Goal: Complete application form

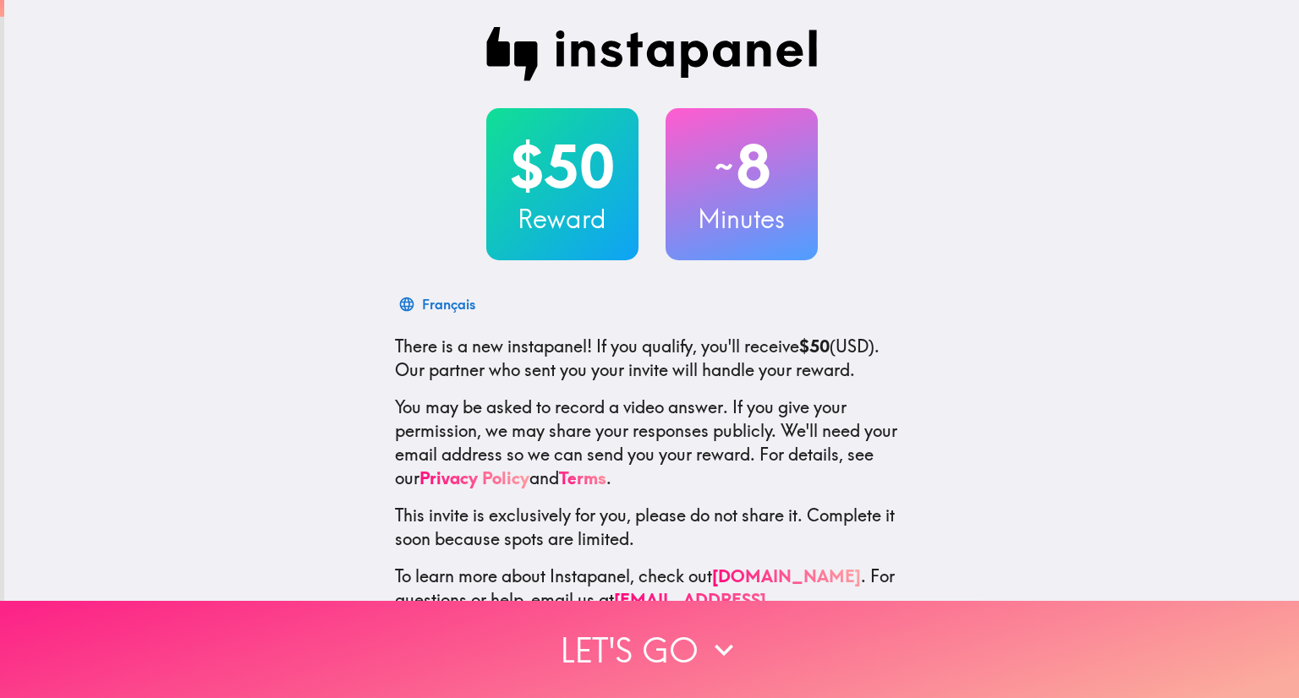
click at [653, 635] on button "Let's go" at bounding box center [649, 649] width 1299 height 97
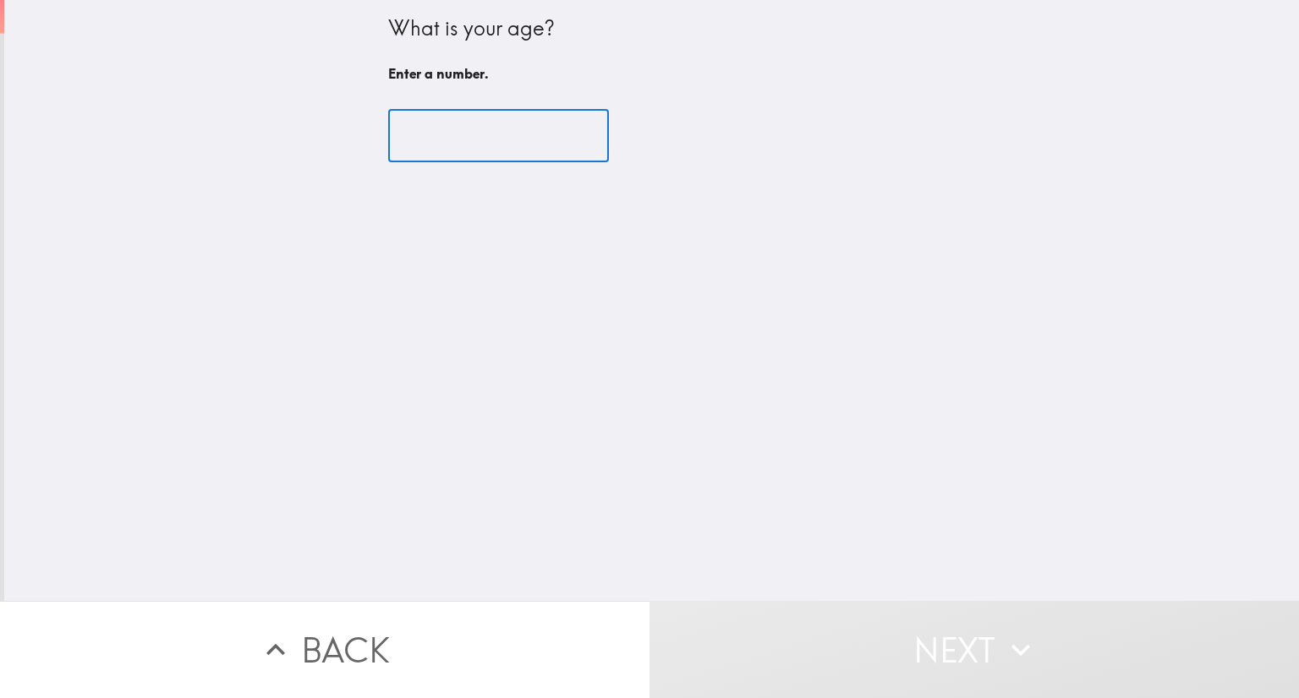
click at [446, 151] on input "number" at bounding box center [498, 136] width 221 height 52
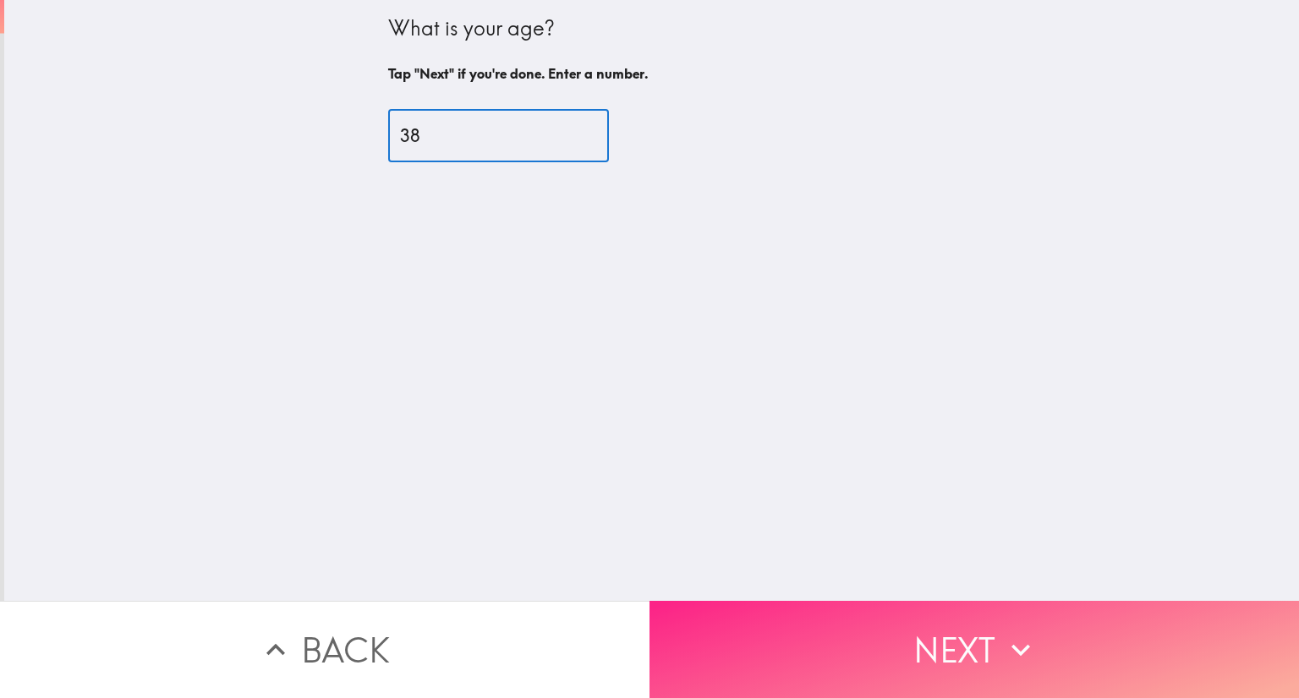
type input "38"
click at [897, 624] on button "Next" at bounding box center [973, 649] width 649 height 97
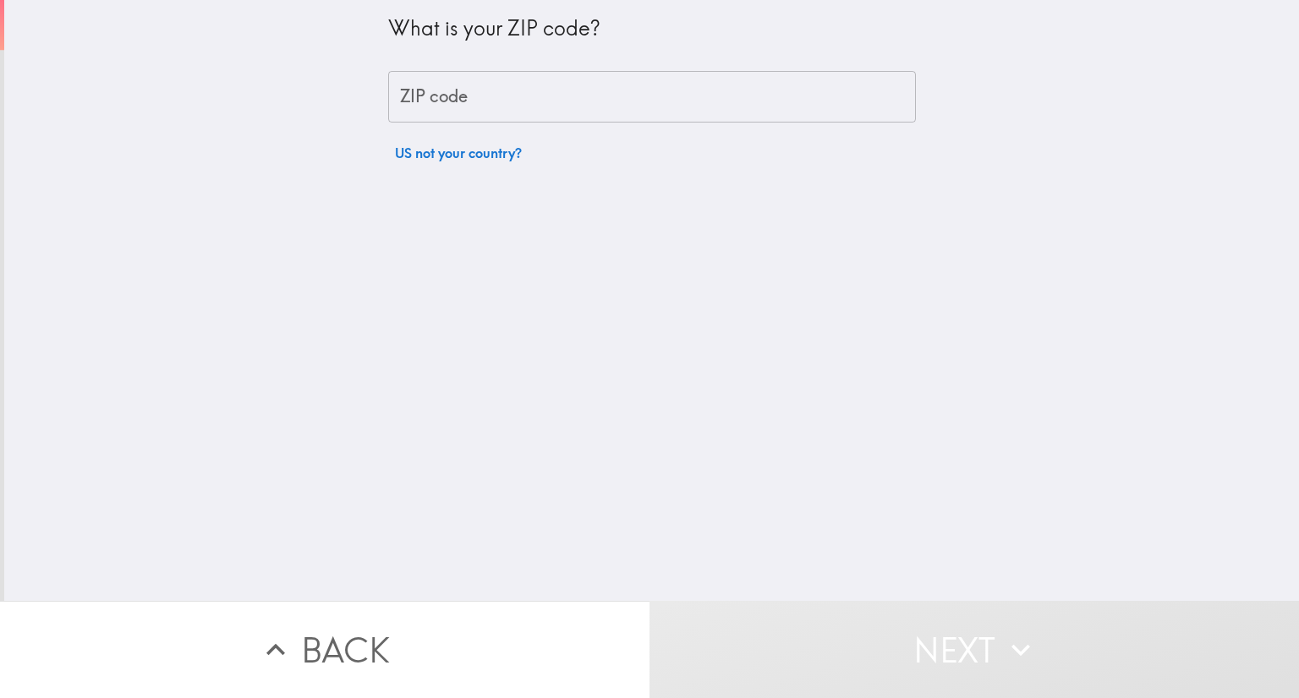
click at [425, 101] on input "ZIP code" at bounding box center [652, 97] width 528 height 52
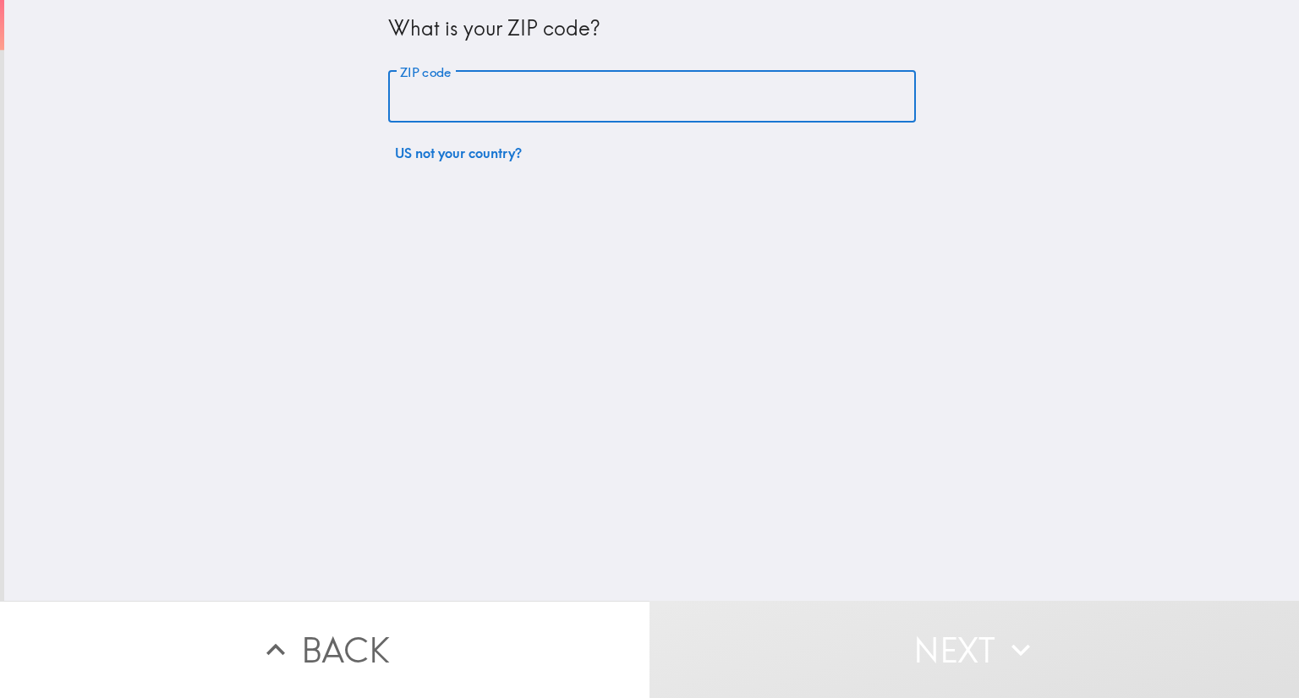
type input "33609"
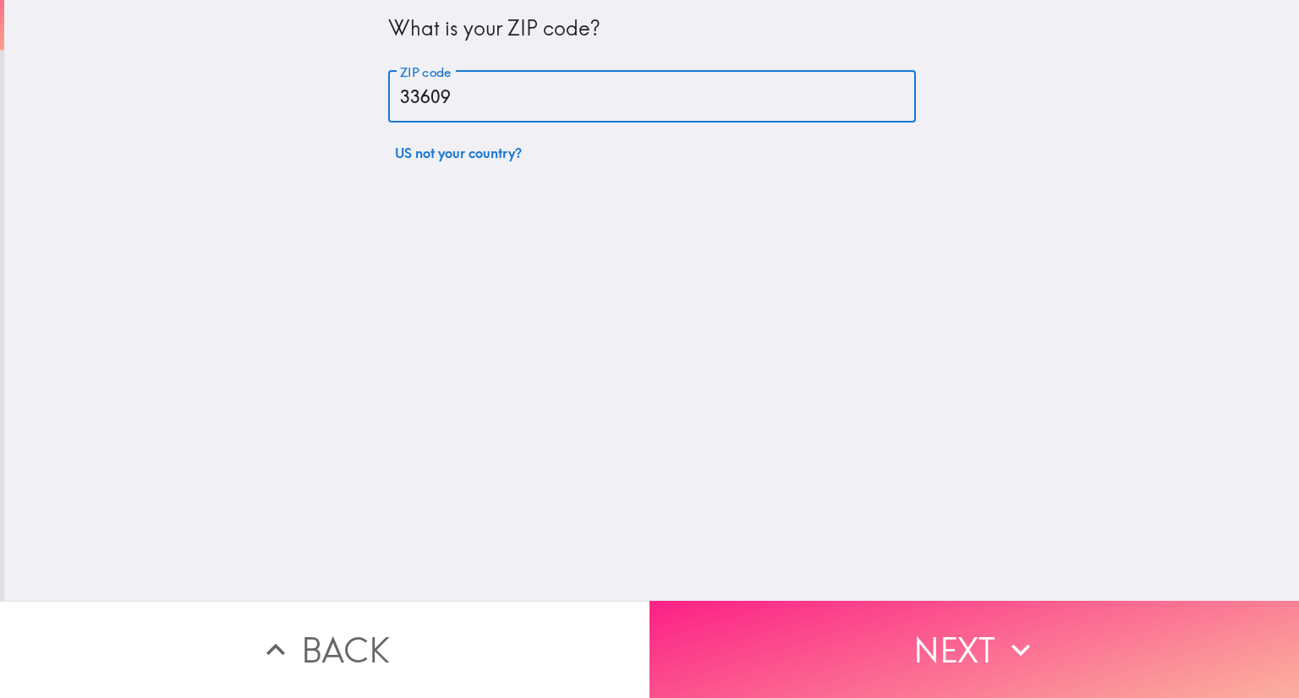
click at [974, 627] on button "Next" at bounding box center [973, 649] width 649 height 97
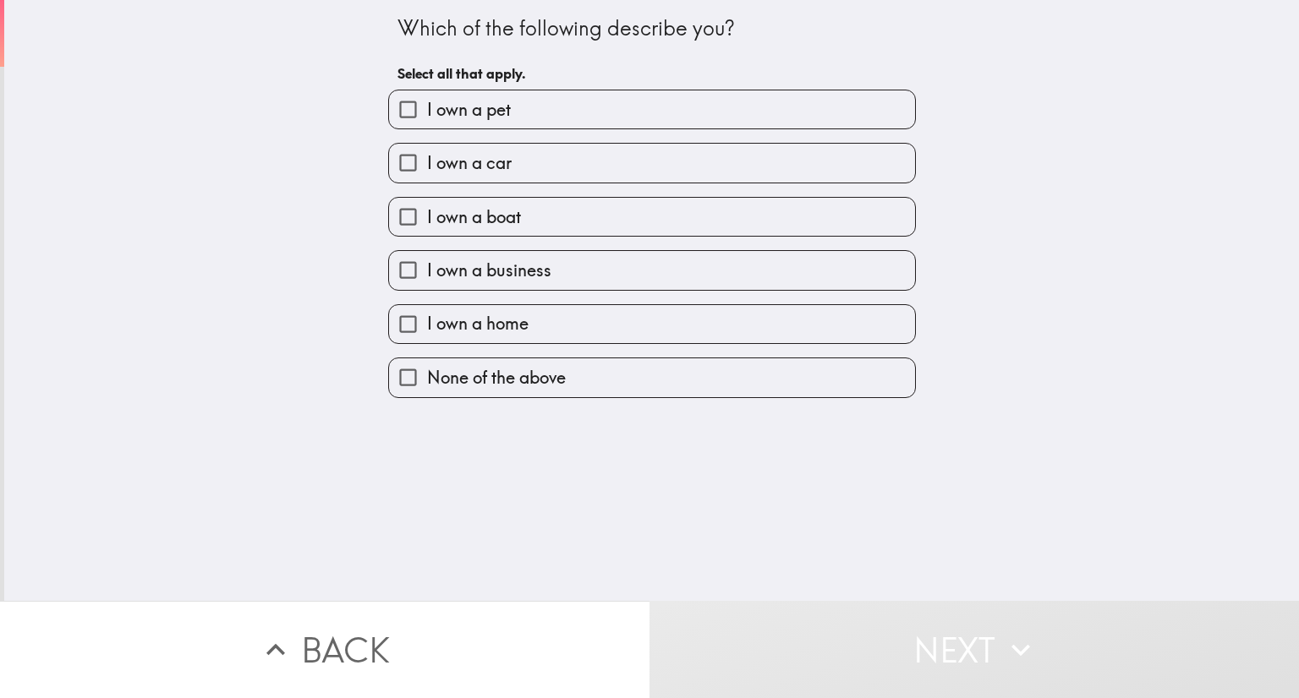
click at [475, 170] on span "I own a car" at bounding box center [469, 163] width 85 height 24
click at [427, 170] on input "I own a car" at bounding box center [408, 163] width 38 height 38
checkbox input "true"
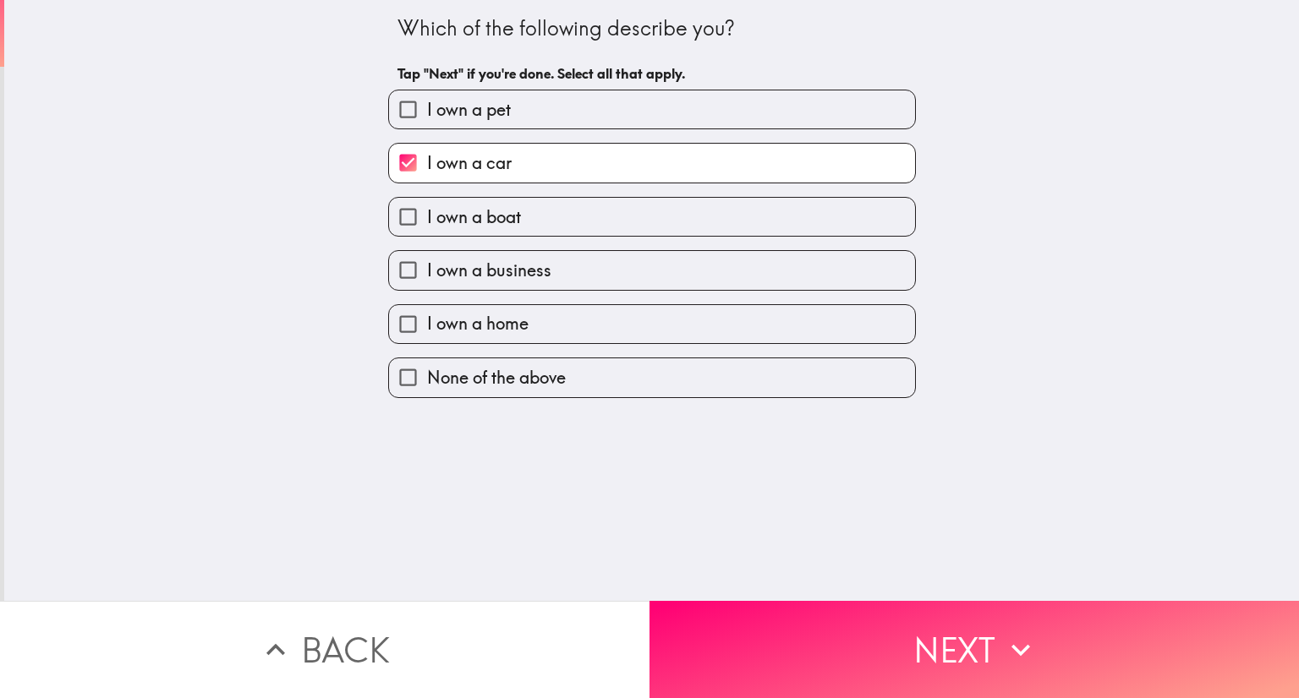
click at [494, 260] on span "I own a business" at bounding box center [489, 271] width 124 height 24
click at [427, 260] on input "I own a business" at bounding box center [408, 270] width 38 height 38
checkbox input "true"
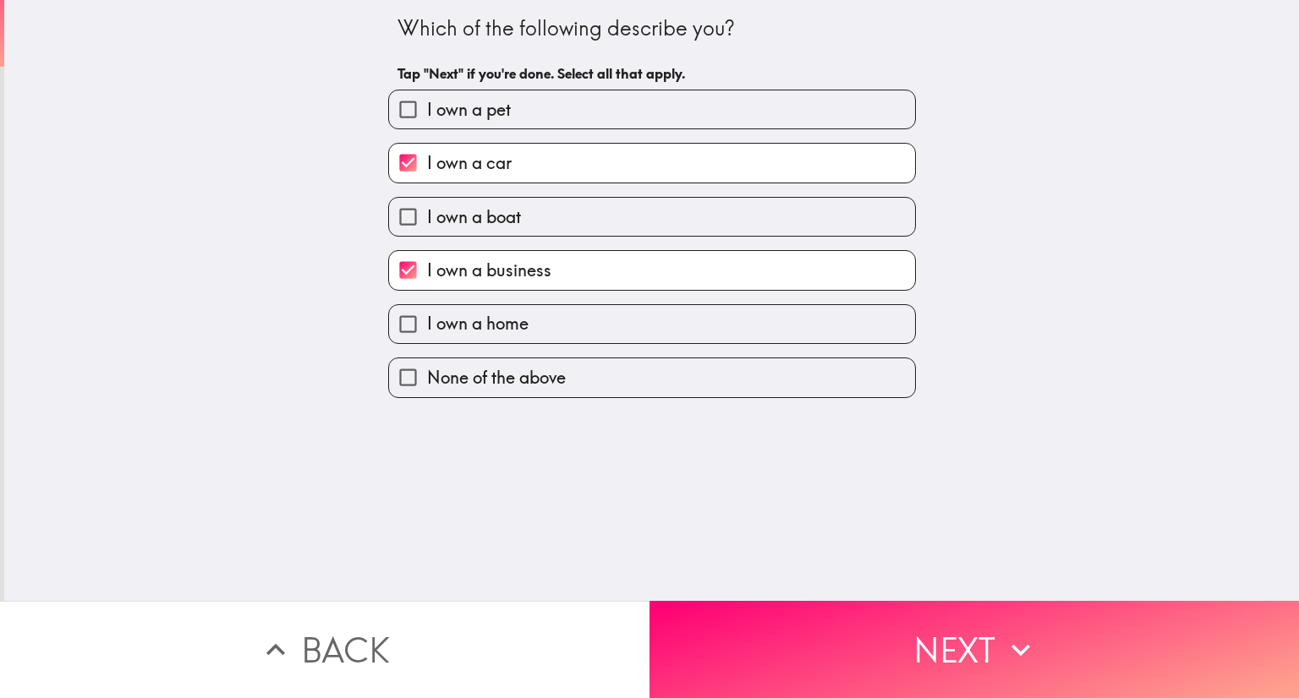
click at [492, 317] on span "I own a home" at bounding box center [477, 324] width 101 height 24
click at [427, 317] on input "I own a home" at bounding box center [408, 324] width 38 height 38
checkbox input "true"
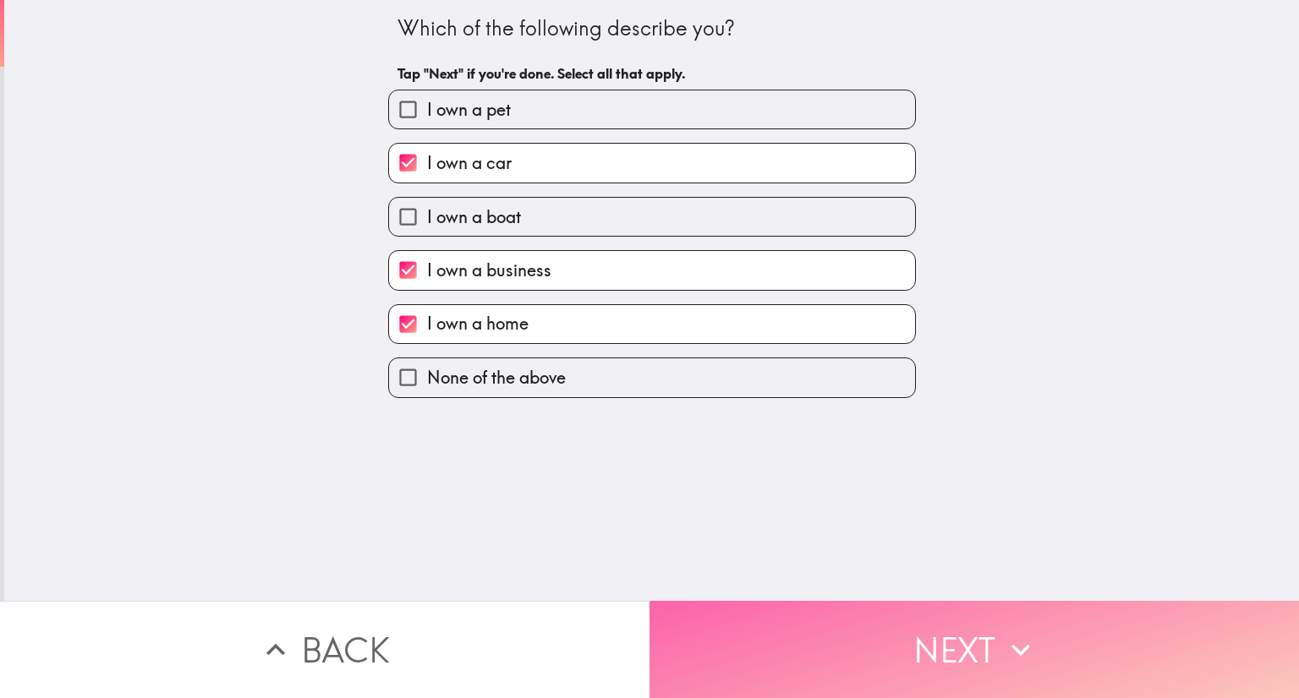
click at [960, 640] on button "Next" at bounding box center [973, 649] width 649 height 97
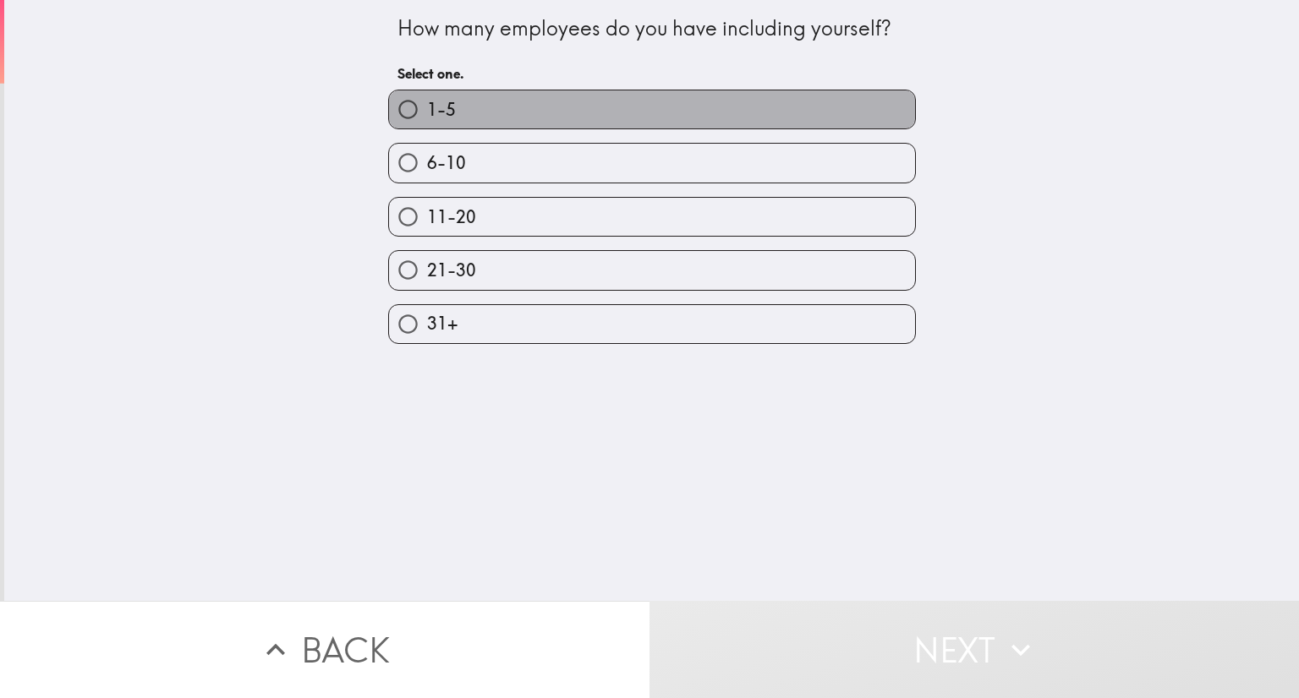
click at [457, 118] on label "1-5" at bounding box center [652, 109] width 526 height 38
click at [427, 118] on input "1-5" at bounding box center [408, 109] width 38 height 38
radio input "true"
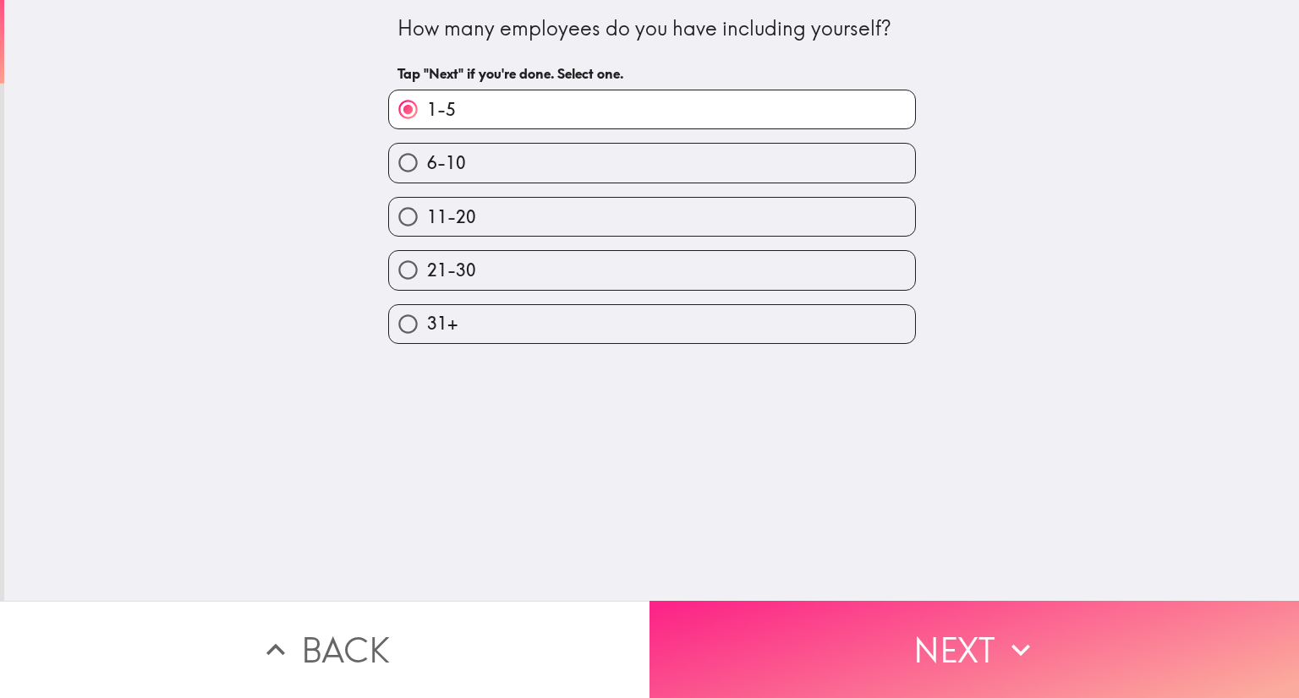
click at [946, 622] on button "Next" at bounding box center [973, 649] width 649 height 97
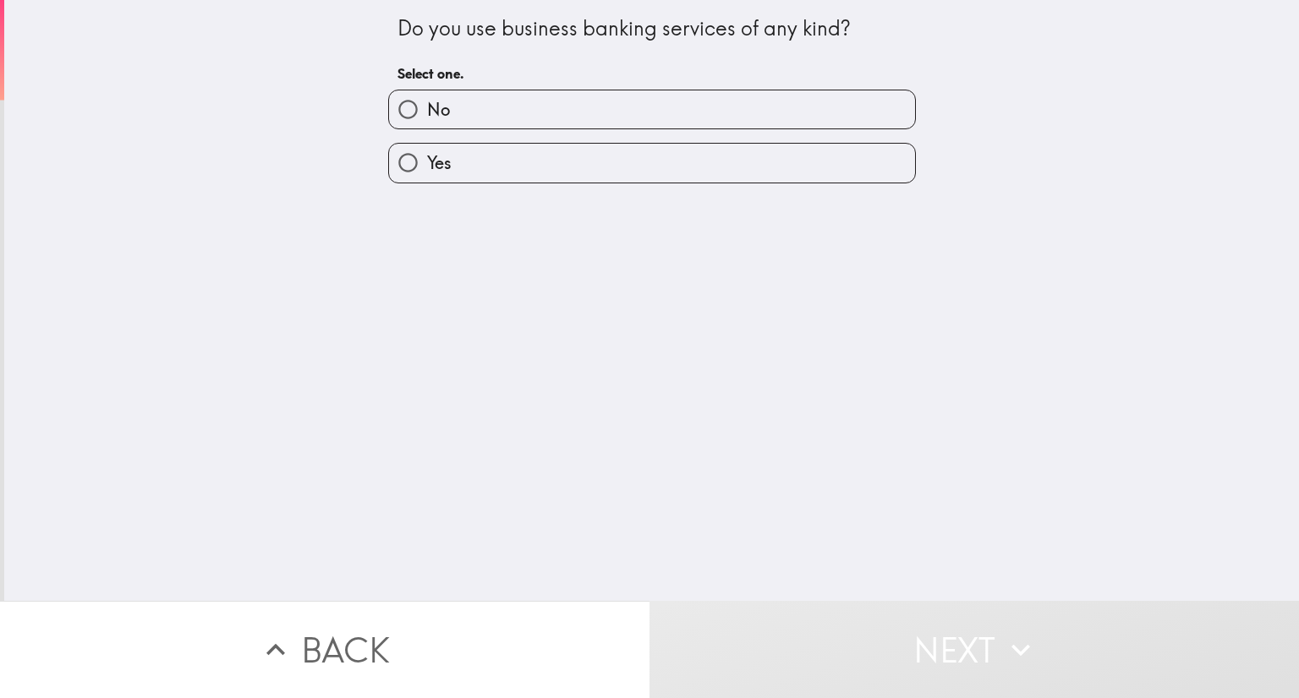
click at [537, 156] on label "Yes" at bounding box center [652, 163] width 526 height 38
click at [427, 156] on input "Yes" at bounding box center [408, 163] width 38 height 38
radio input "true"
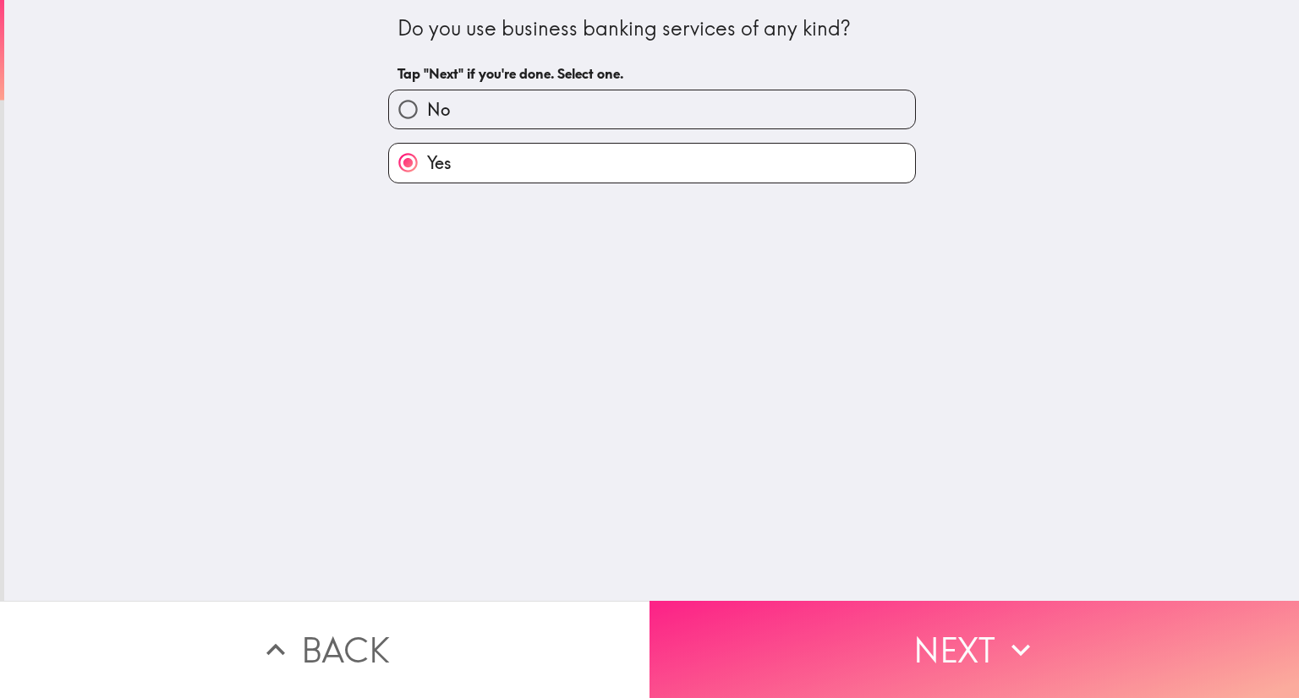
click at [939, 615] on button "Next" at bounding box center [973, 649] width 649 height 97
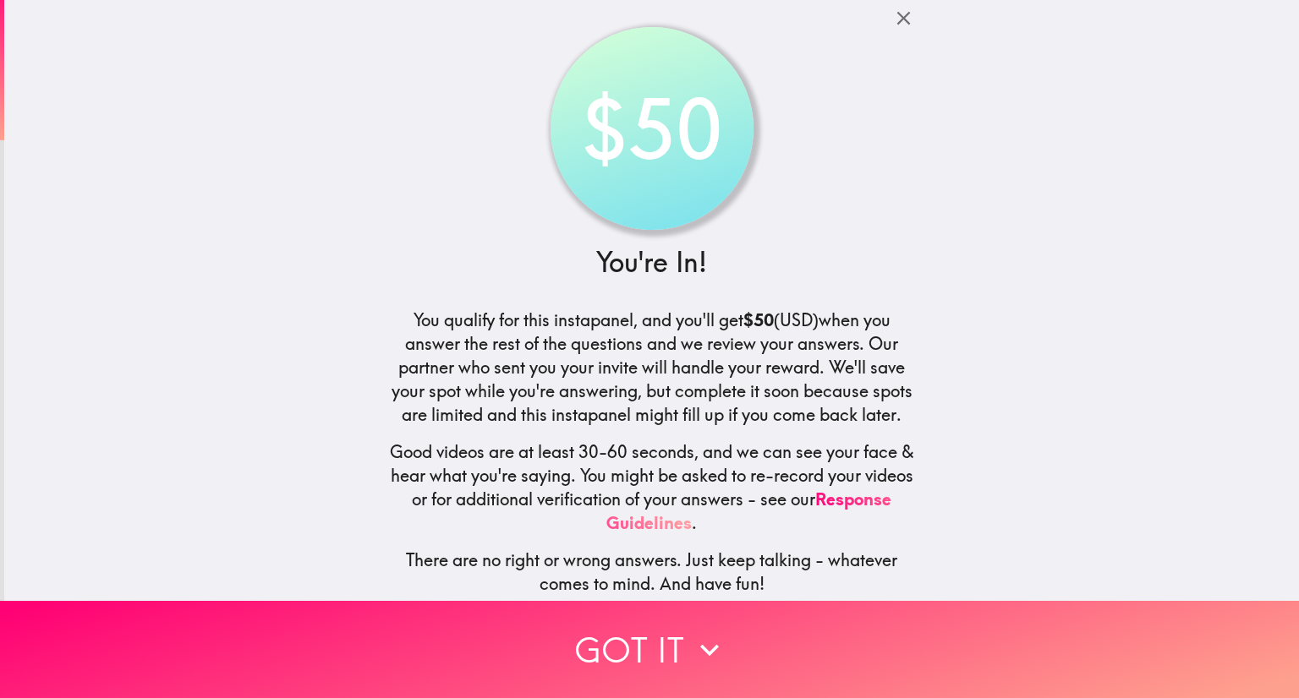
scroll to position [20, 0]
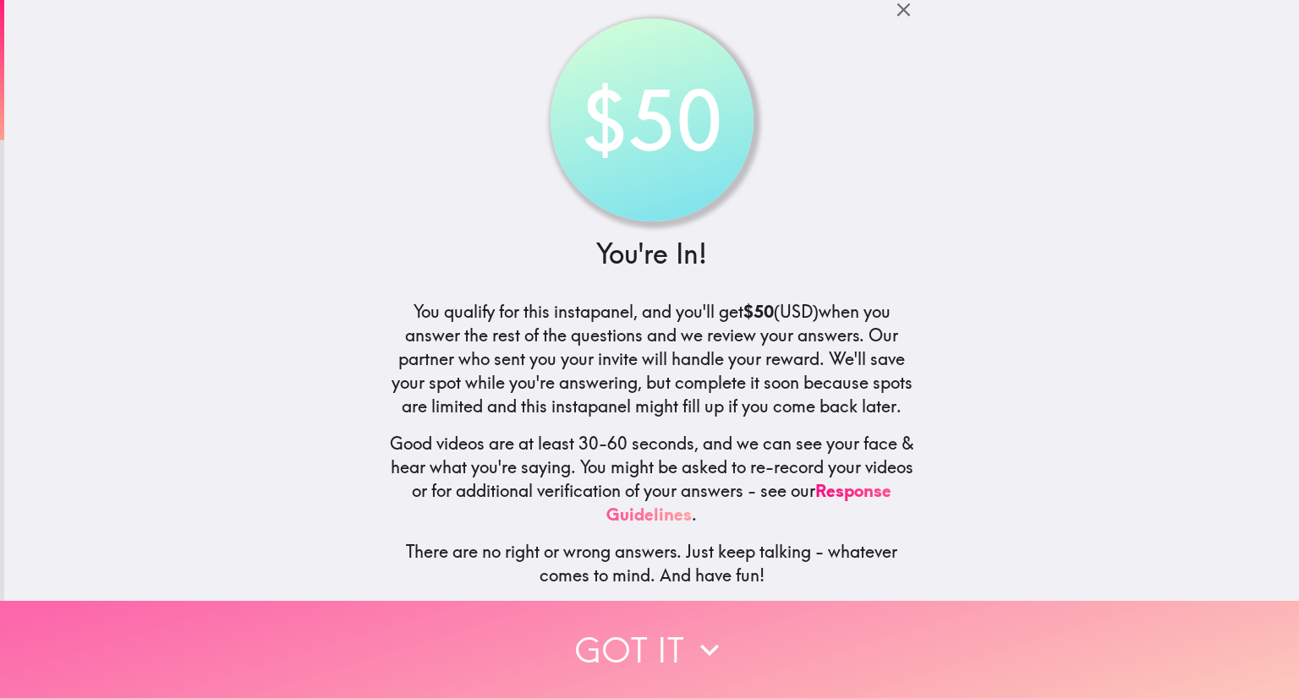
click at [626, 617] on button "Got it" at bounding box center [649, 649] width 1299 height 97
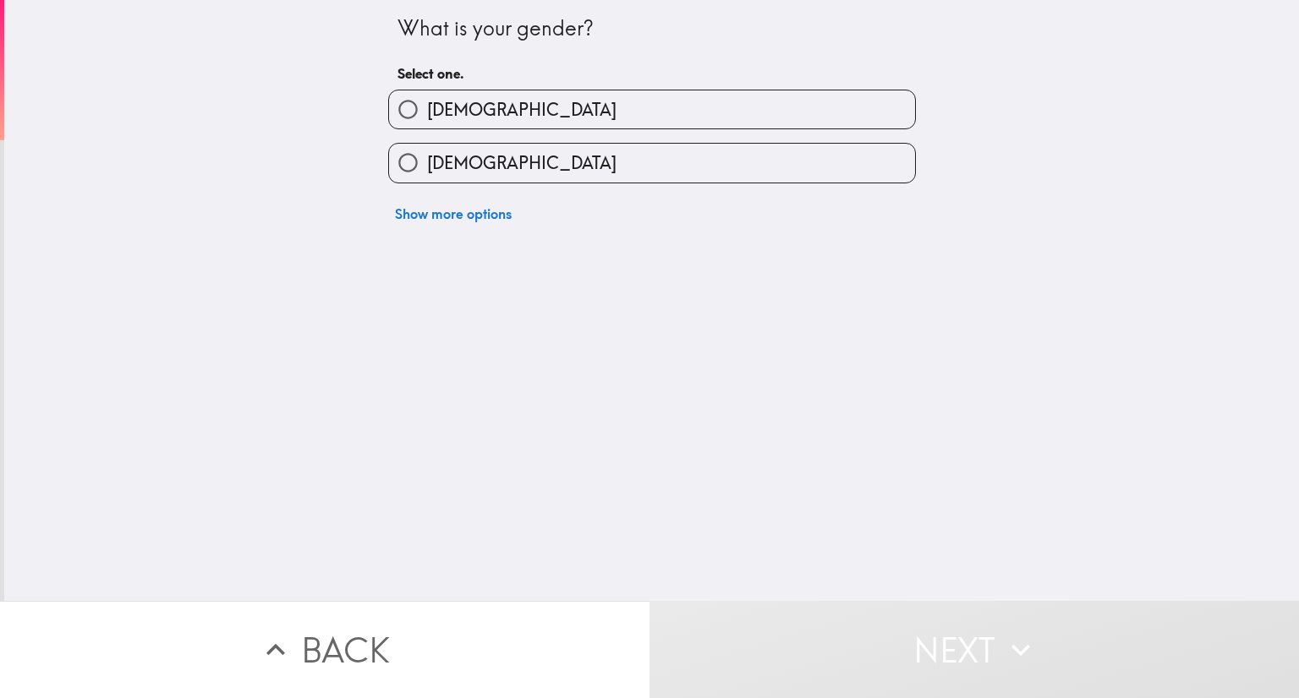
click at [494, 156] on label "[DEMOGRAPHIC_DATA]" at bounding box center [652, 163] width 526 height 38
click at [427, 156] on input "[DEMOGRAPHIC_DATA]" at bounding box center [408, 163] width 38 height 38
radio input "true"
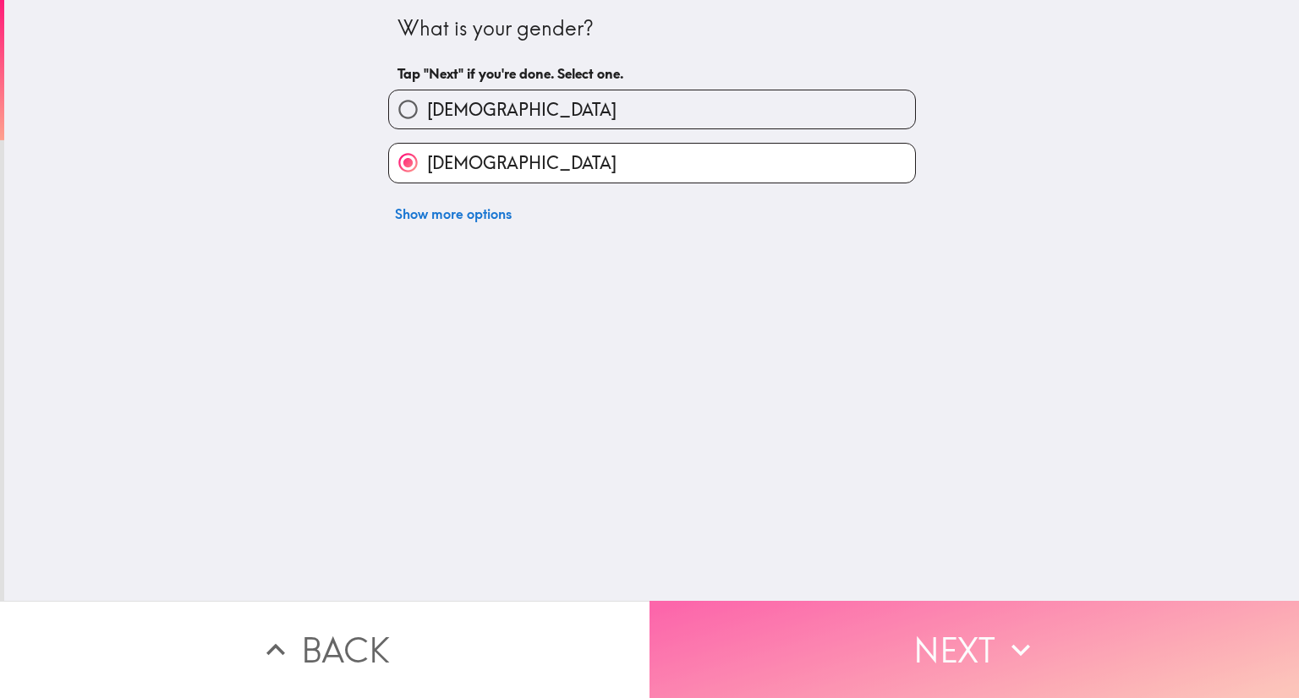
click at [937, 638] on button "Next" at bounding box center [973, 649] width 649 height 97
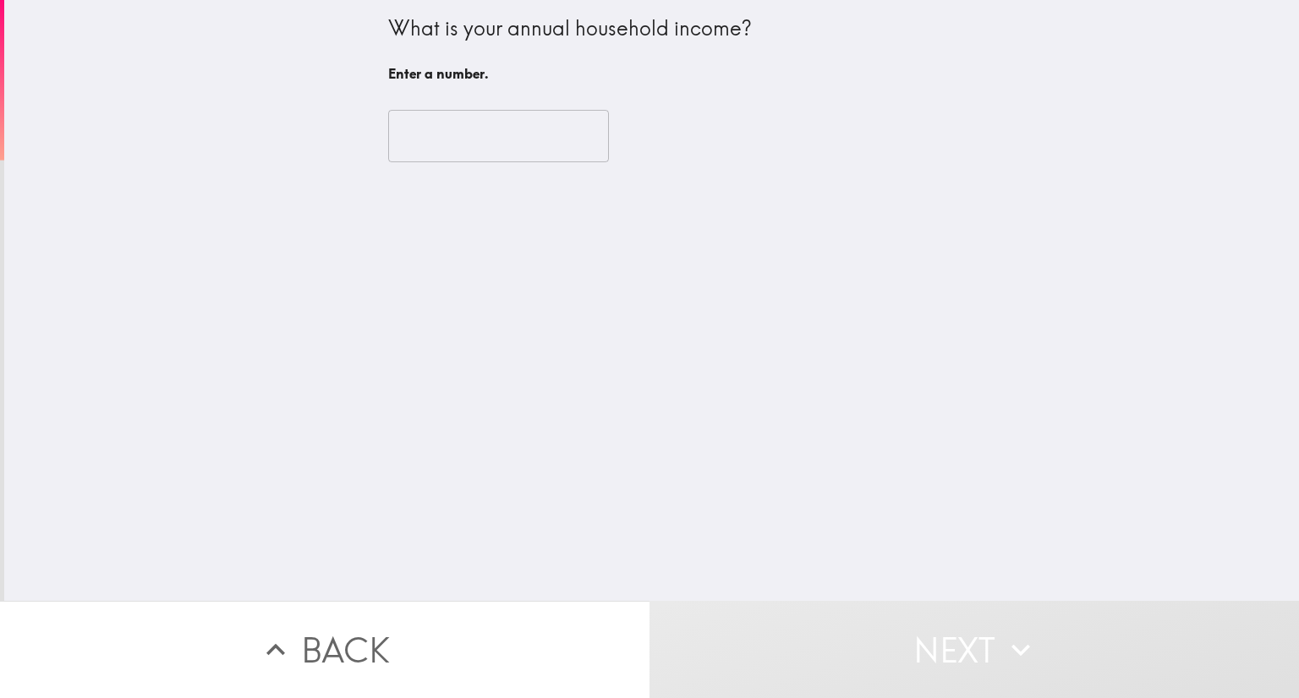
click at [496, 138] on input "number" at bounding box center [498, 136] width 221 height 52
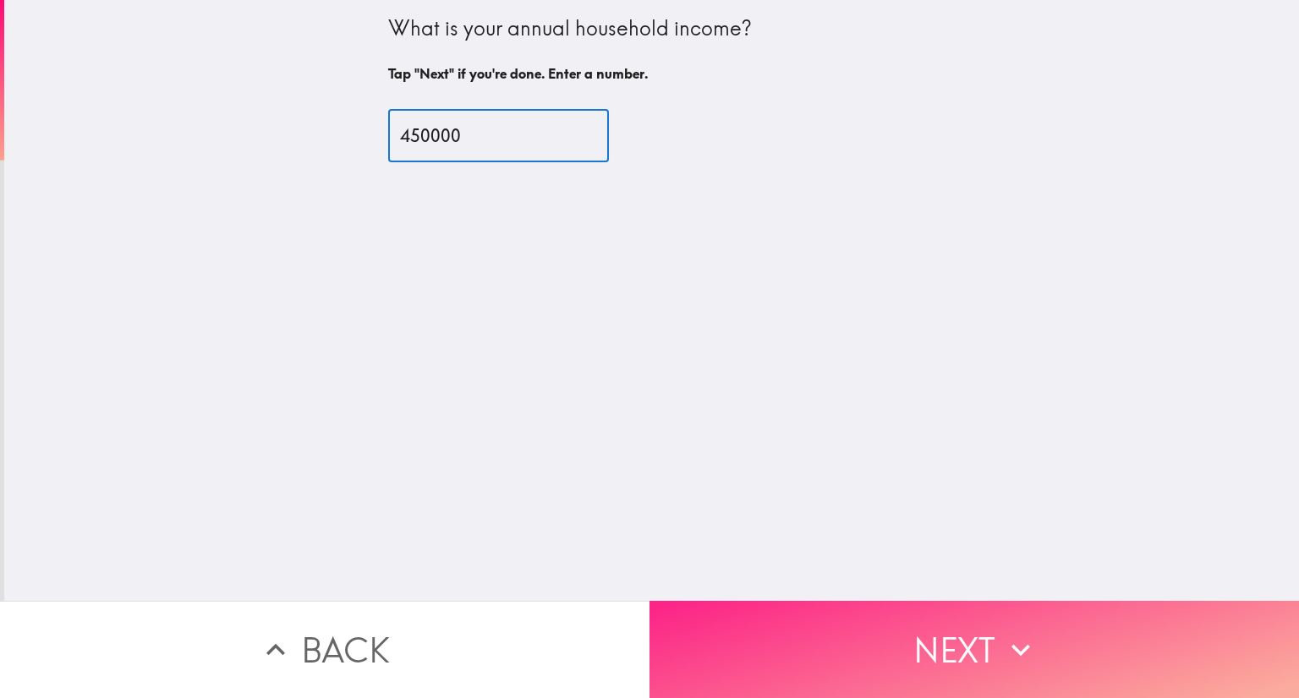
type input "450000"
click at [944, 624] on button "Next" at bounding box center [973, 649] width 649 height 97
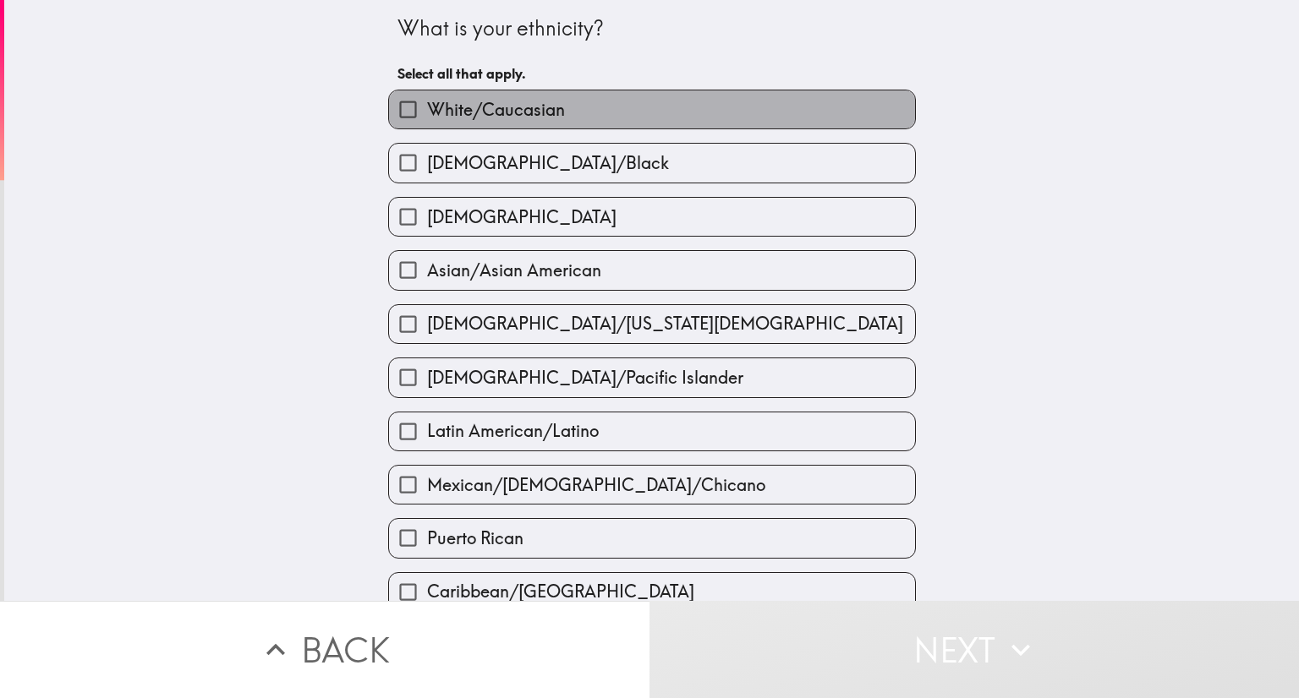
click at [706, 121] on label "White/Caucasian" at bounding box center [652, 109] width 526 height 38
click at [427, 121] on input "White/Caucasian" at bounding box center [408, 109] width 38 height 38
checkbox input "true"
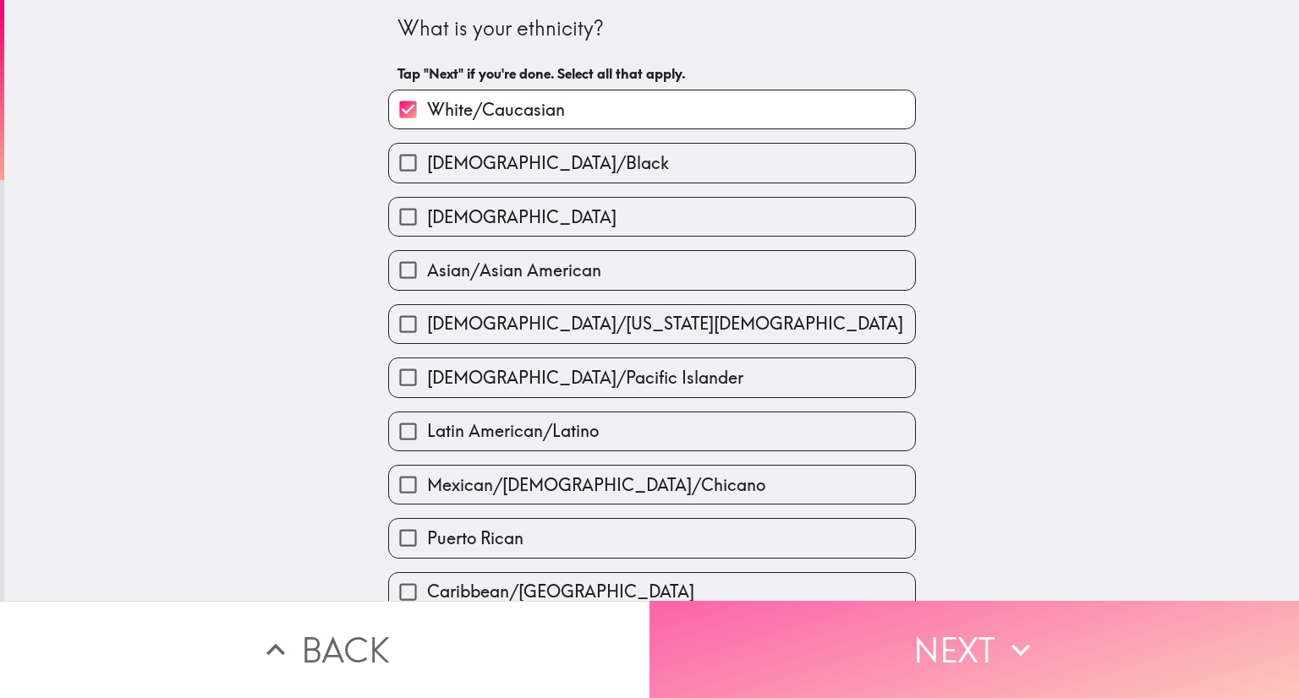
click at [918, 657] on button "Next" at bounding box center [973, 649] width 649 height 97
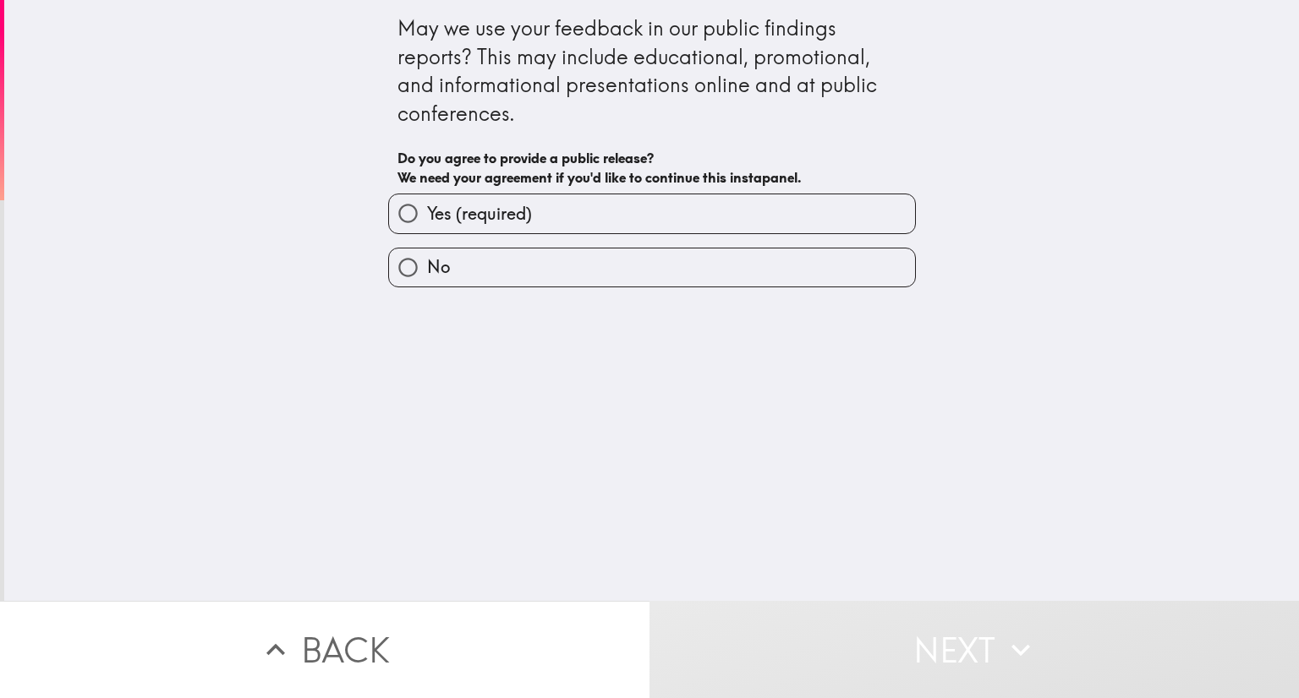
click at [822, 236] on div "Yes (required) No" at bounding box center [652, 241] width 528 height 94
click at [816, 220] on label "Yes (required)" at bounding box center [652, 213] width 526 height 38
click at [427, 220] on input "Yes (required)" at bounding box center [408, 213] width 38 height 38
radio input "true"
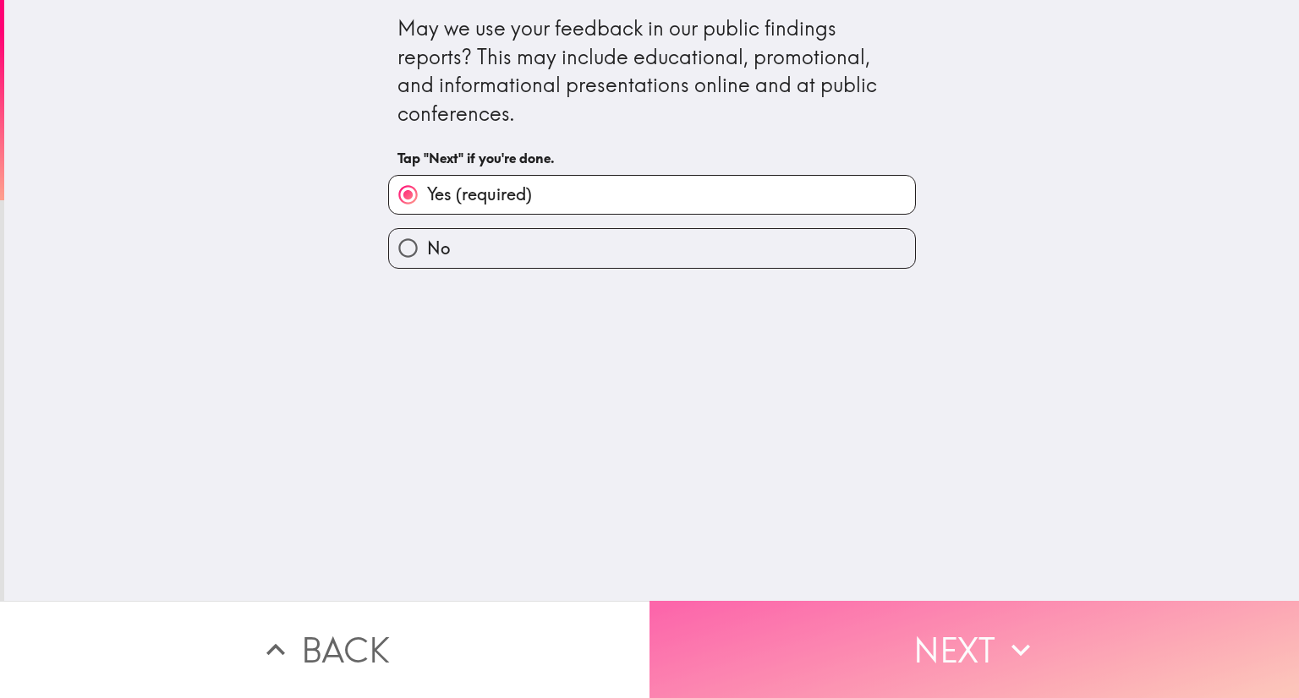
click at [893, 609] on button "Next" at bounding box center [973, 649] width 649 height 97
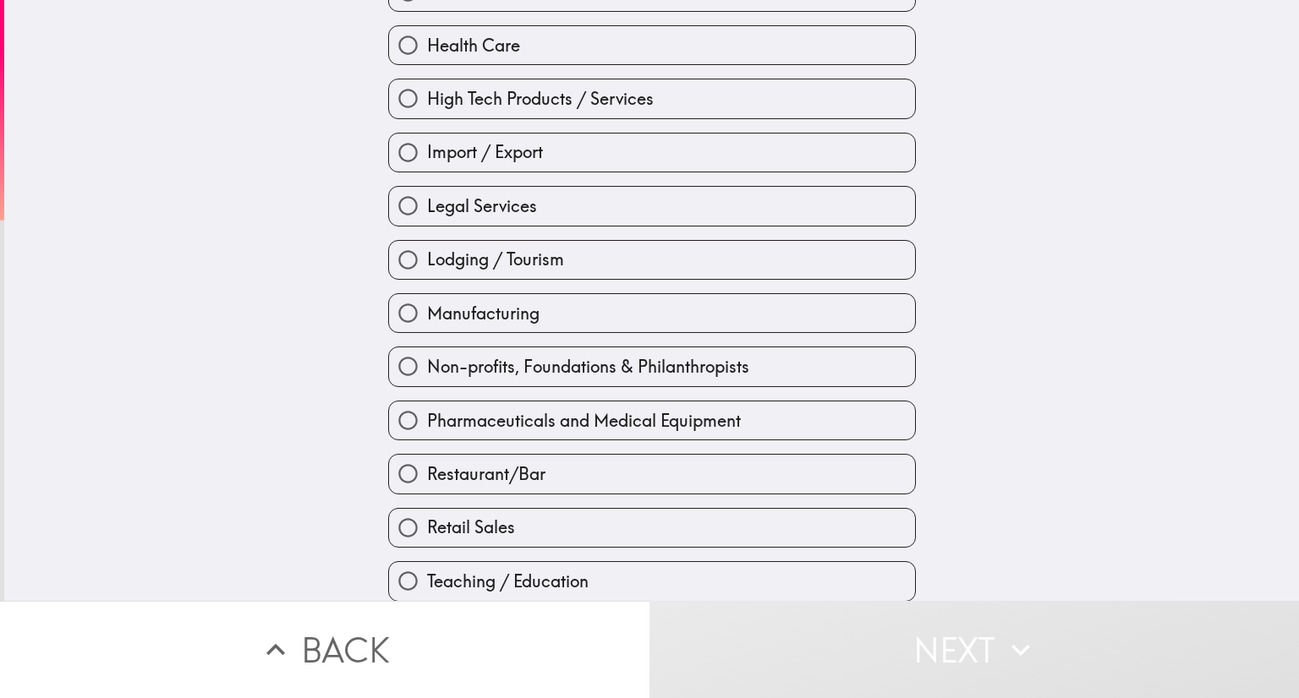
scroll to position [553, 0]
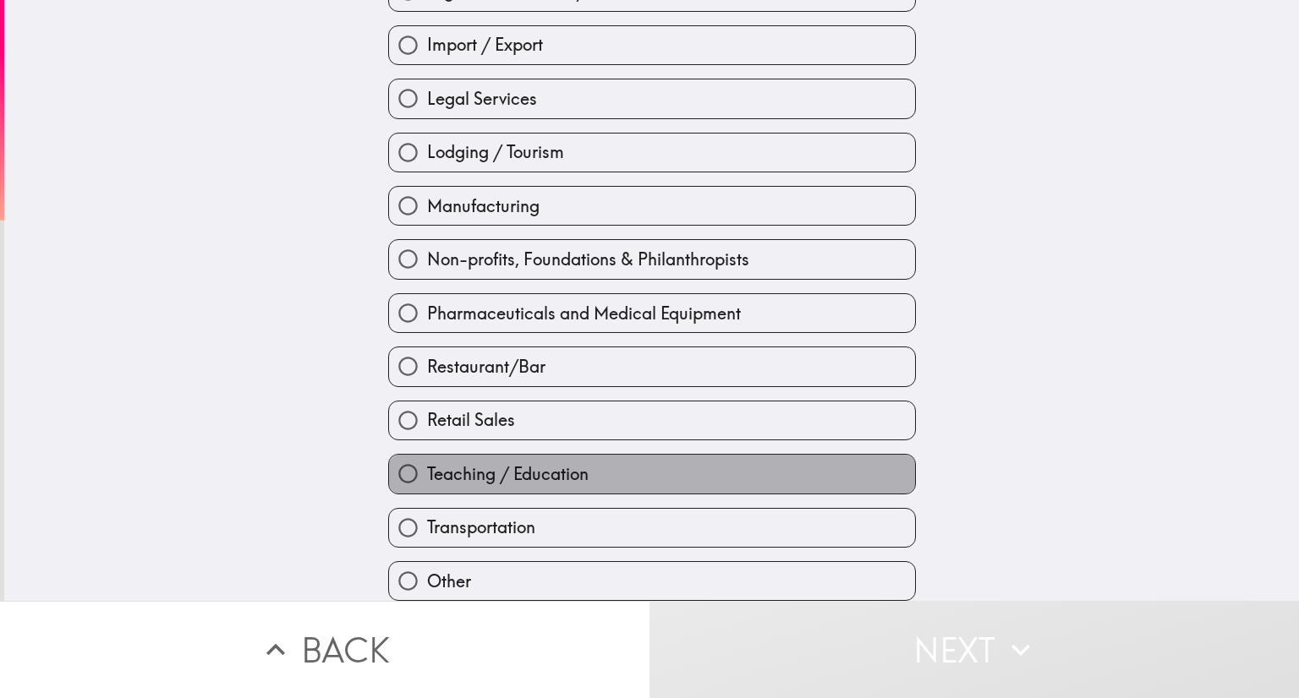
click at [568, 475] on label "Teaching / Education" at bounding box center [652, 474] width 526 height 38
click at [427, 475] on input "Teaching / Education" at bounding box center [408, 474] width 38 height 38
radio input "true"
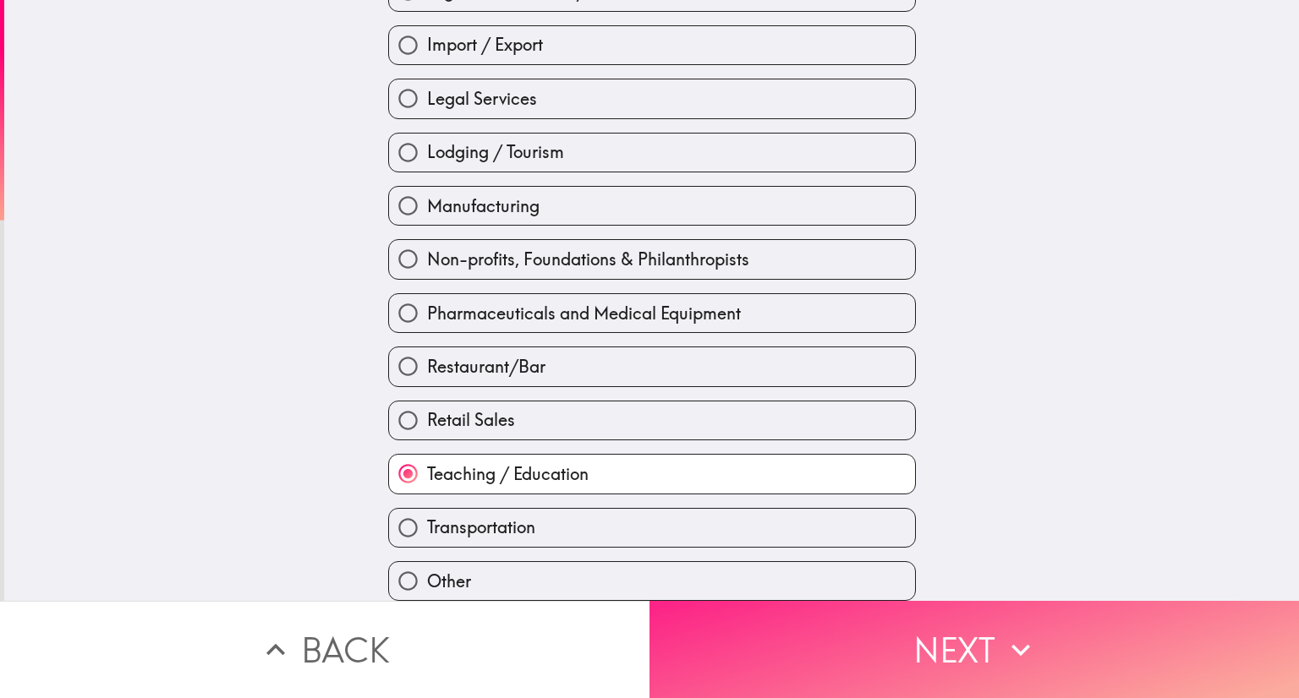
click at [937, 632] on button "Next" at bounding box center [973, 649] width 649 height 97
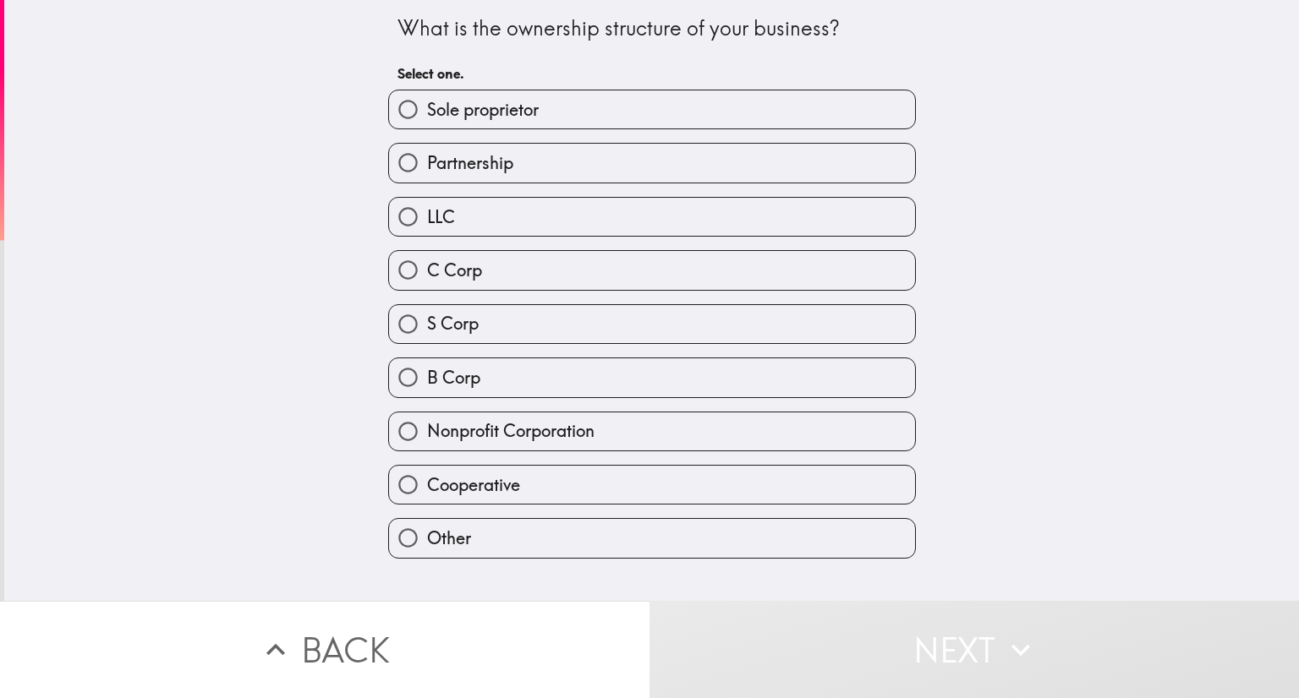
click at [592, 282] on label "C Corp" at bounding box center [652, 270] width 526 height 38
click at [427, 282] on input "C Corp" at bounding box center [408, 270] width 38 height 38
radio input "true"
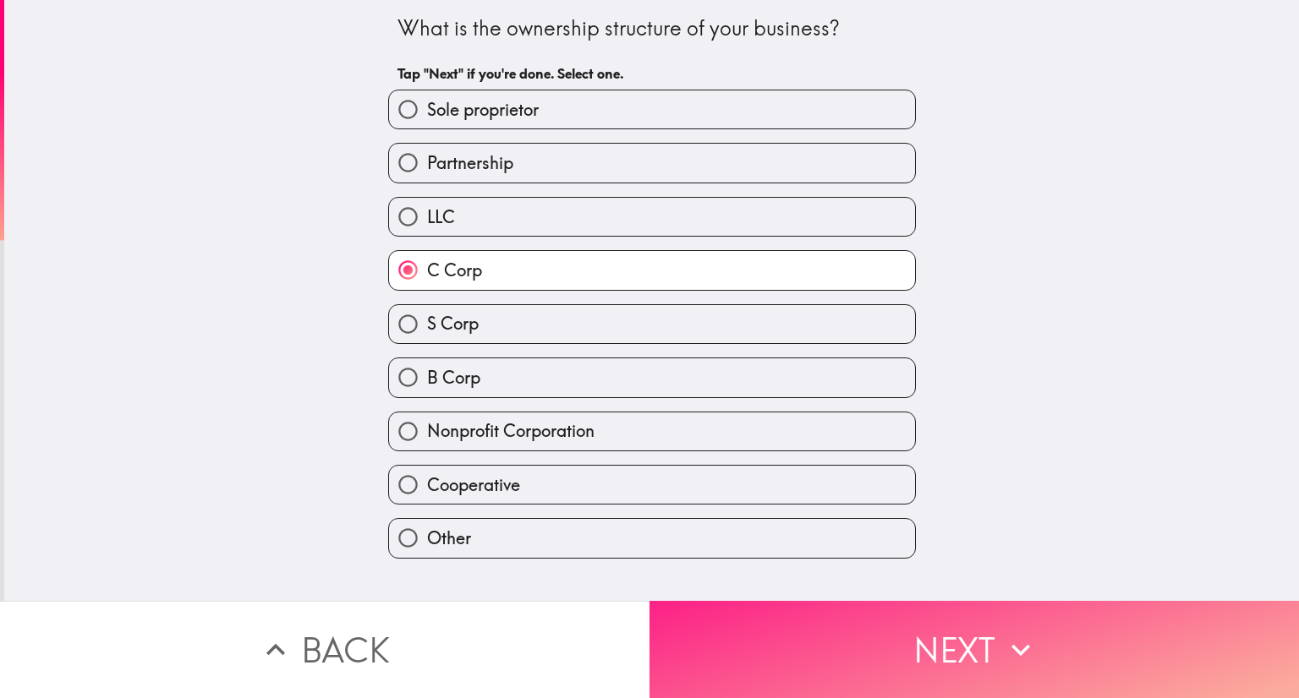
click at [912, 631] on button "Next" at bounding box center [973, 649] width 649 height 97
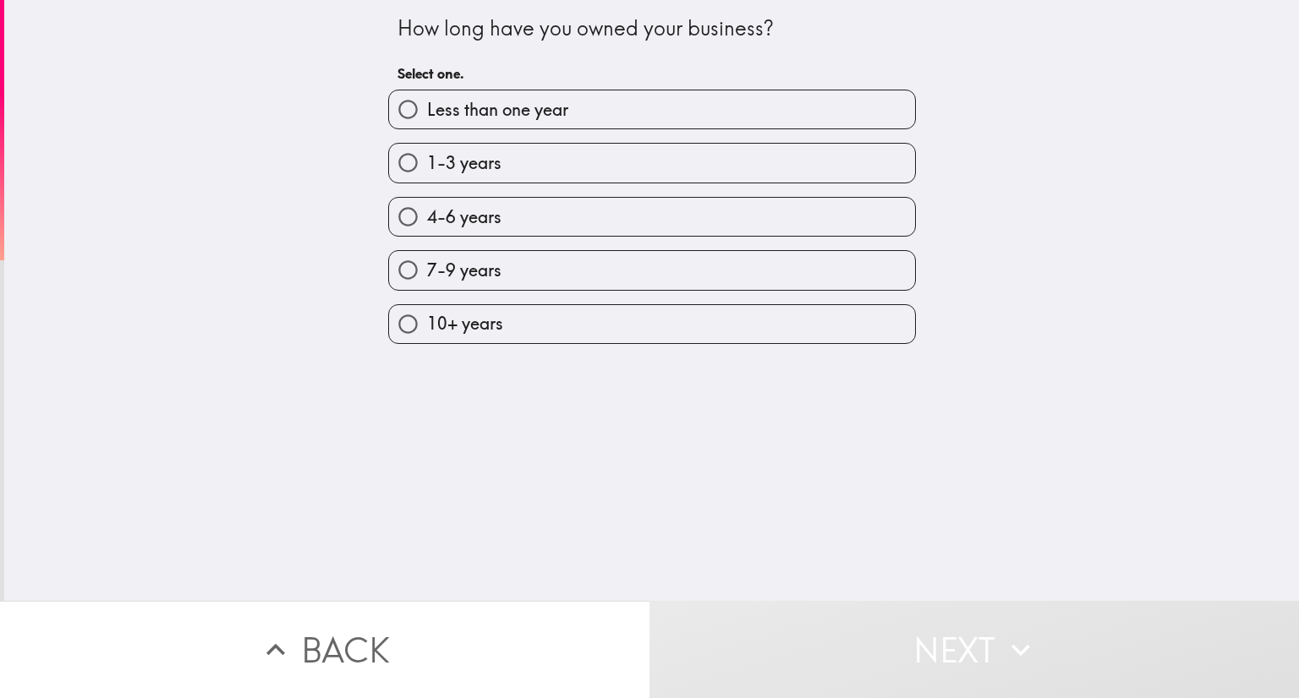
click at [513, 167] on label "1-3 years" at bounding box center [652, 163] width 526 height 38
click at [427, 167] on input "1-3 years" at bounding box center [408, 163] width 38 height 38
radio input "true"
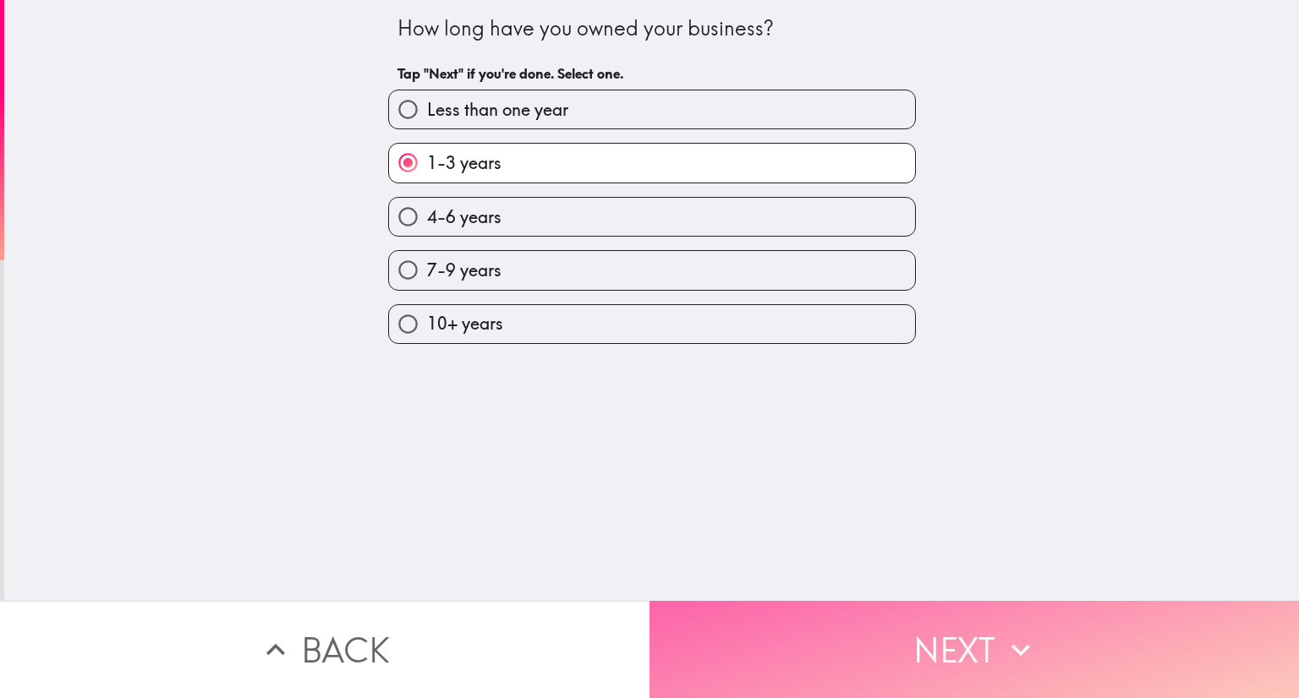
click at [945, 631] on button "Next" at bounding box center [973, 649] width 649 height 97
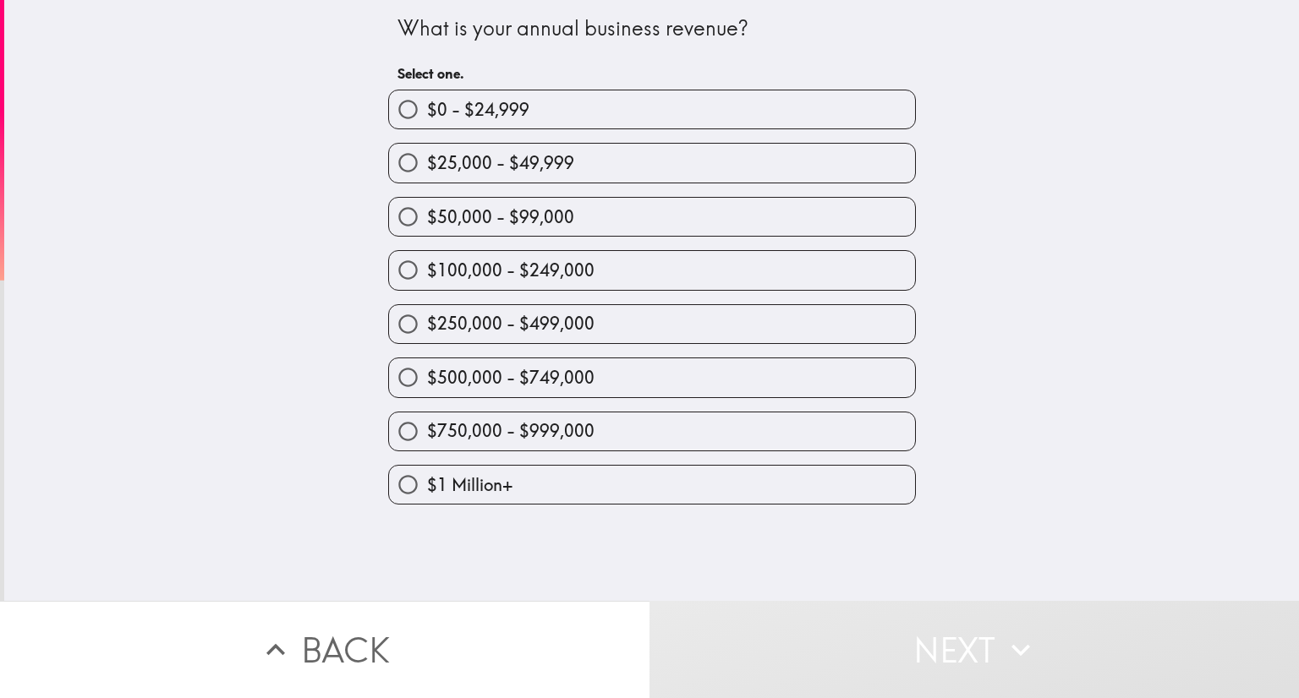
click at [509, 363] on label "$500,000 - $749,000" at bounding box center [652, 378] width 526 height 38
click at [427, 363] on input "$500,000 - $749,000" at bounding box center [408, 378] width 38 height 38
radio input "true"
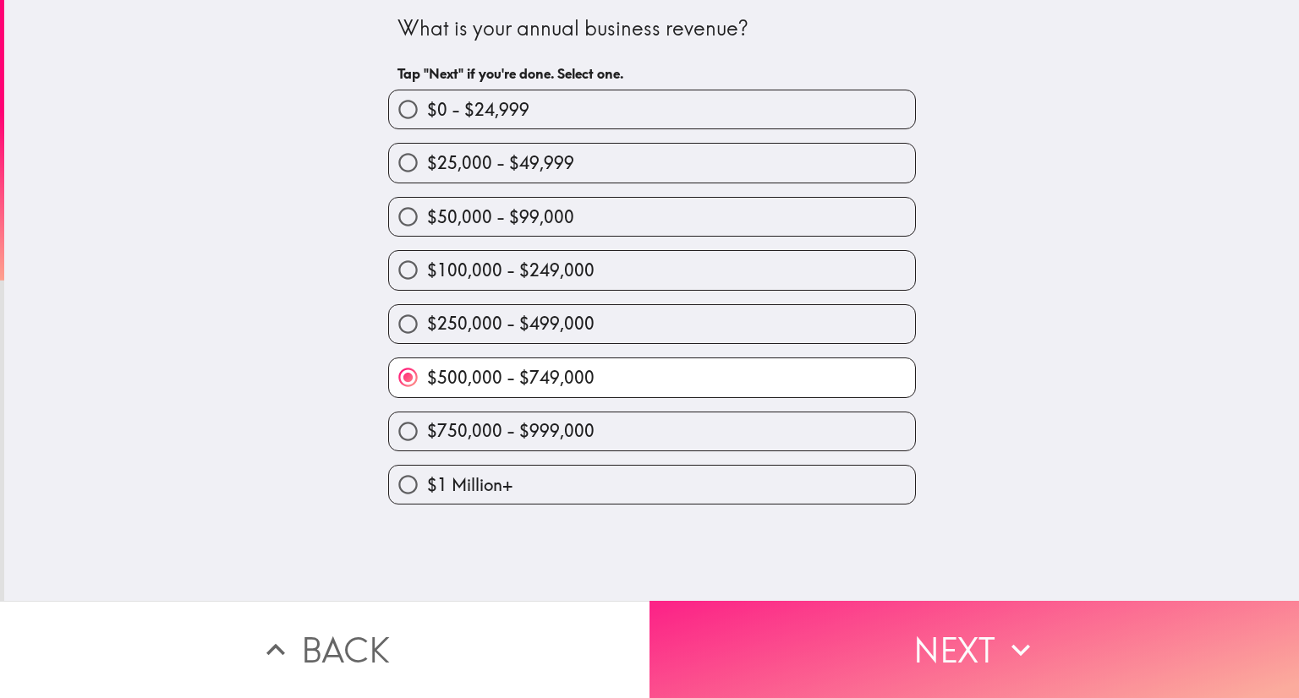
click at [851, 642] on button "Next" at bounding box center [973, 649] width 649 height 97
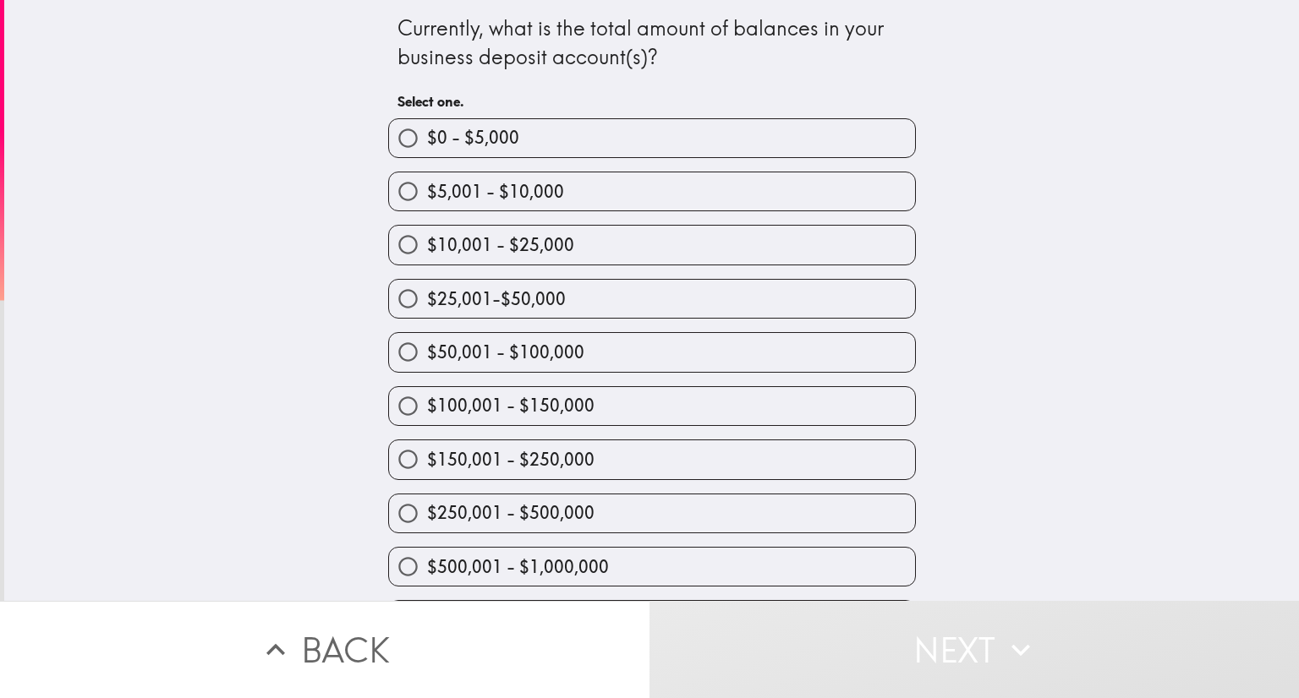
click at [437, 354] on span "$50,001 - $100,000" at bounding box center [505, 353] width 157 height 24
click at [427, 354] on input "$50,001 - $100,000" at bounding box center [408, 352] width 38 height 38
radio input "true"
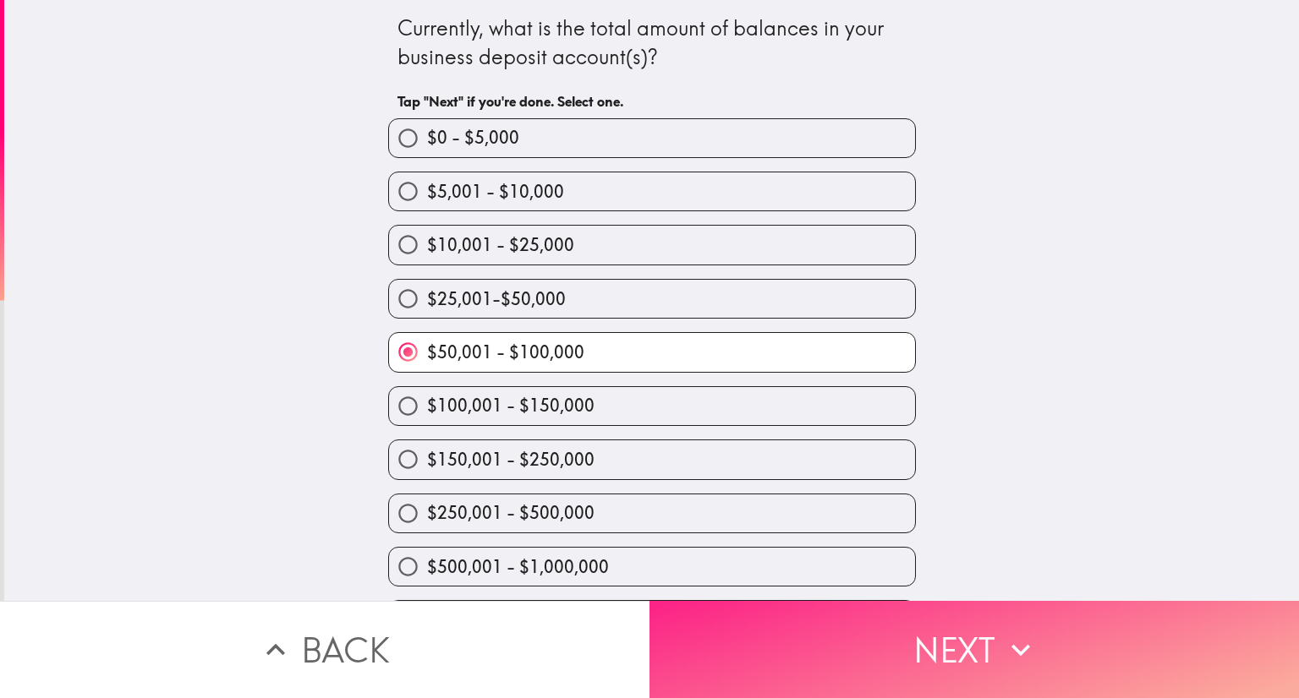
click at [960, 629] on button "Next" at bounding box center [973, 649] width 649 height 97
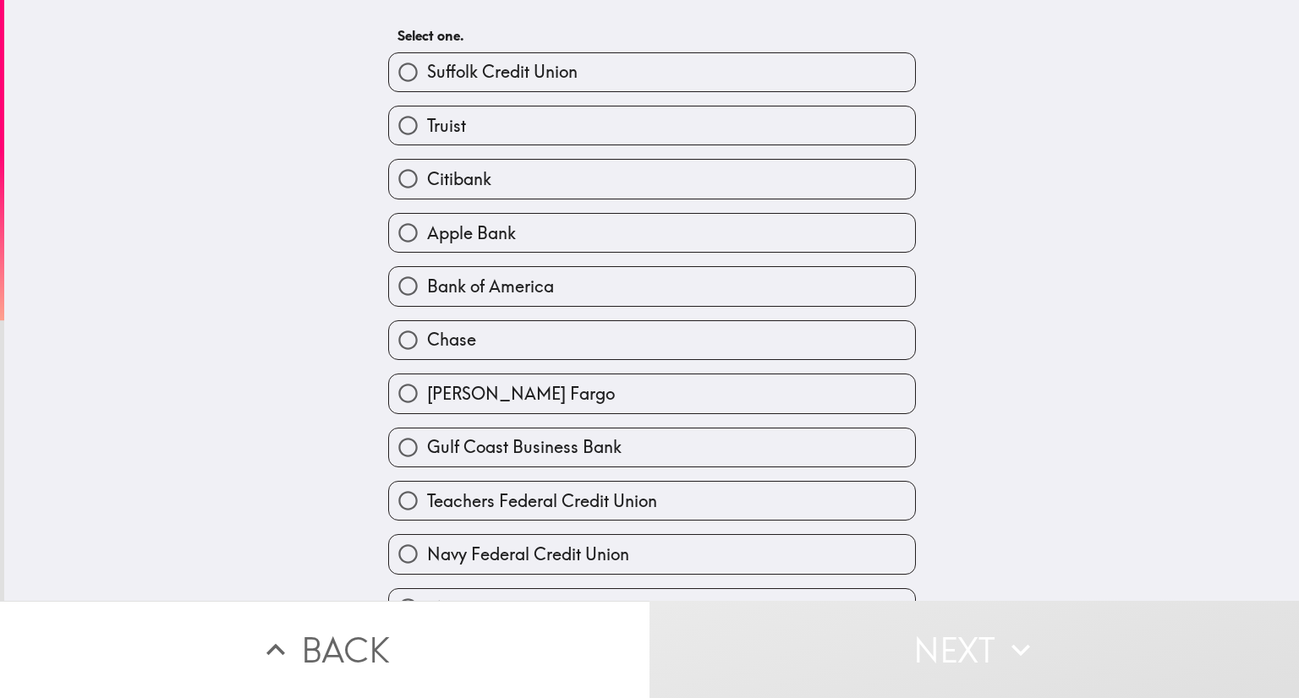
scroll to position [67, 0]
click at [507, 337] on label "Chase" at bounding box center [652, 339] width 526 height 38
click at [427, 337] on input "Chase" at bounding box center [408, 339] width 38 height 38
radio input "true"
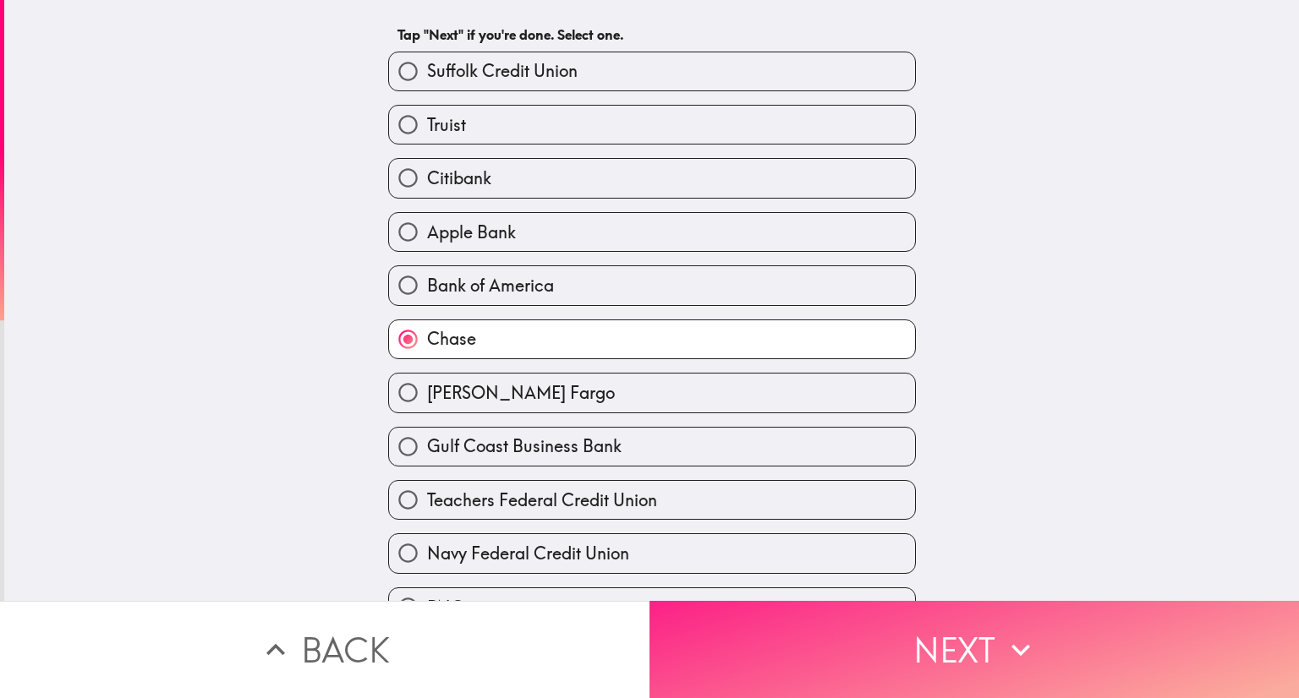
click at [967, 647] on button "Next" at bounding box center [973, 649] width 649 height 97
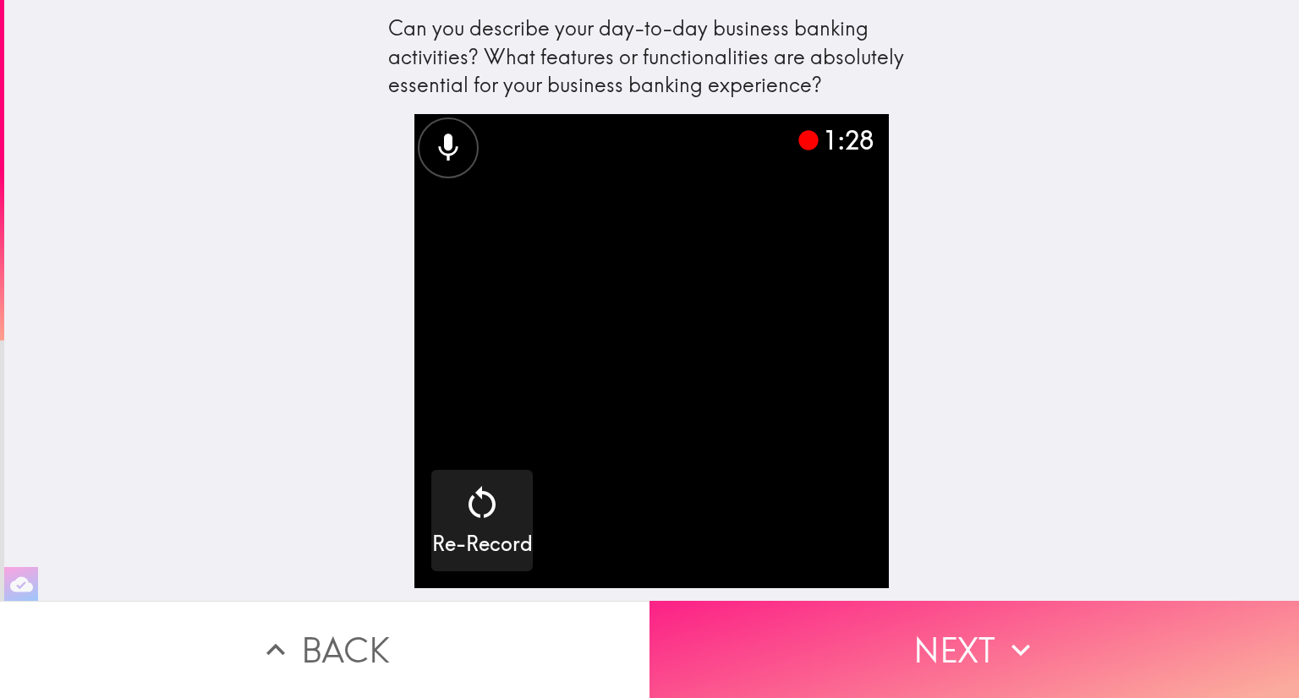
click at [961, 627] on button "Next" at bounding box center [973, 649] width 649 height 97
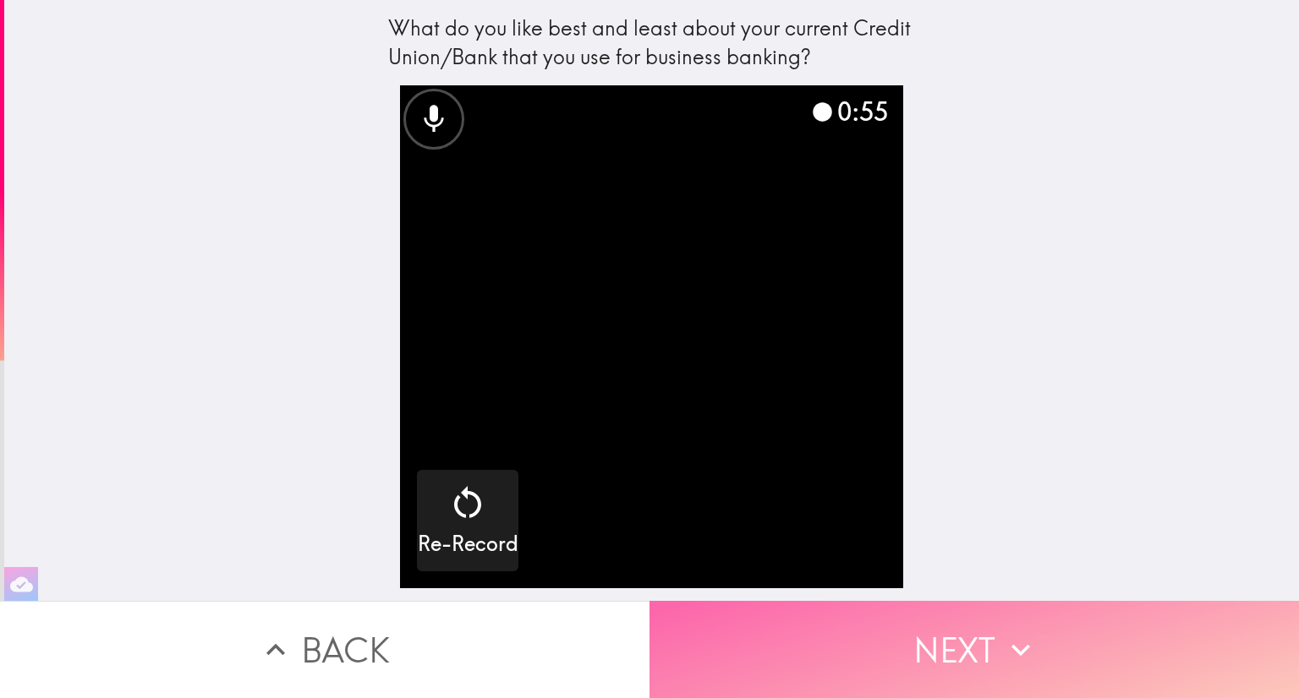
click at [962, 625] on button "Next" at bounding box center [973, 649] width 649 height 97
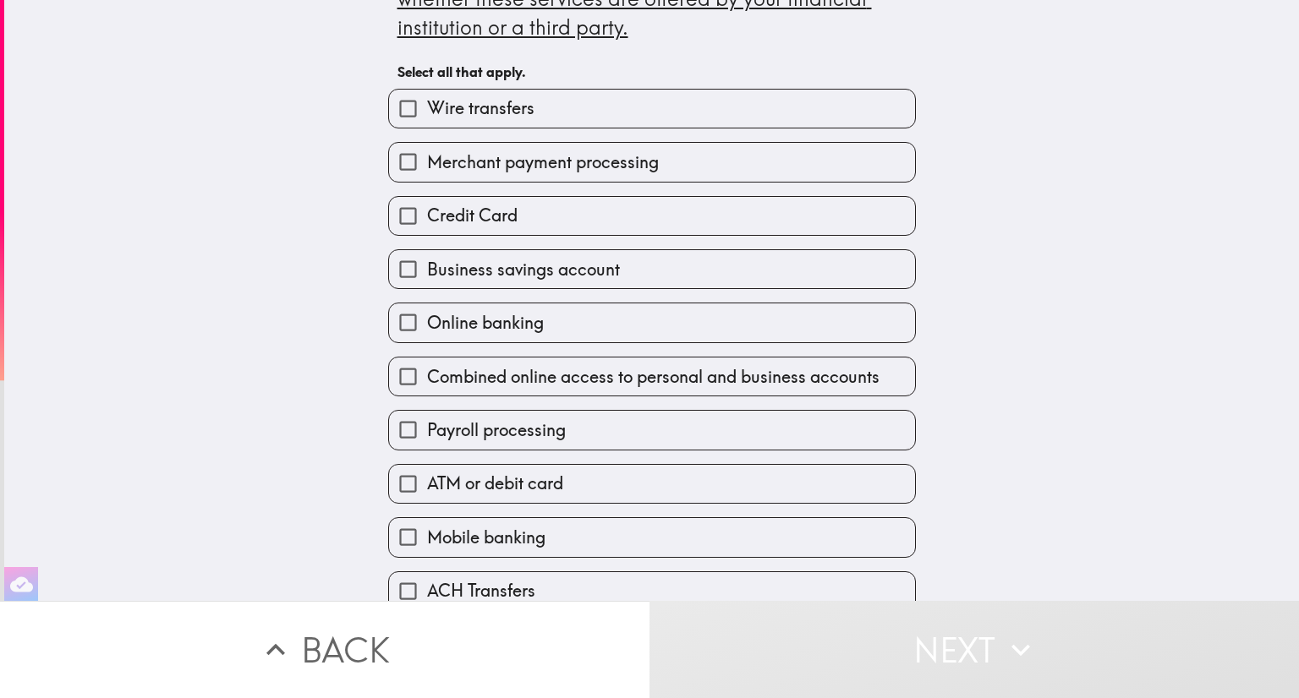
scroll to position [85, 0]
click at [397, 106] on input "Wire transfers" at bounding box center [408, 110] width 38 height 38
checkbox input "true"
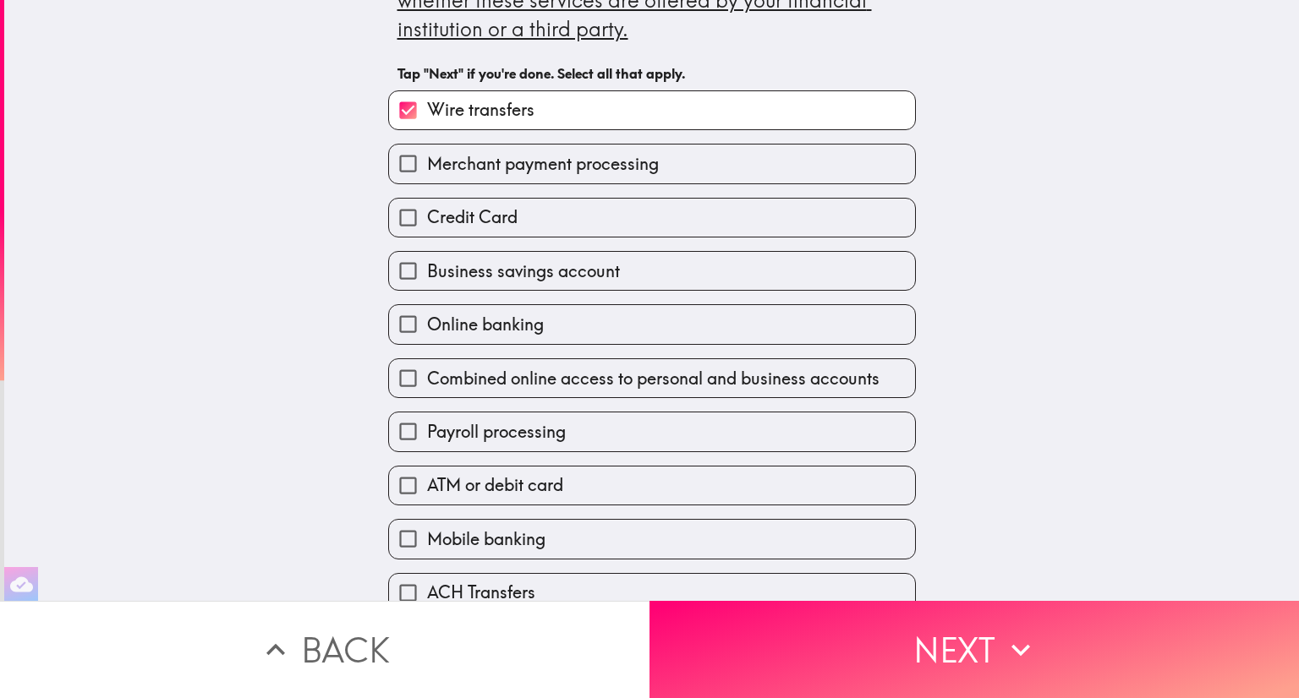
click at [393, 213] on input "Credit Card" at bounding box center [408, 218] width 38 height 38
checkbox input "true"
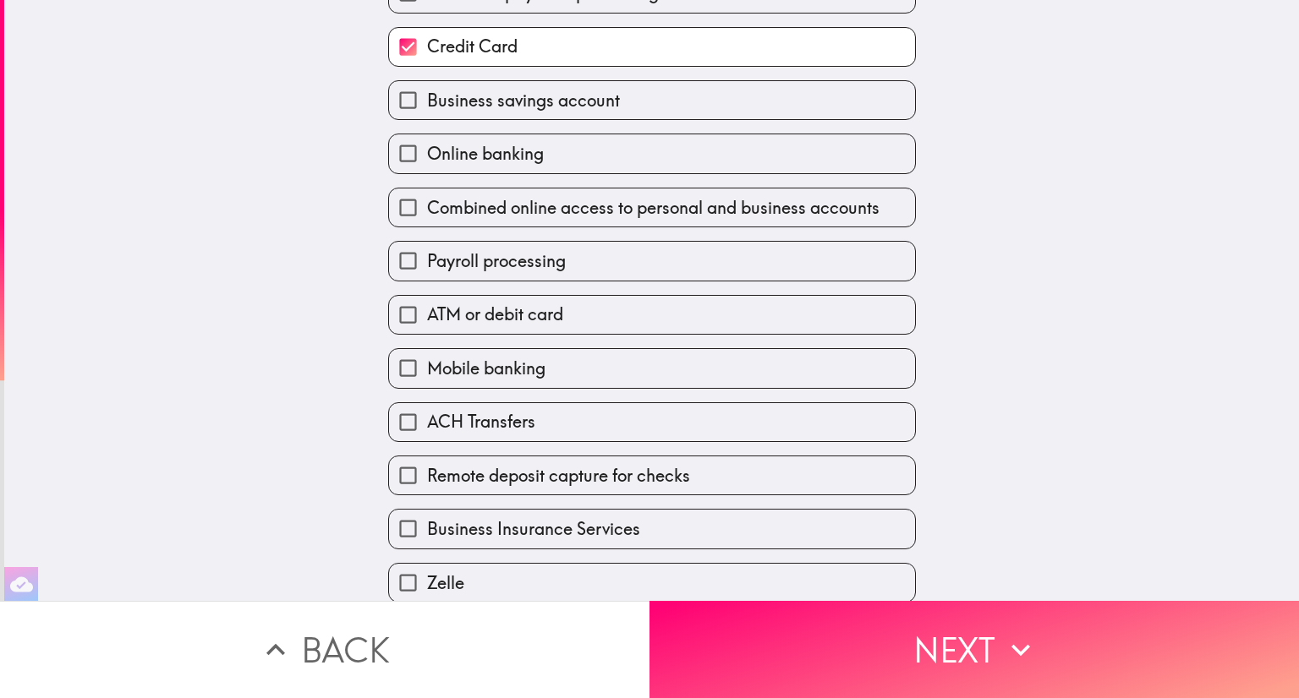
scroll to position [257, 0]
drag, startPoint x: 397, startPoint y: 102, endPoint x: 339, endPoint y: 109, distance: 57.9
click at [339, 109] on div "Please indicate which products and/or services you currently use to manage your…" at bounding box center [651, 43] width 1295 height 601
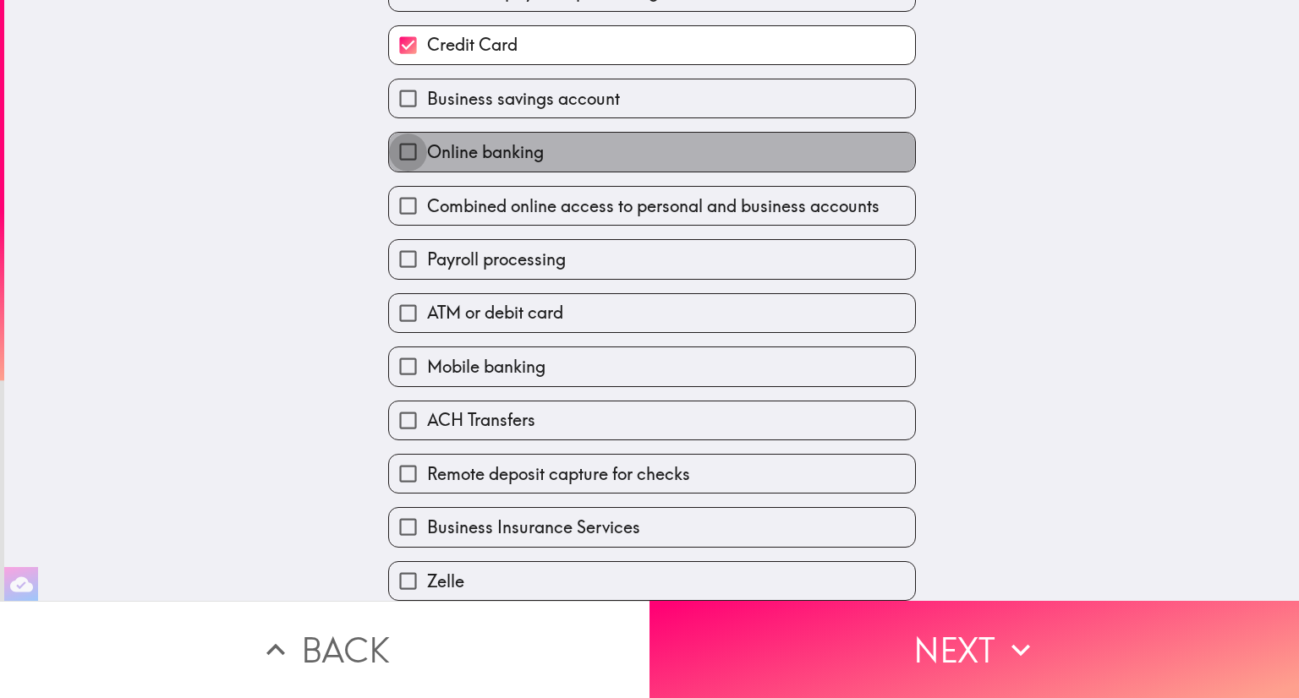
click at [393, 144] on input "Online banking" at bounding box center [408, 152] width 38 height 38
checkbox input "true"
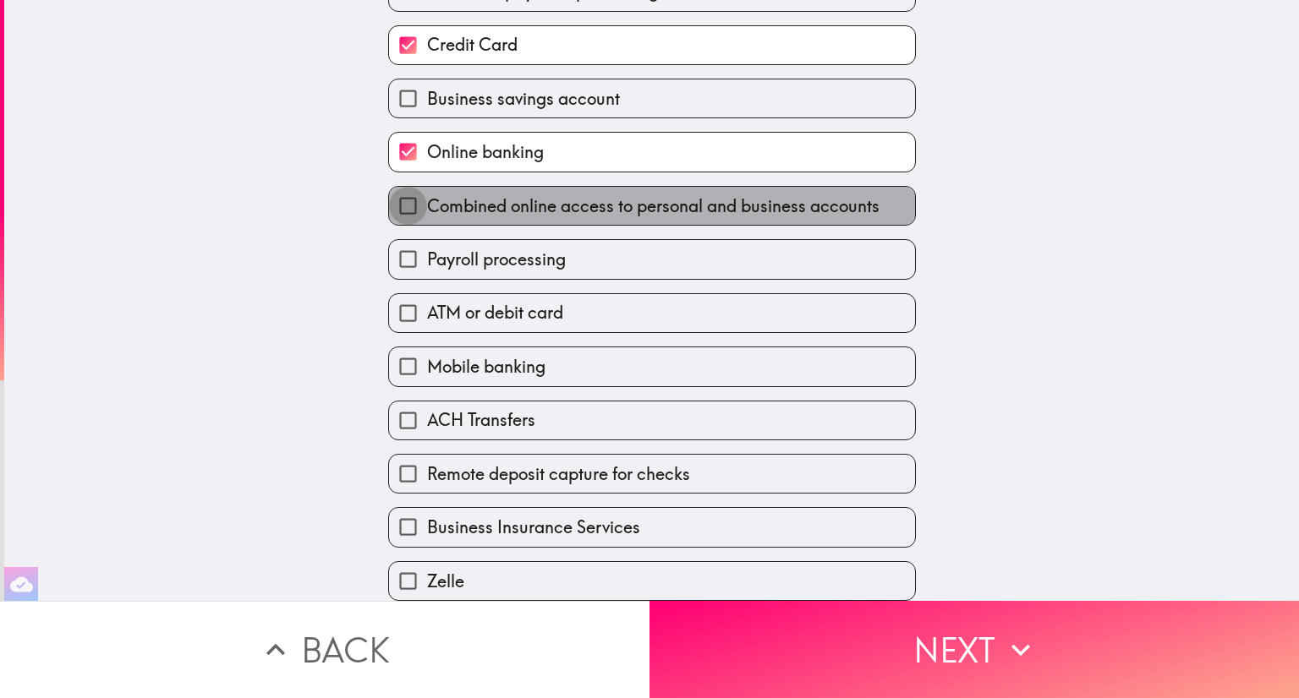
click at [395, 203] on input "Combined online access to personal and business accounts" at bounding box center [408, 206] width 38 height 38
checkbox input "true"
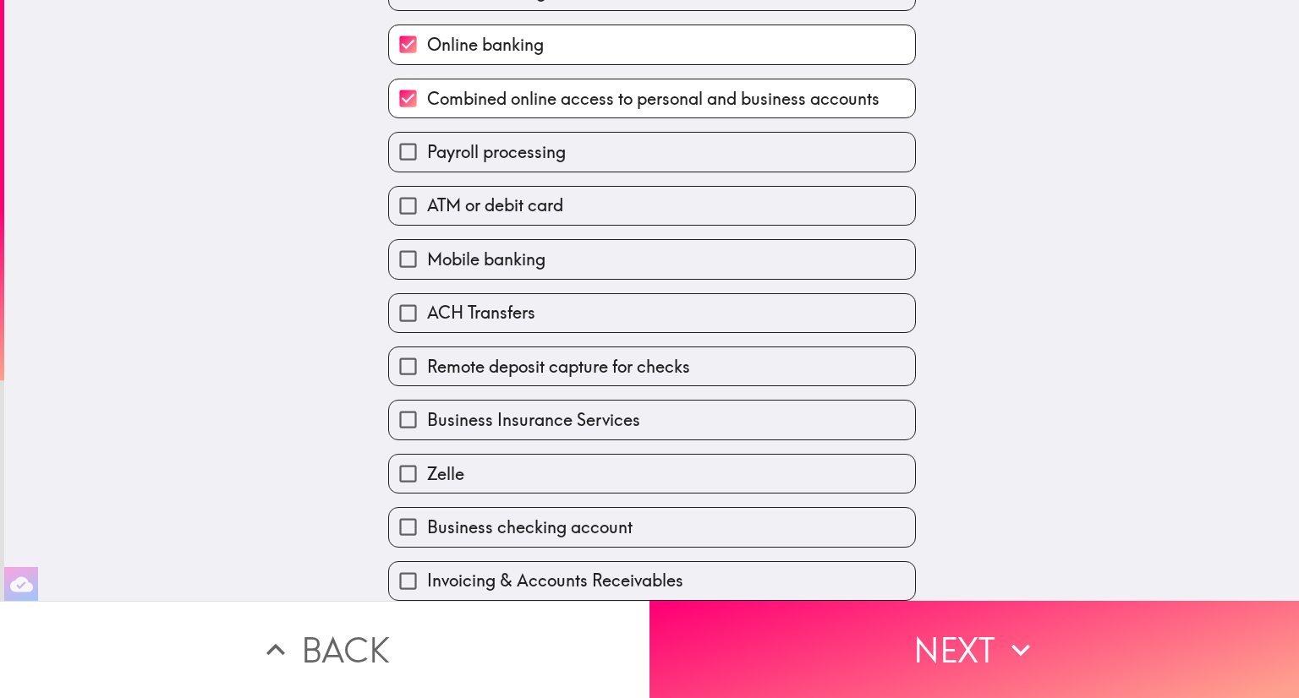
scroll to position [365, 0]
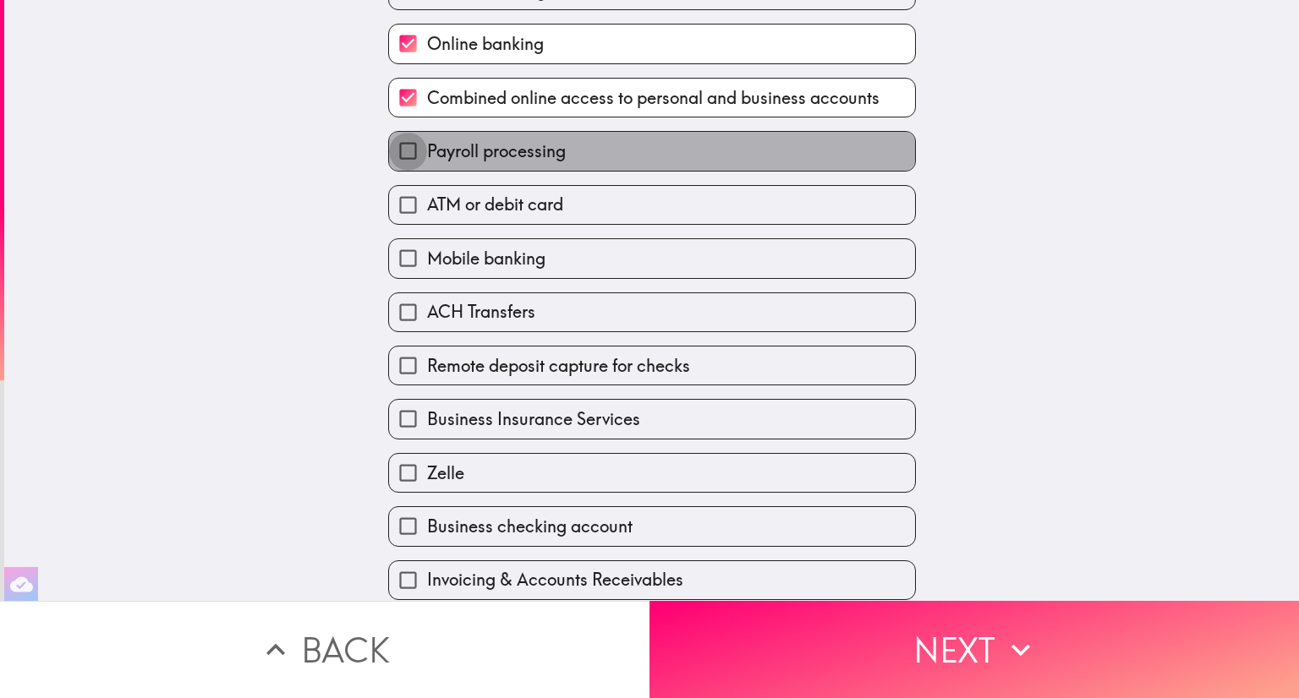
click at [389, 153] on input "Payroll processing" at bounding box center [408, 151] width 38 height 38
checkbox input "true"
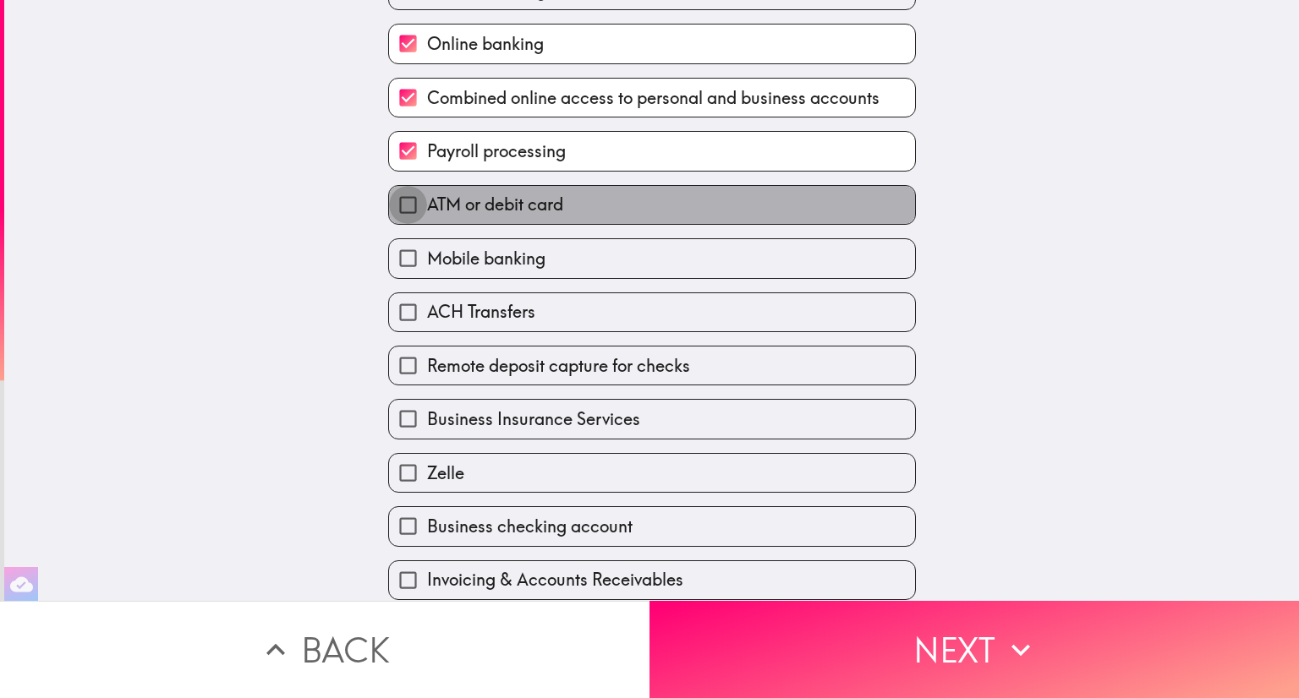
click at [389, 197] on input "ATM or debit card" at bounding box center [408, 205] width 38 height 38
checkbox input "true"
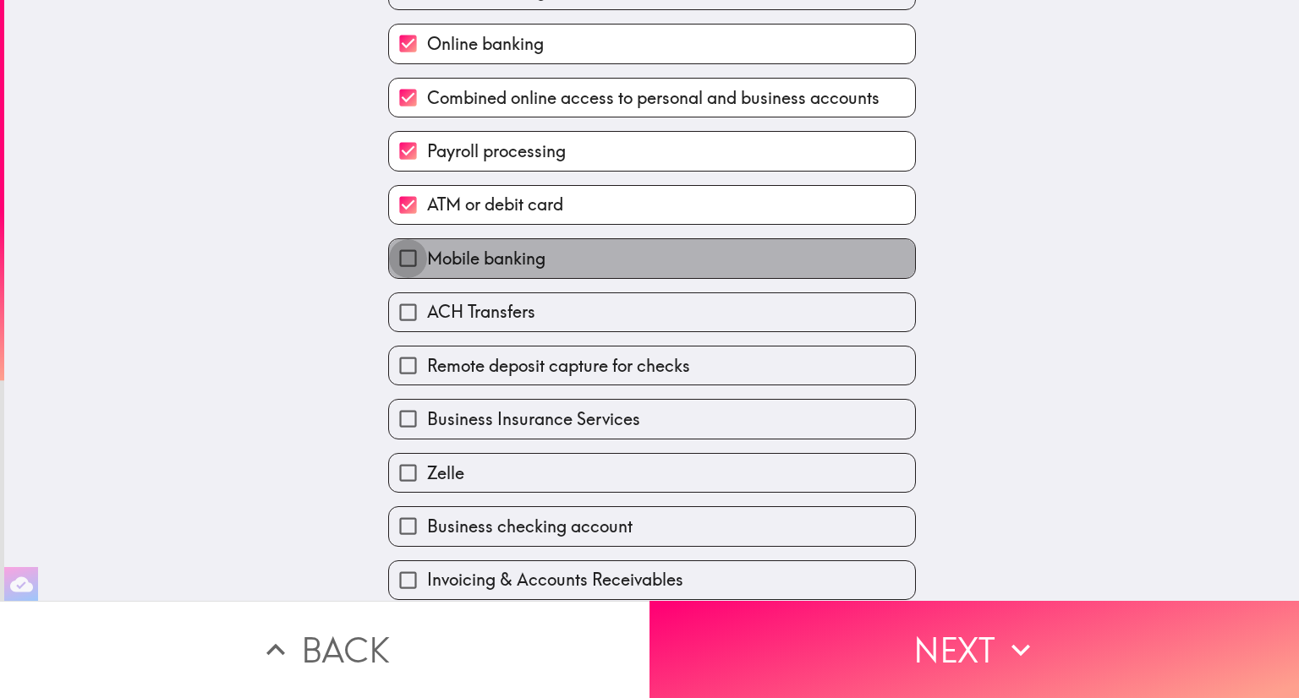
click at [389, 249] on input "Mobile banking" at bounding box center [408, 258] width 38 height 38
checkbox input "true"
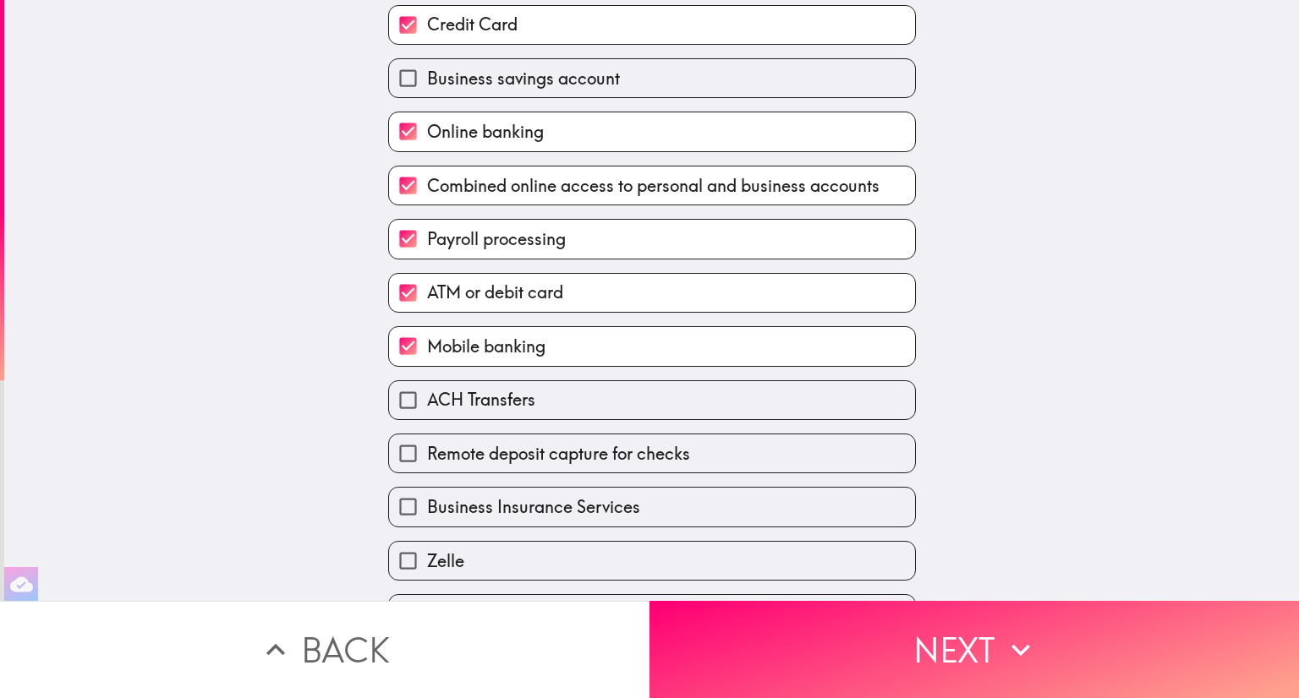
scroll to position [425, 0]
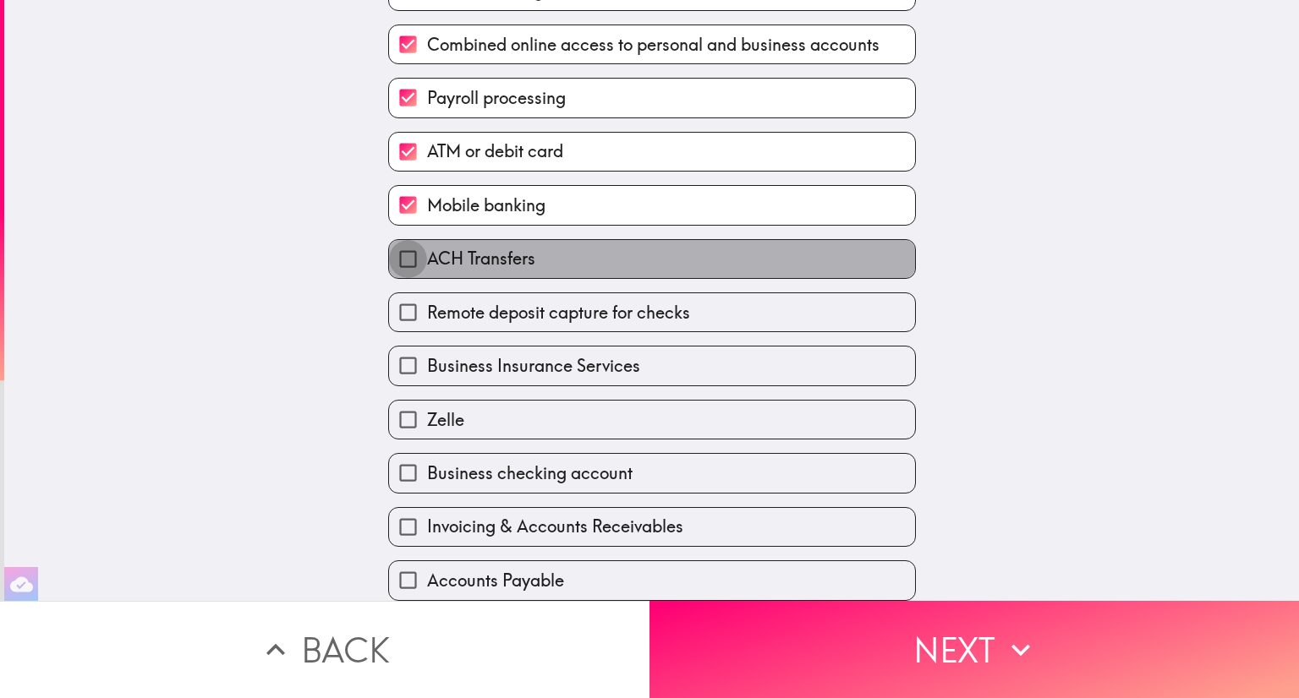
click at [391, 266] on input "ACH Transfers" at bounding box center [408, 259] width 38 height 38
checkbox input "true"
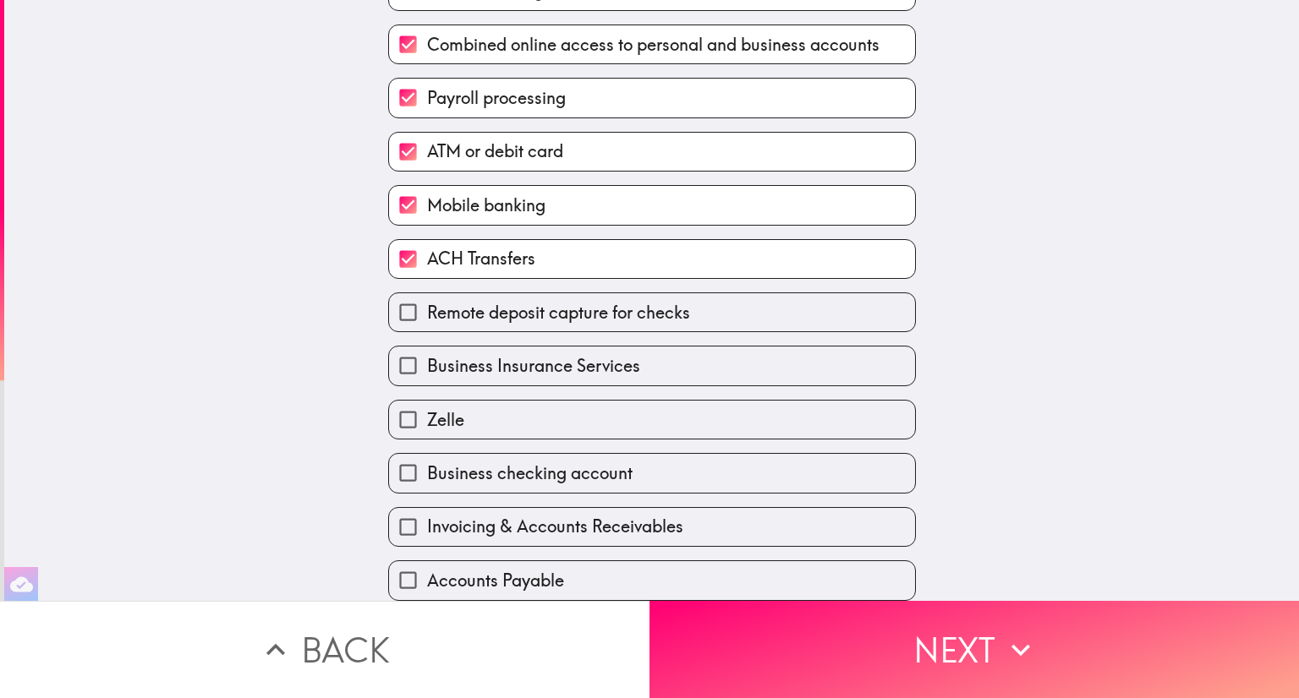
click at [396, 301] on input "Remote deposit capture for checks" at bounding box center [408, 312] width 38 height 38
checkbox input "true"
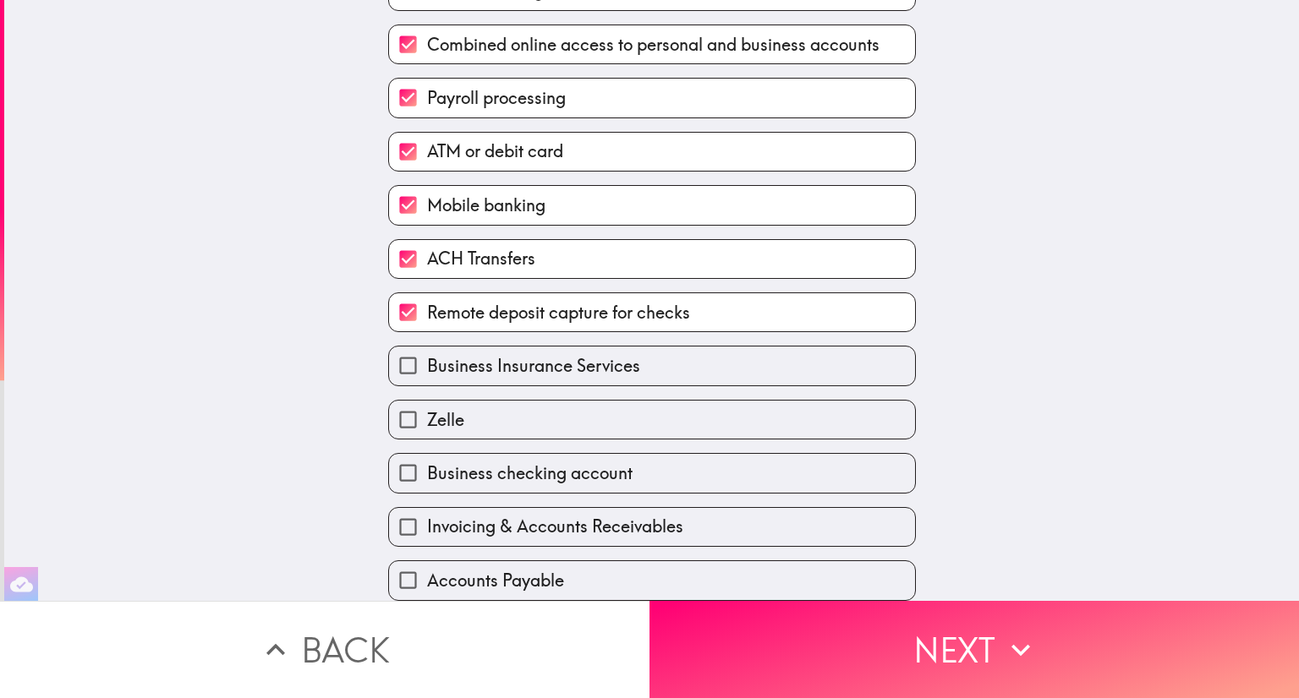
click at [392, 465] on input "Business checking account" at bounding box center [408, 473] width 38 height 38
checkbox input "true"
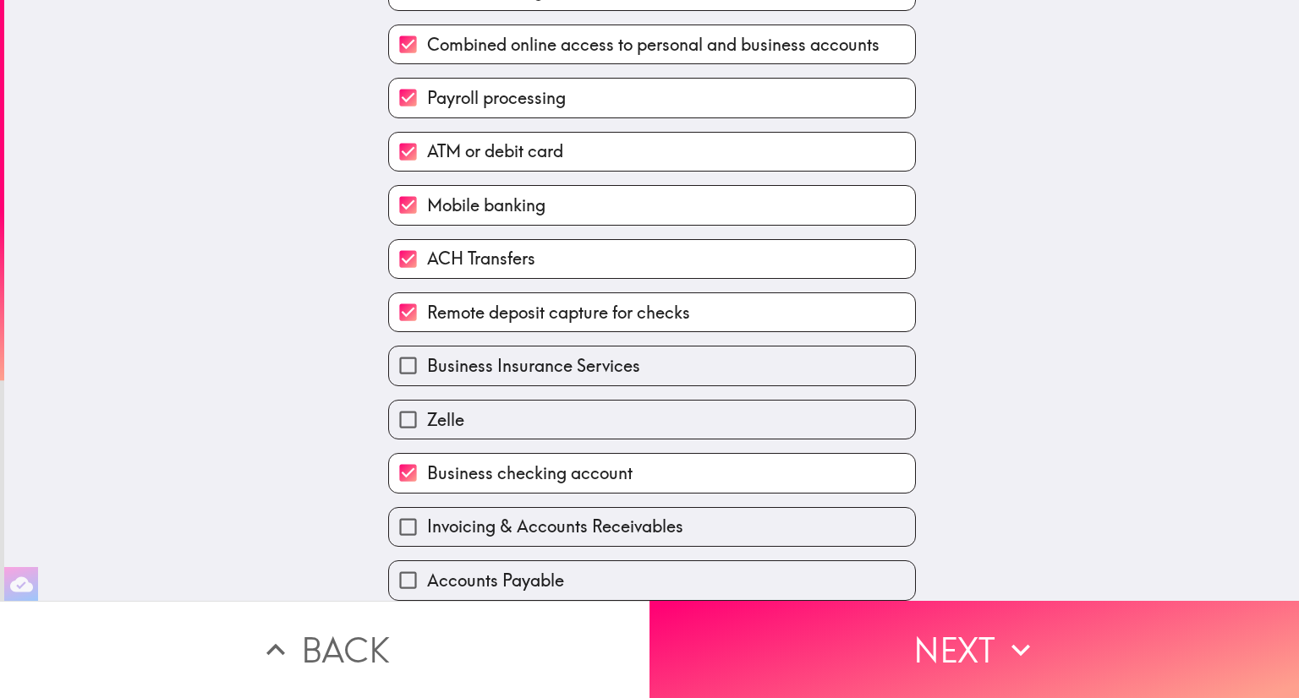
click at [403, 515] on input "Invoicing & Accounts Receivables" at bounding box center [408, 527] width 38 height 38
checkbox input "true"
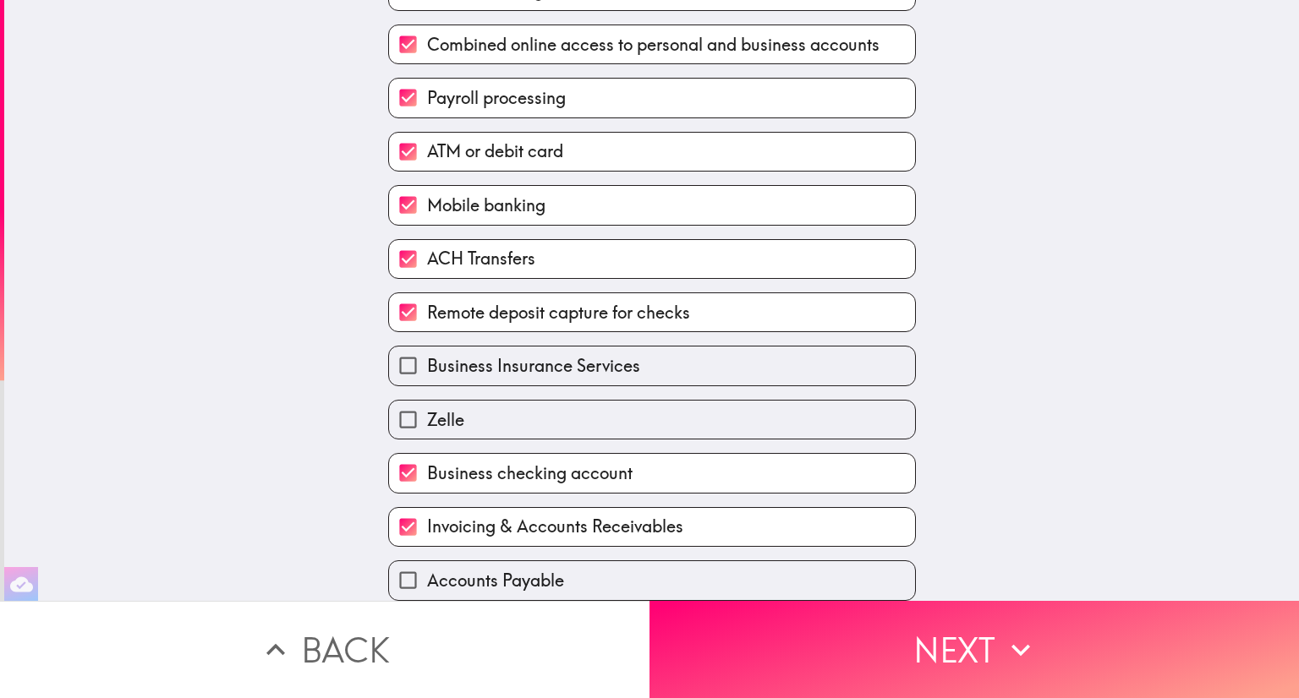
click at [403, 569] on input "Accounts Payable" at bounding box center [408, 580] width 38 height 38
checkbox input "true"
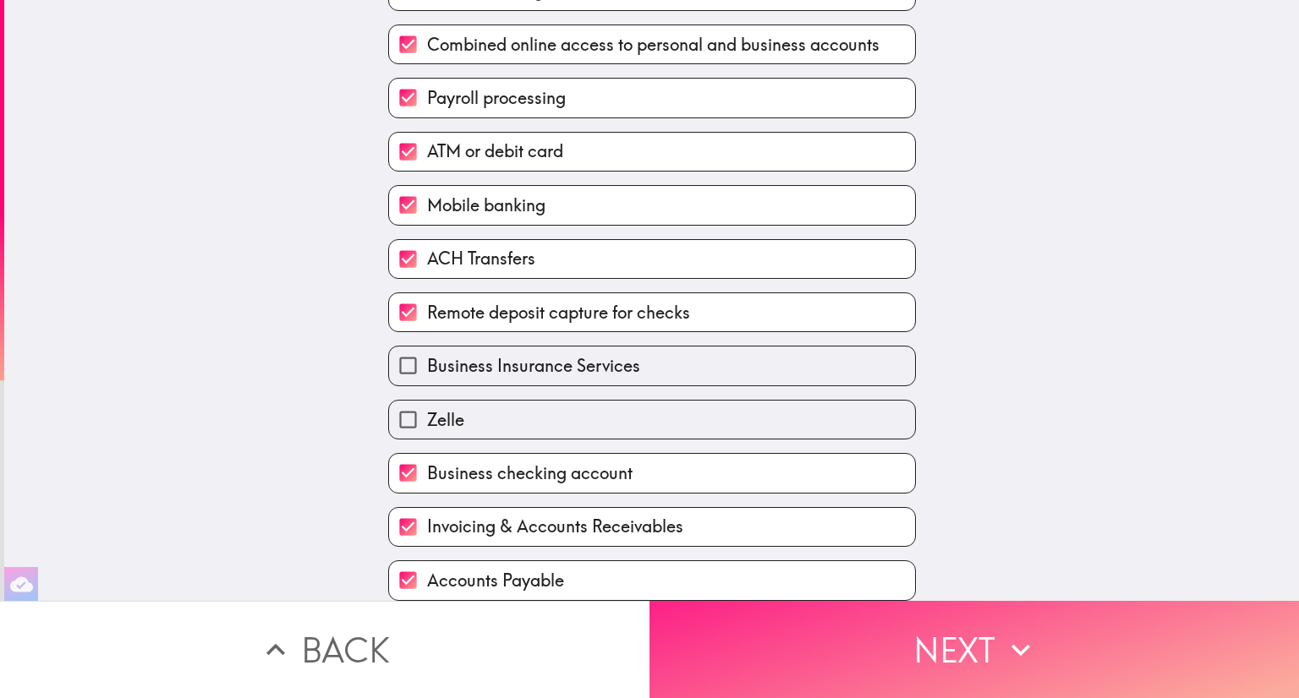
click at [785, 619] on button "Next" at bounding box center [973, 649] width 649 height 97
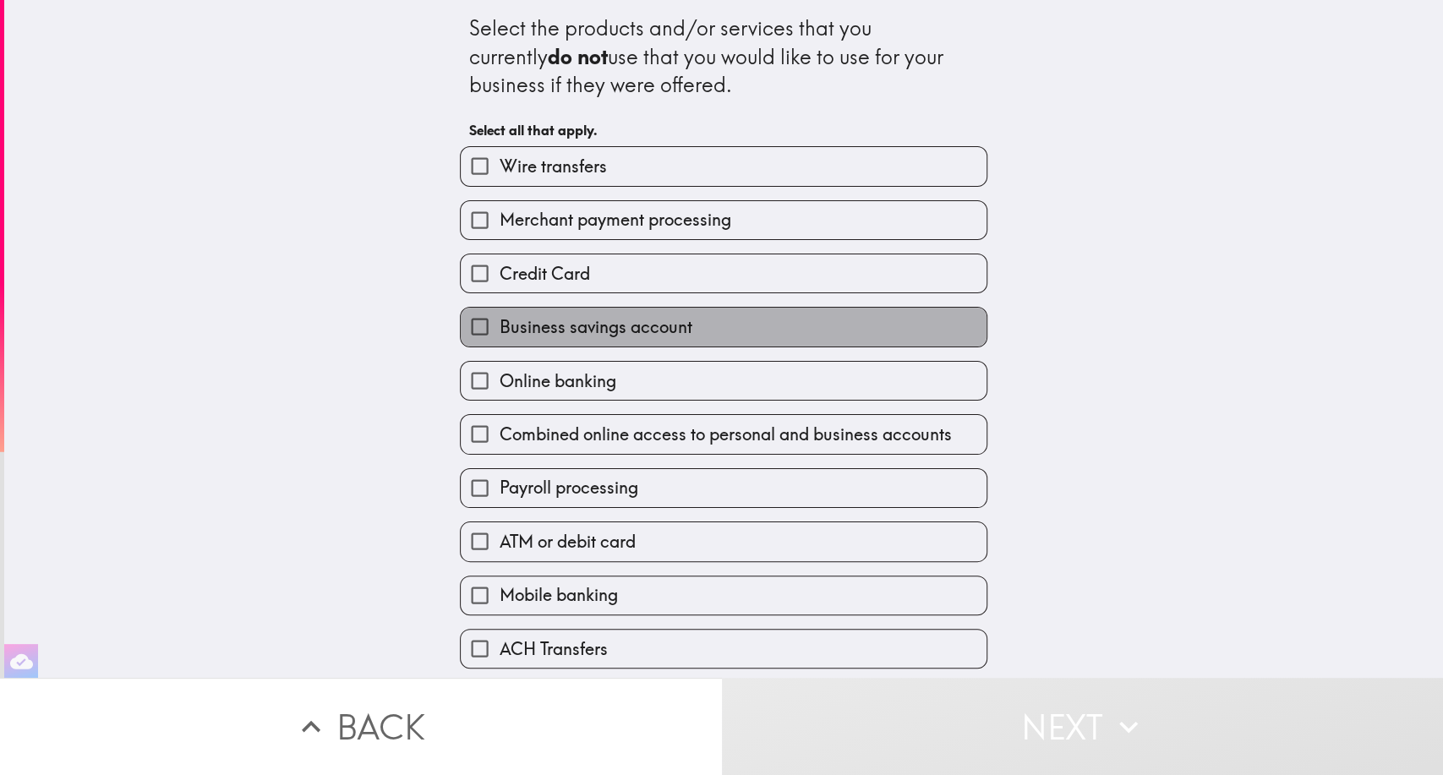
click at [513, 332] on span "Business savings account" at bounding box center [595, 327] width 193 height 24
click at [499, 332] on input "Business savings account" at bounding box center [480, 327] width 38 height 38
checkbox input "true"
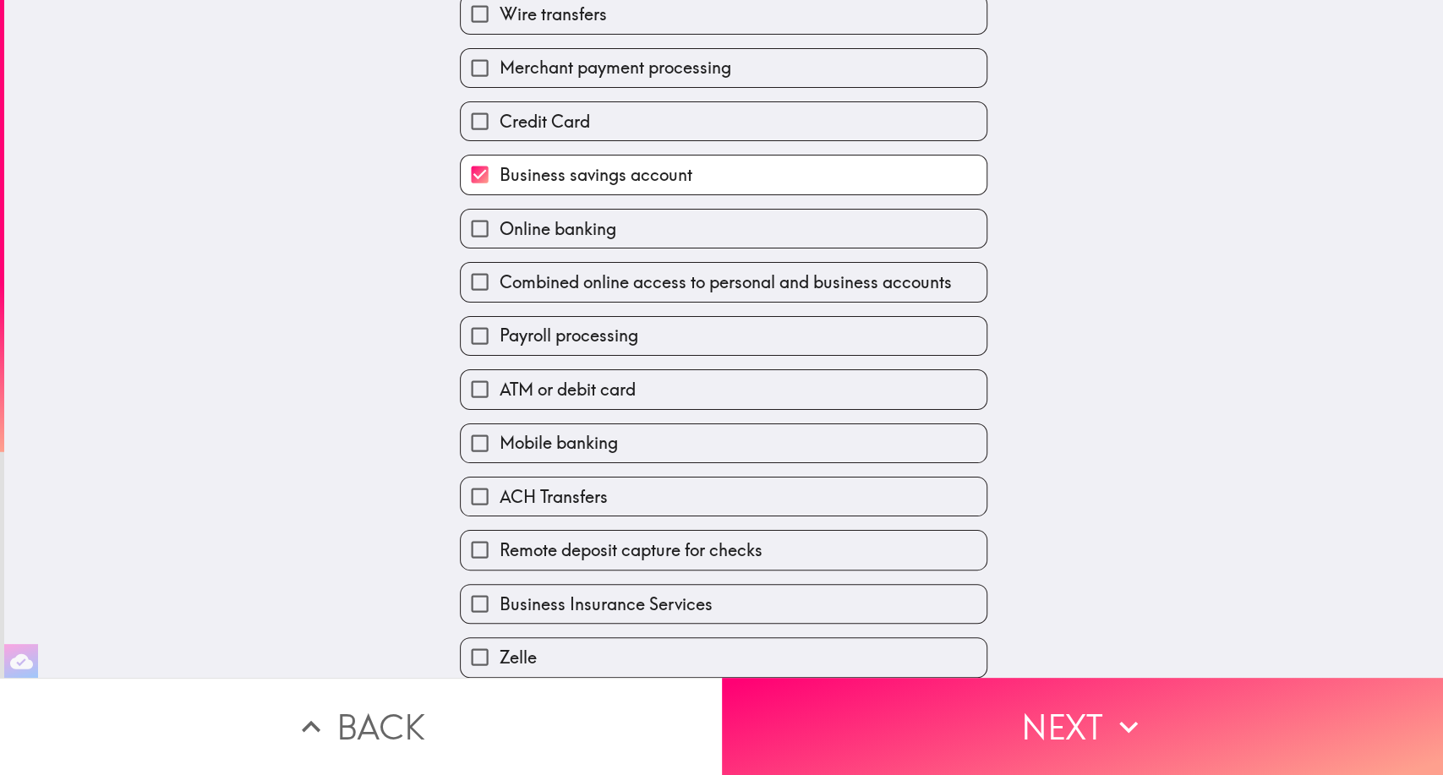
scroll to position [244, 0]
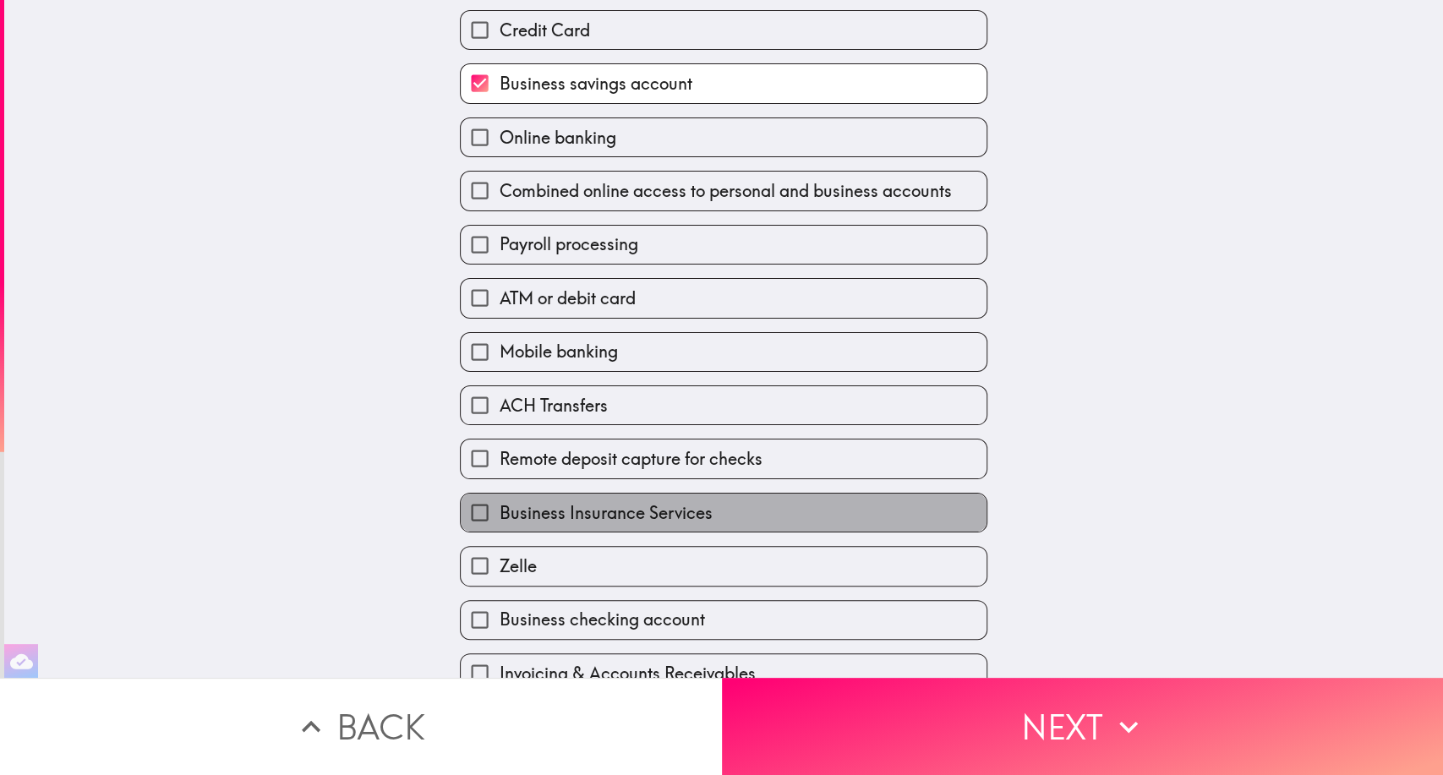
click at [525, 512] on span "Business Insurance Services" at bounding box center [605, 513] width 213 height 24
click at [499, 512] on input "Business Insurance Services" at bounding box center [480, 513] width 38 height 38
checkbox input "true"
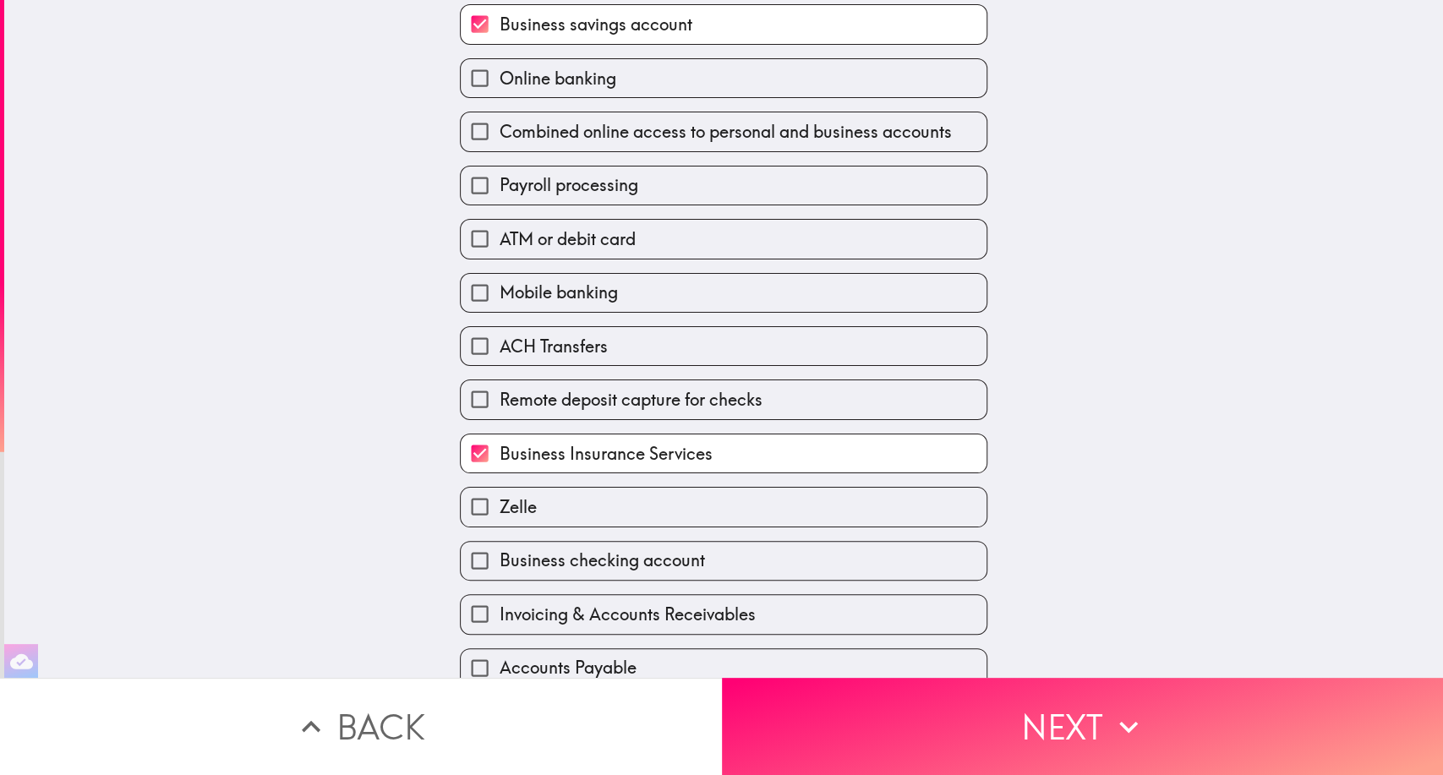
scroll to position [386, 0]
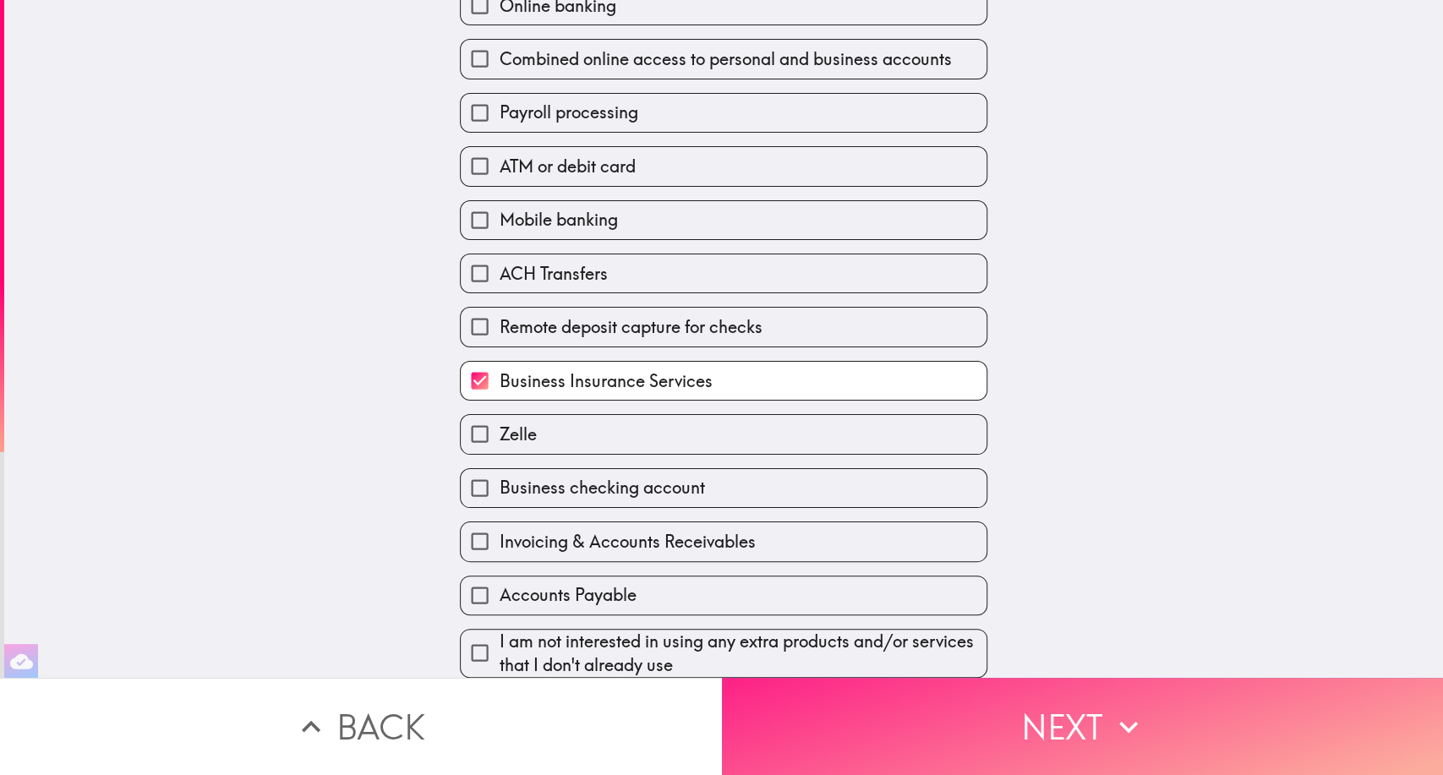
click at [1023, 698] on button "Next" at bounding box center [1083, 726] width 722 height 97
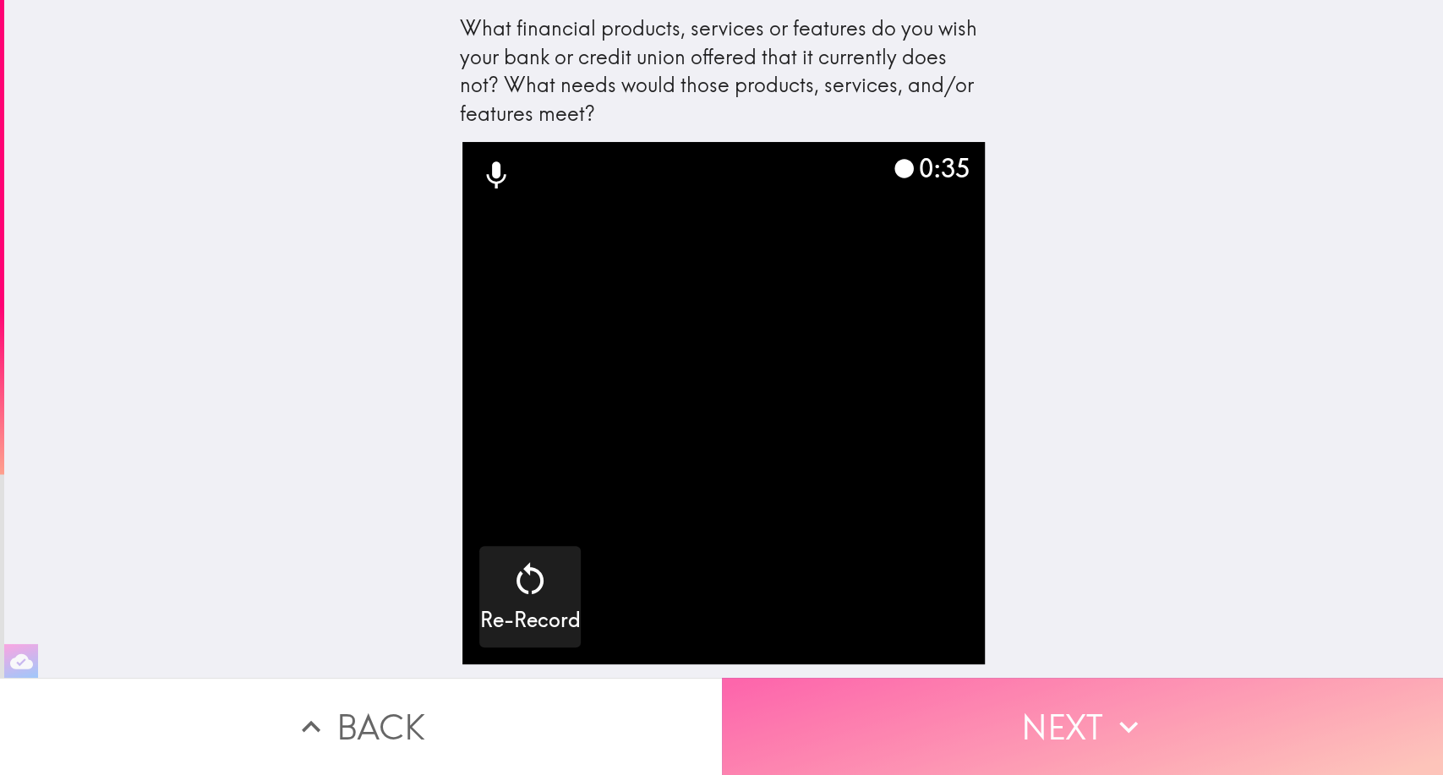
click at [1046, 698] on button "Next" at bounding box center [1083, 726] width 722 height 97
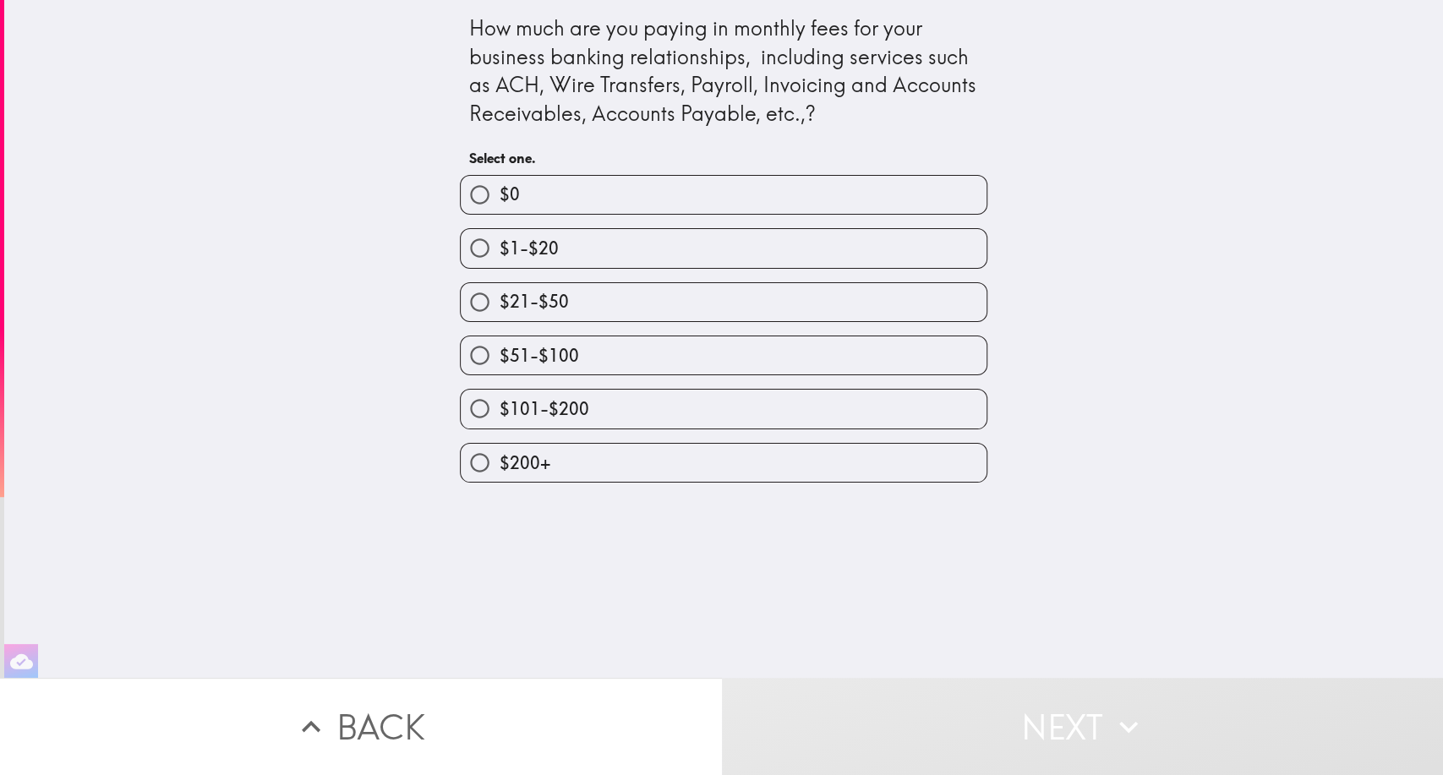
click at [649, 311] on label "$21-$50" at bounding box center [724, 302] width 526 height 38
click at [499, 311] on input "$21-$50" at bounding box center [480, 302] width 38 height 38
radio input "true"
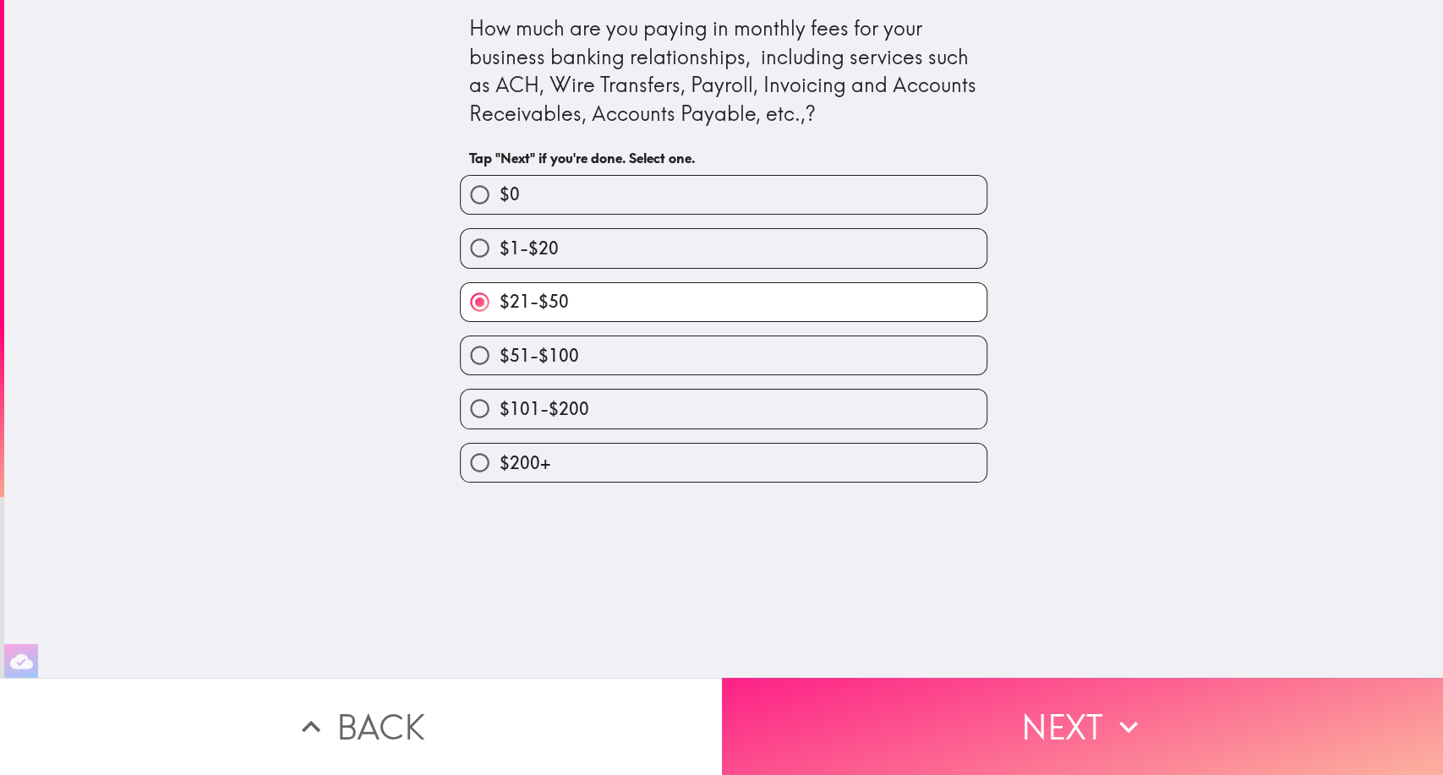
click at [1082, 698] on button "Next" at bounding box center [1083, 726] width 722 height 97
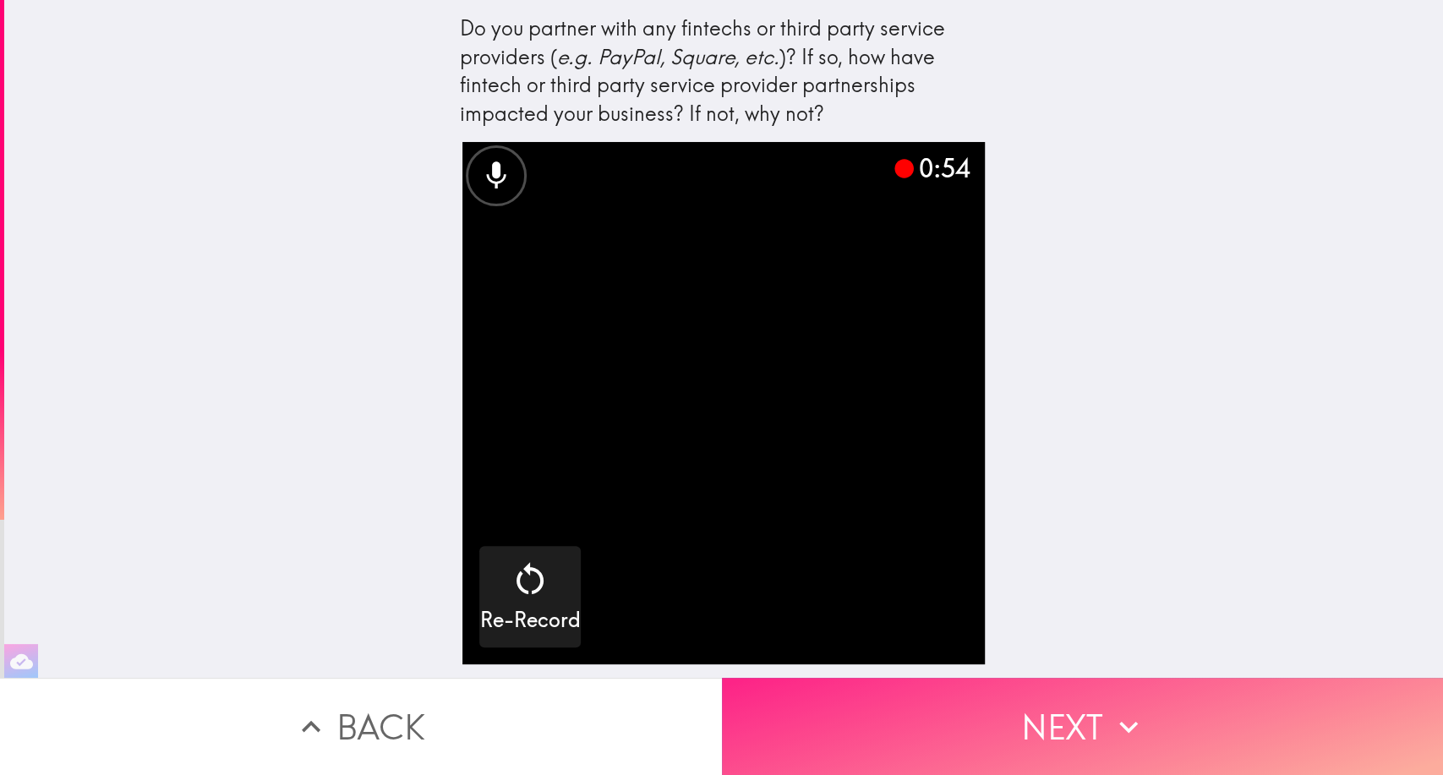
click at [1077, 698] on button "Next" at bounding box center [1083, 726] width 722 height 97
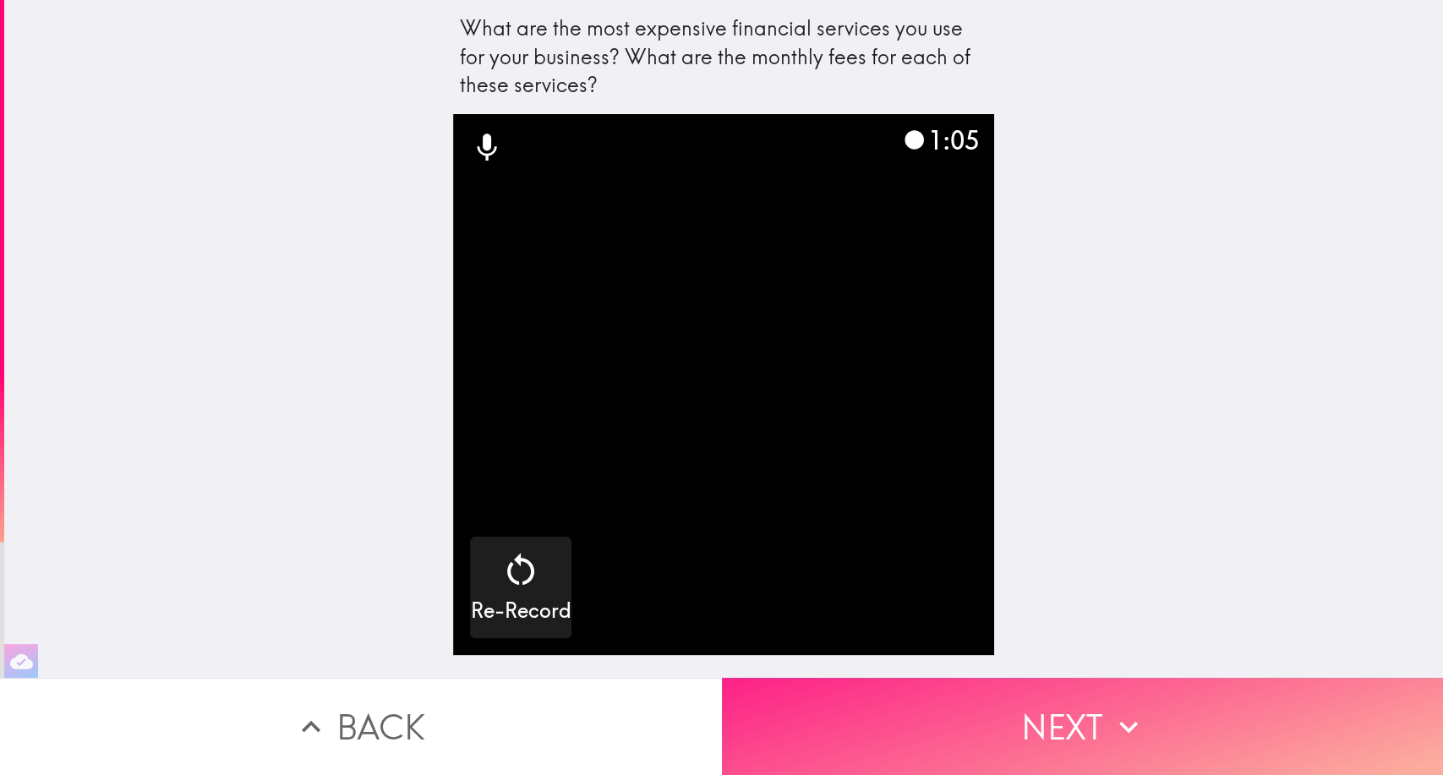
click at [997, 696] on button "Next" at bounding box center [1083, 726] width 722 height 97
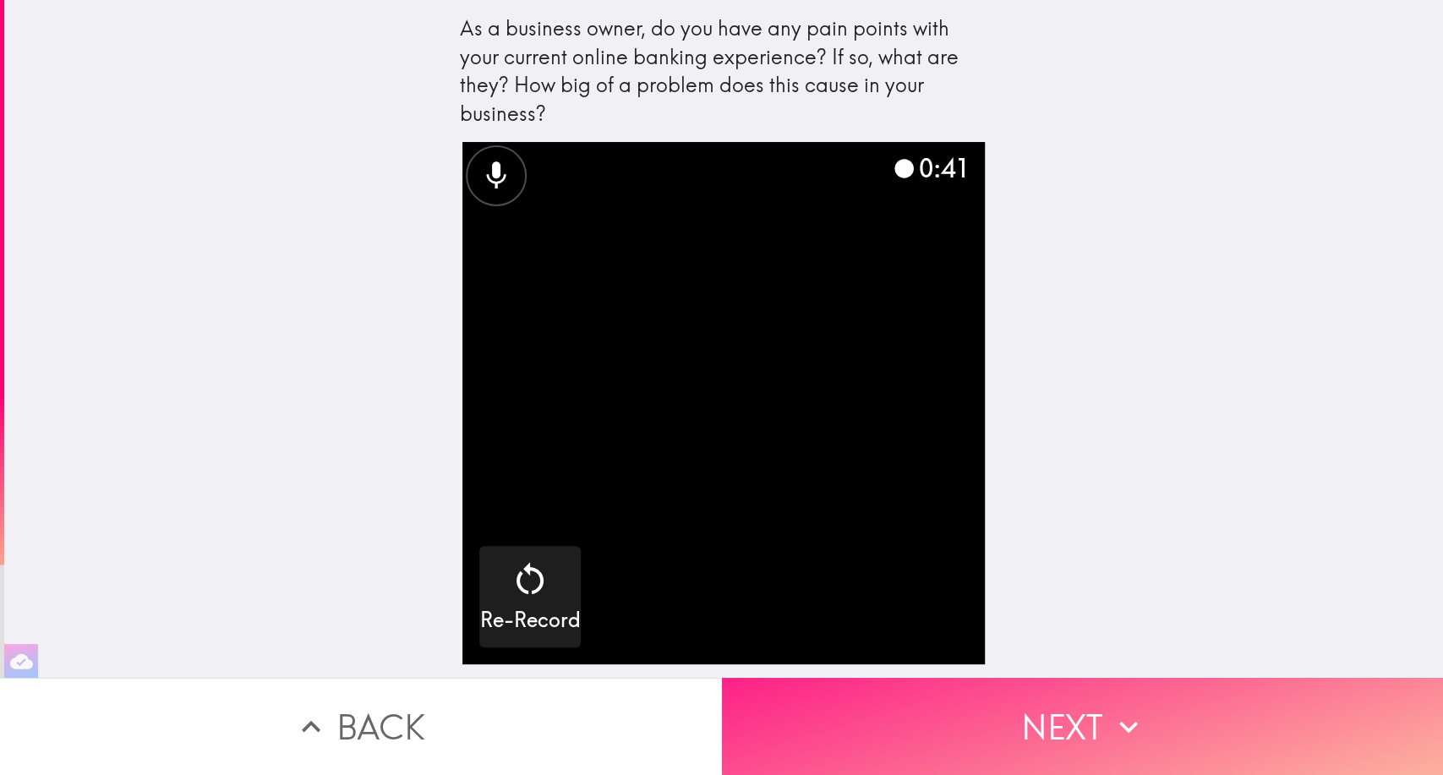
click at [981, 698] on button "Next" at bounding box center [1083, 726] width 722 height 97
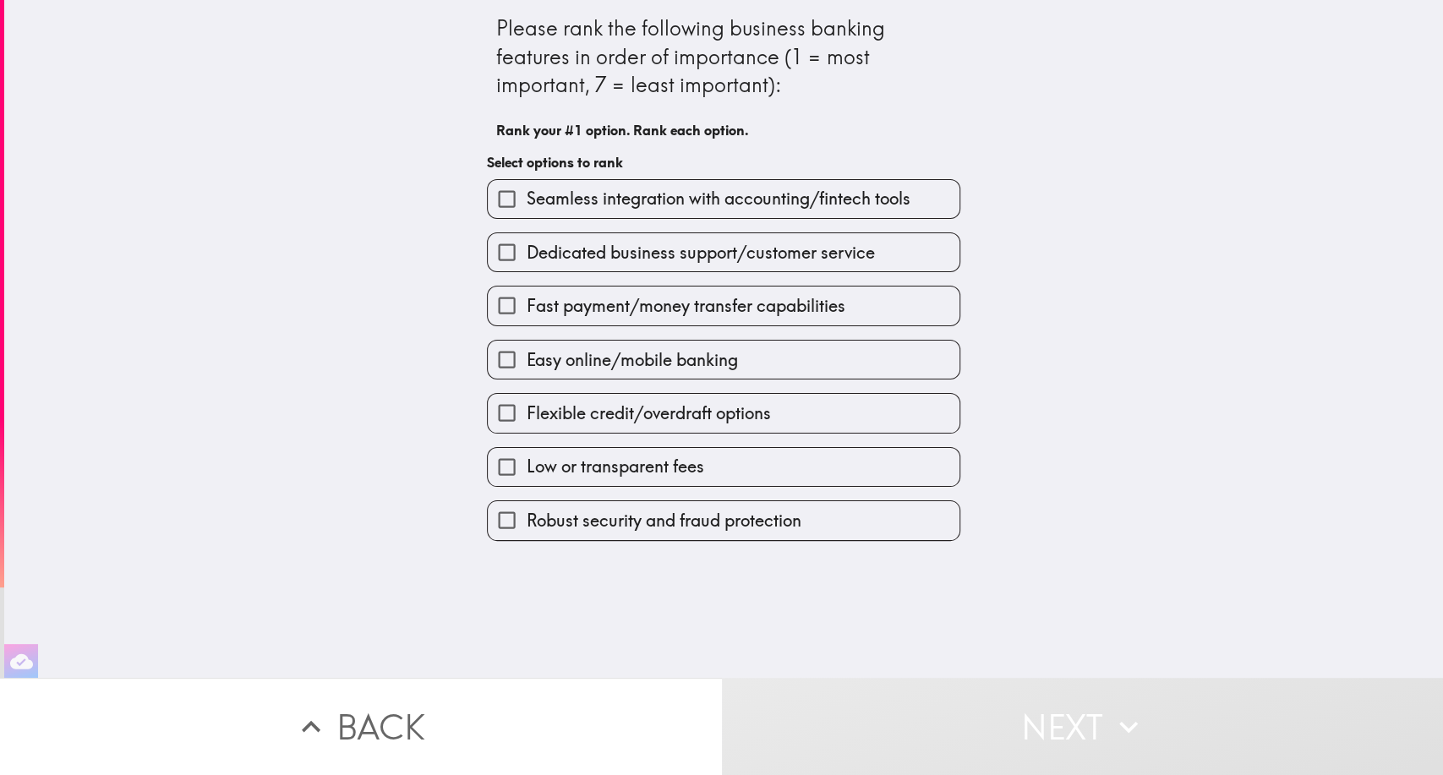
click at [488, 198] on input "Seamless integration with accounting/fintech tools" at bounding box center [507, 199] width 38 height 38
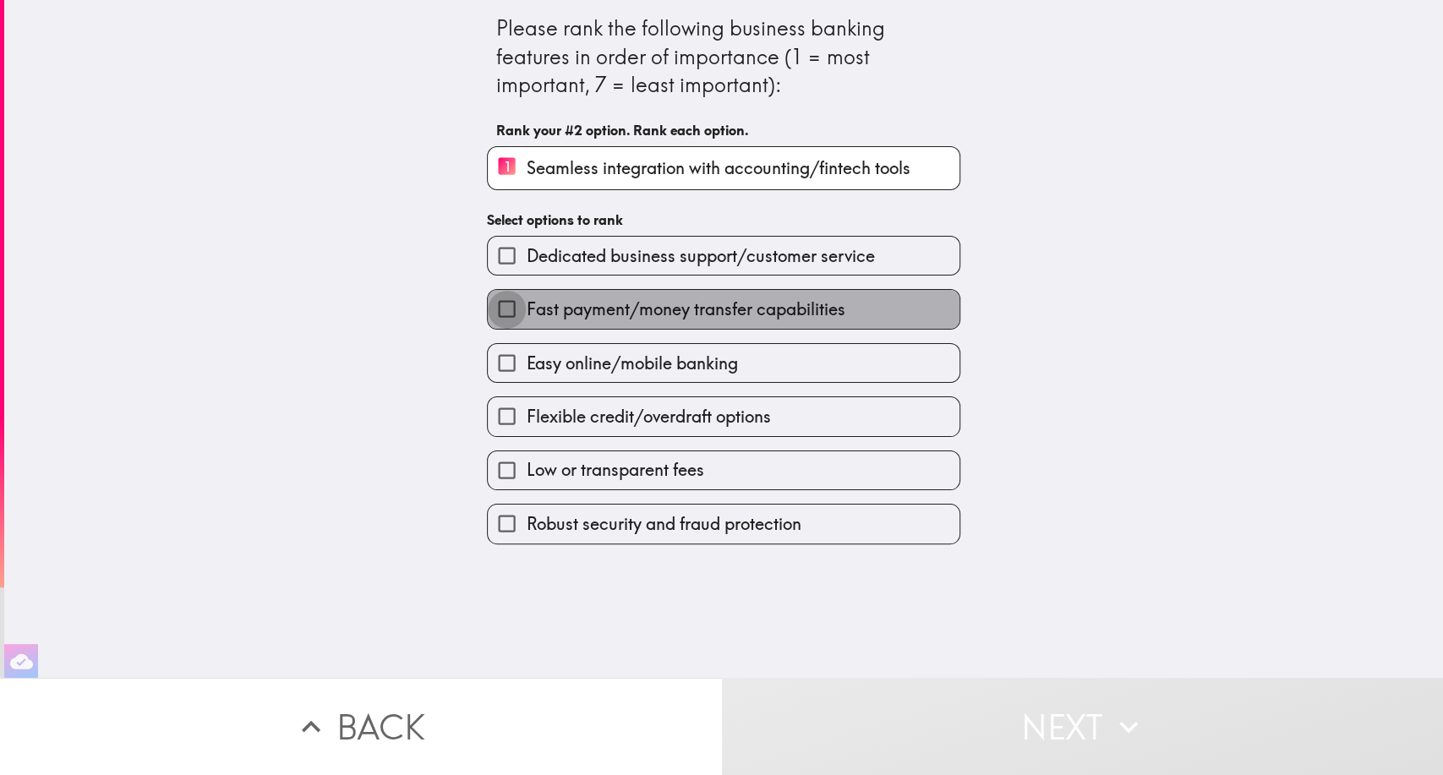
click at [490, 315] on input "Fast payment/money transfer capabilities" at bounding box center [507, 309] width 38 height 38
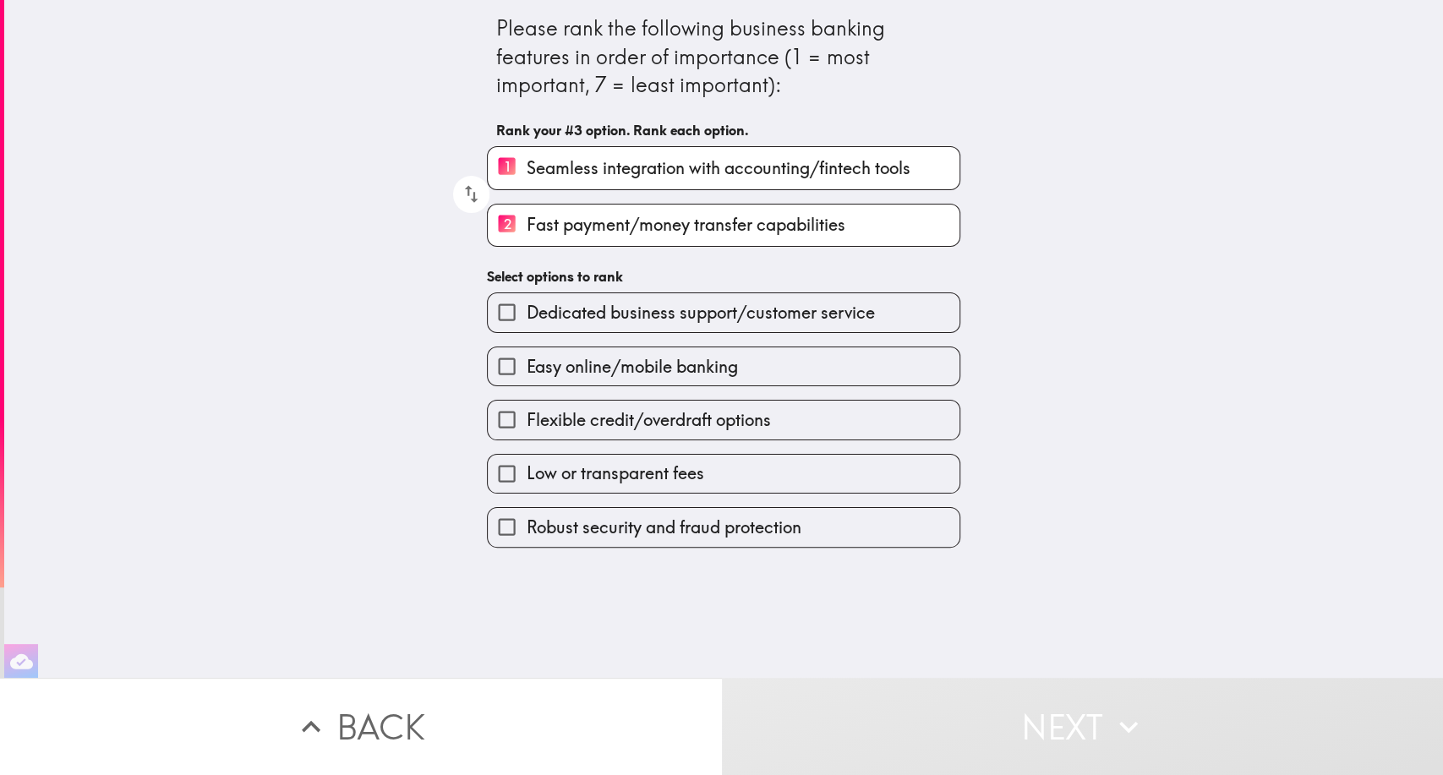
drag, startPoint x: 501, startPoint y: 223, endPoint x: 493, endPoint y: 167, distance: 57.2
click at [493, 167] on div "1 Seamless integration with accounting/fintech tools 2 Fast payment/money trans…" at bounding box center [717, 190] width 487 height 114
click at [460, 194] on icon "button" at bounding box center [471, 194] width 23 height 23
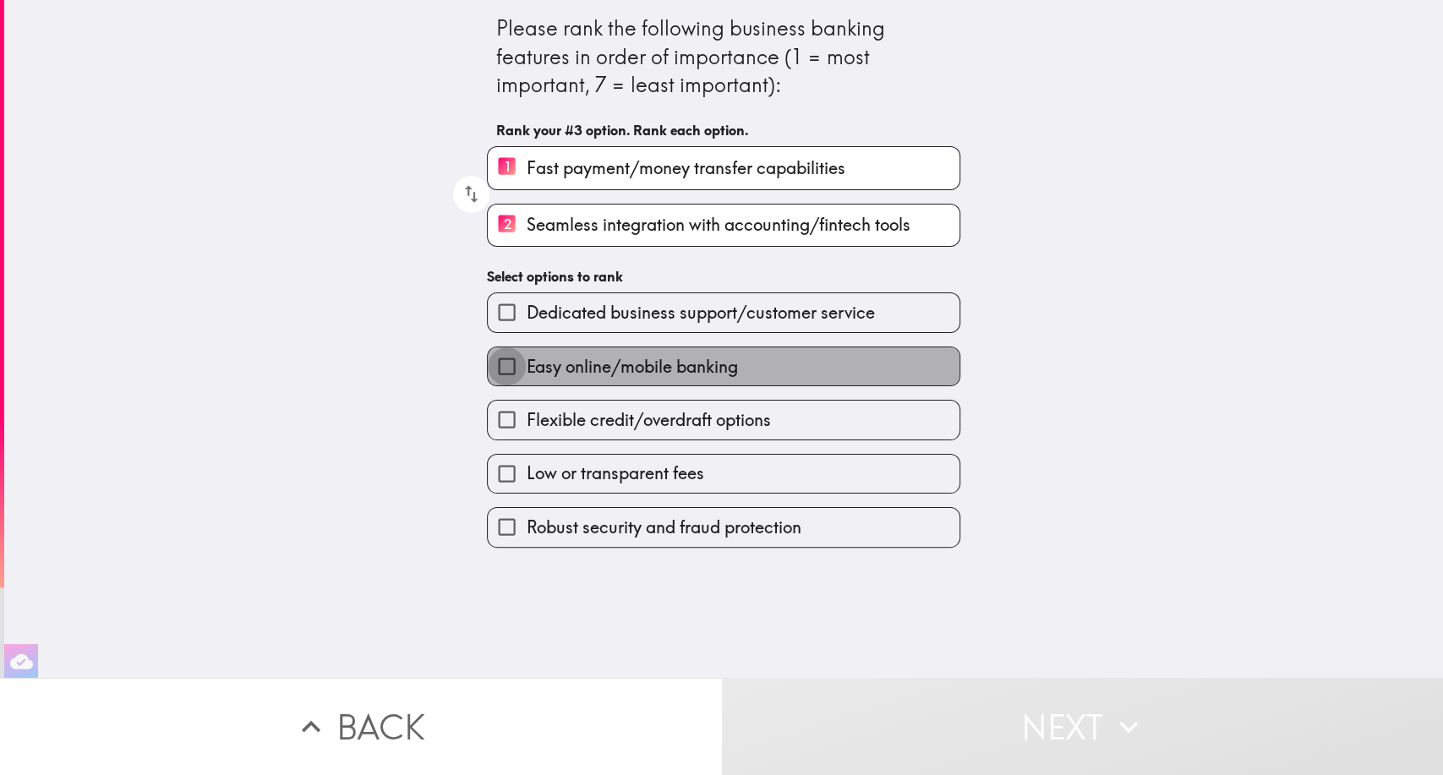
click at [496, 365] on input "Easy online/mobile banking" at bounding box center [507, 367] width 38 height 38
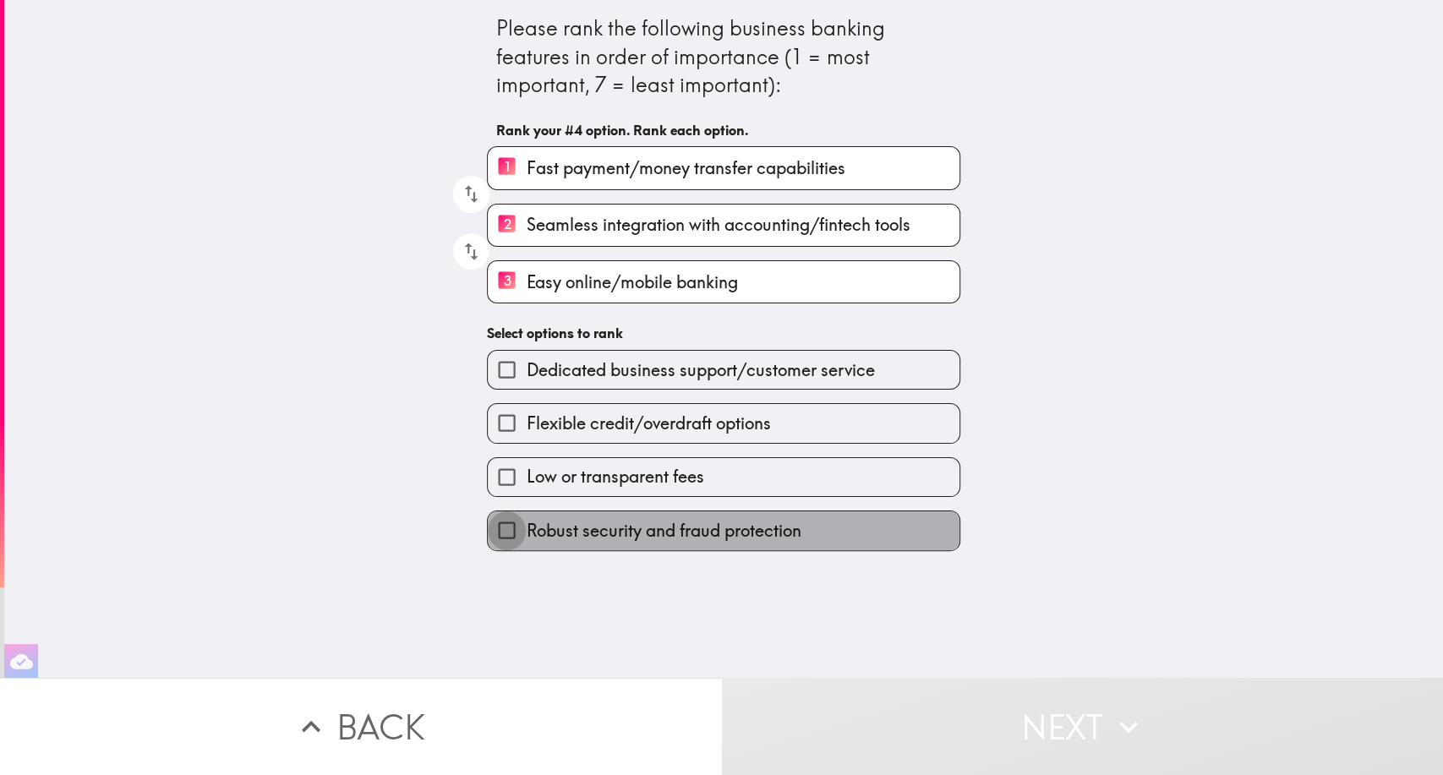
click at [490, 540] on input "Robust security and fraud protection" at bounding box center [507, 531] width 38 height 38
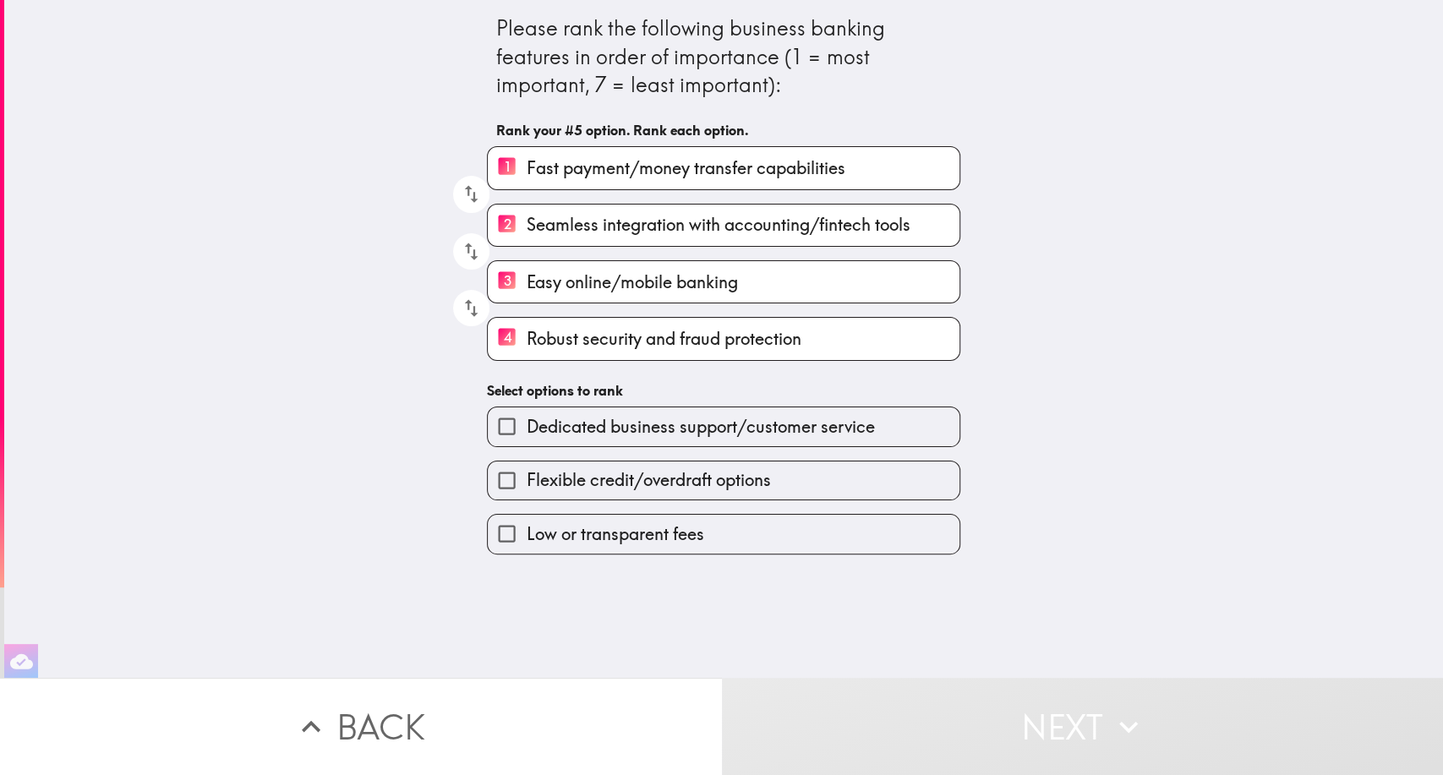
click at [495, 530] on input "Low or transparent fees" at bounding box center [507, 534] width 38 height 38
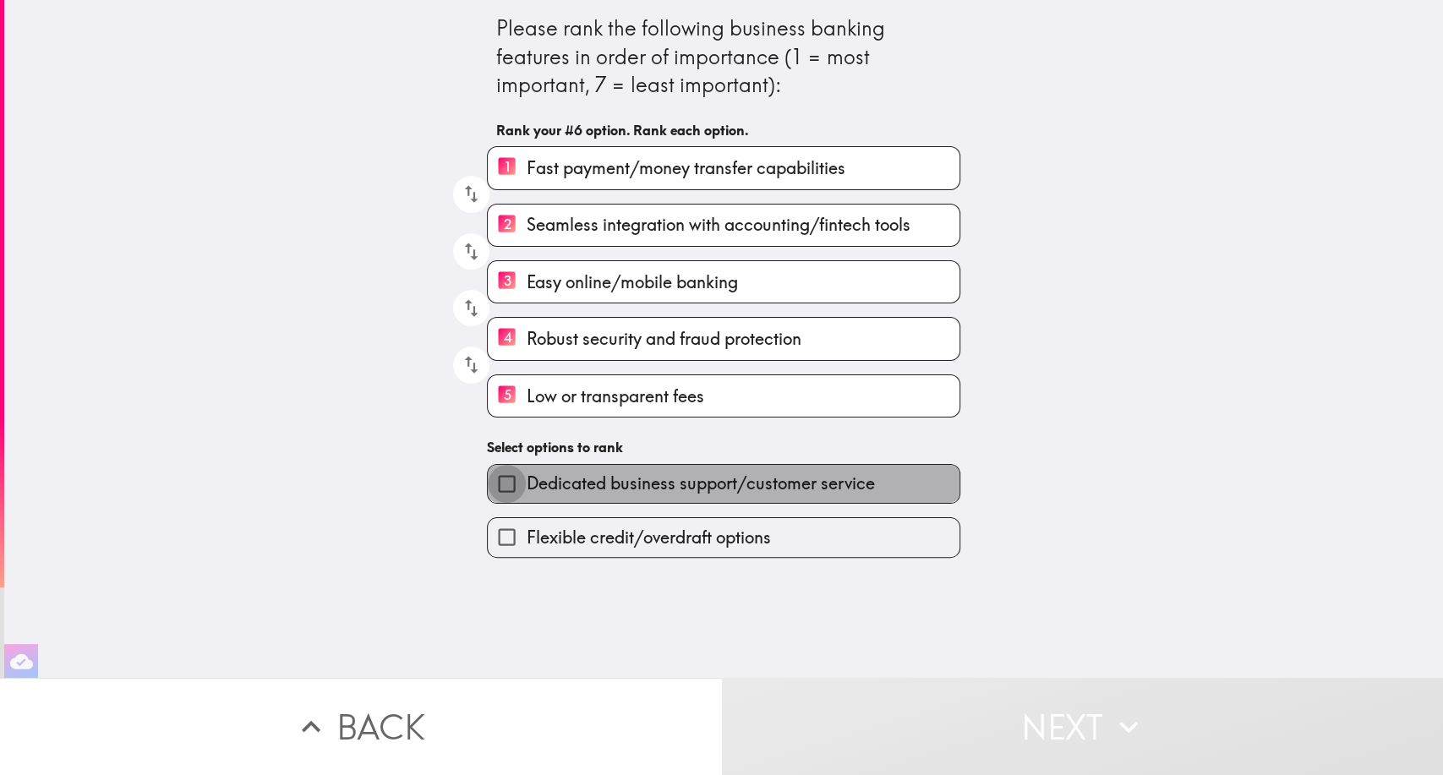
click at [492, 488] on input "Dedicated business support/customer service" at bounding box center [507, 484] width 38 height 38
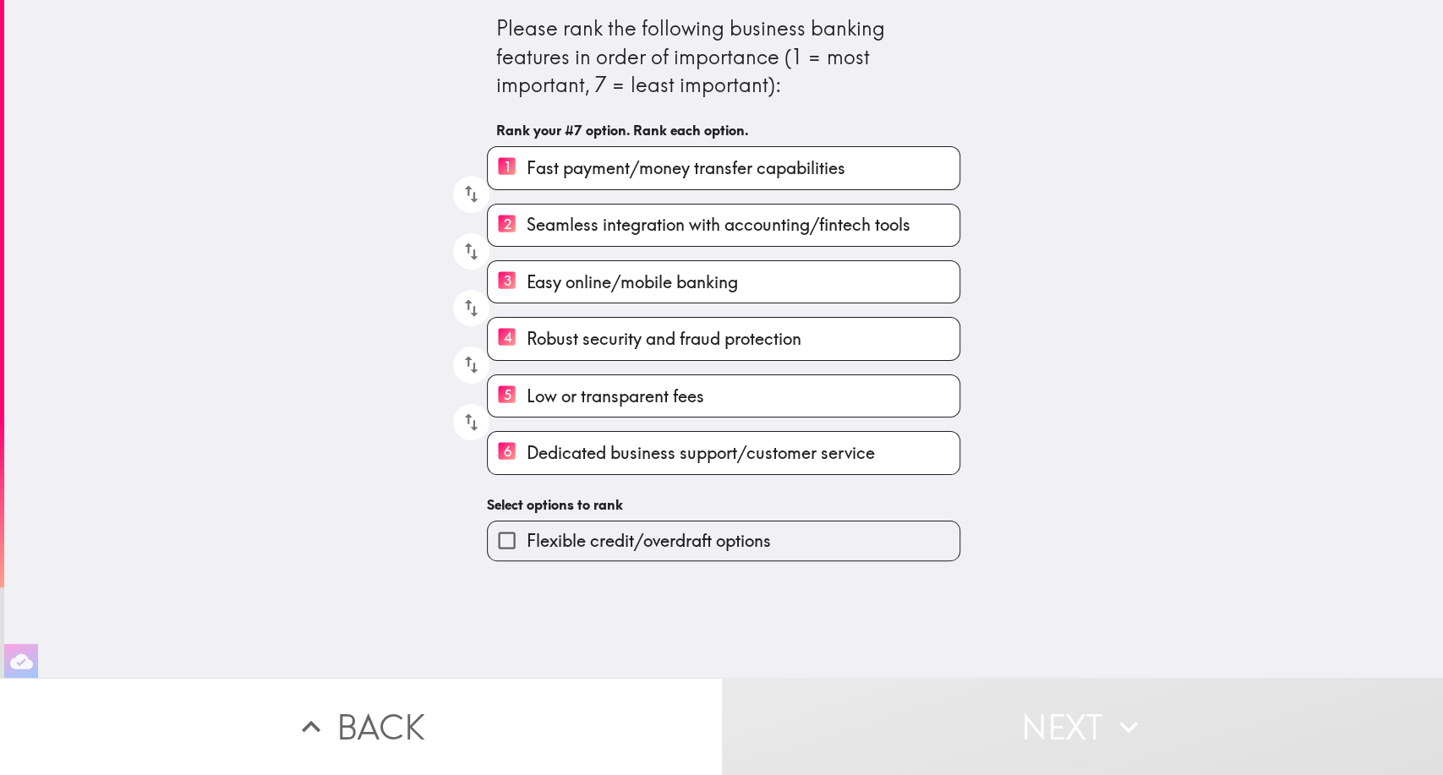
click at [496, 542] on input "Flexible credit/overdraft options" at bounding box center [507, 541] width 38 height 38
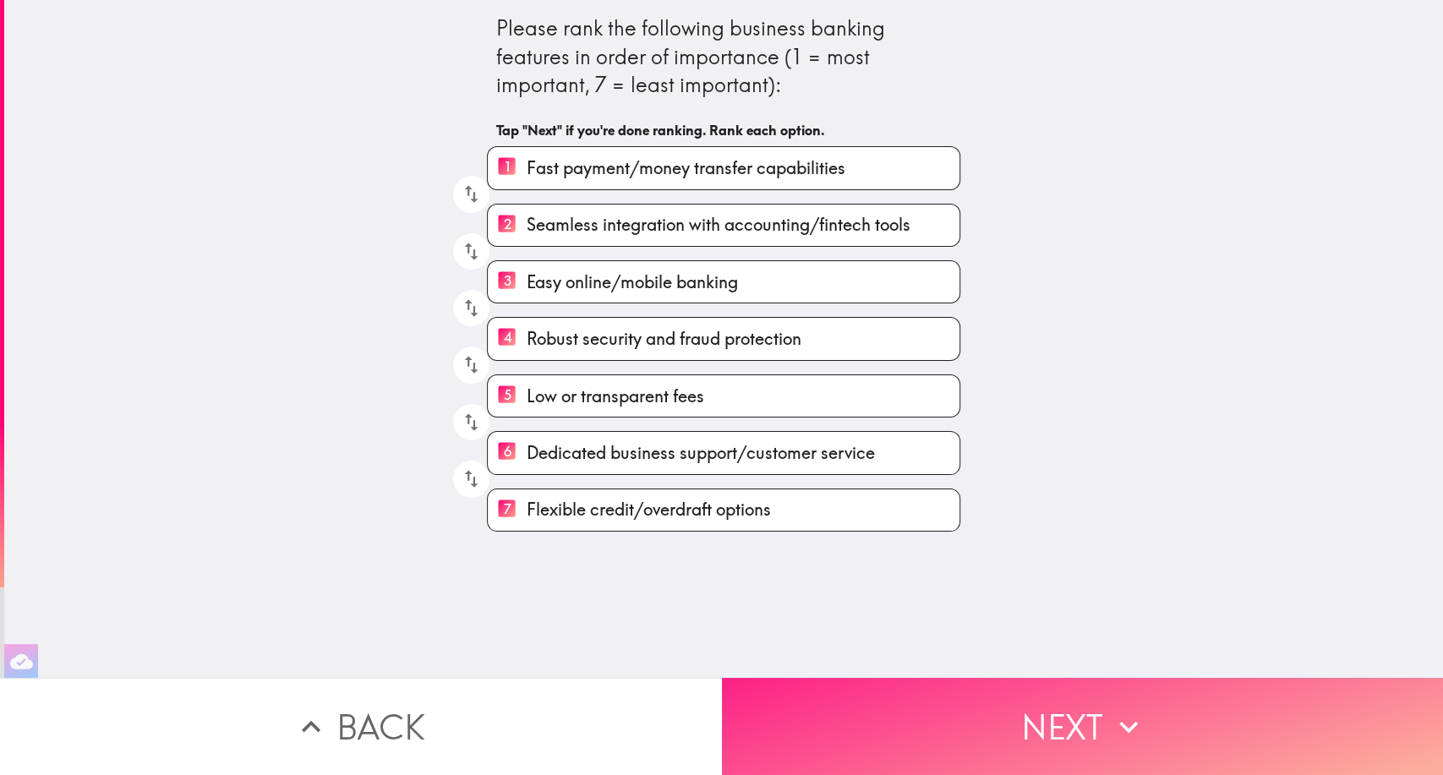
click at [884, 698] on button "Next" at bounding box center [1083, 726] width 722 height 97
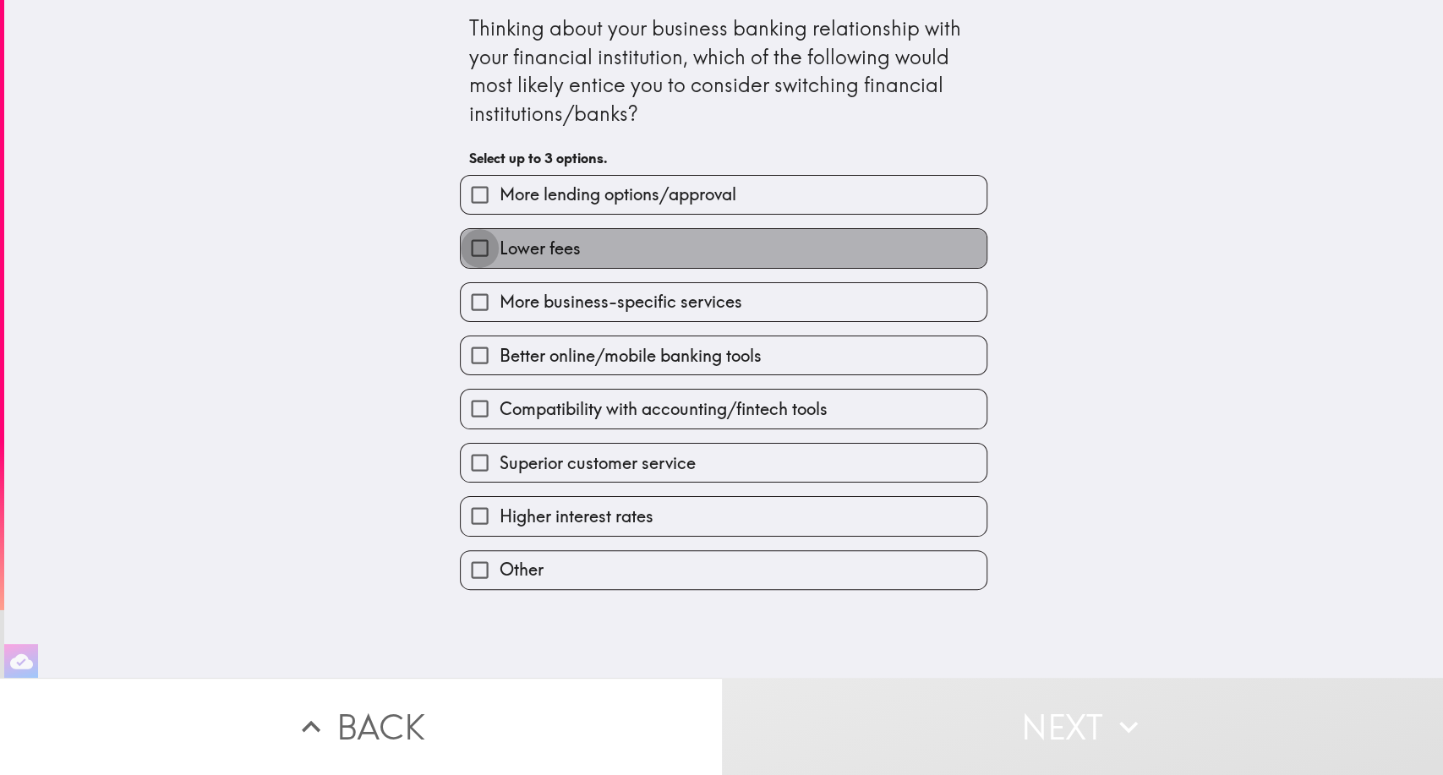
click at [462, 245] on input "Lower fees" at bounding box center [480, 248] width 38 height 38
checkbox input "true"
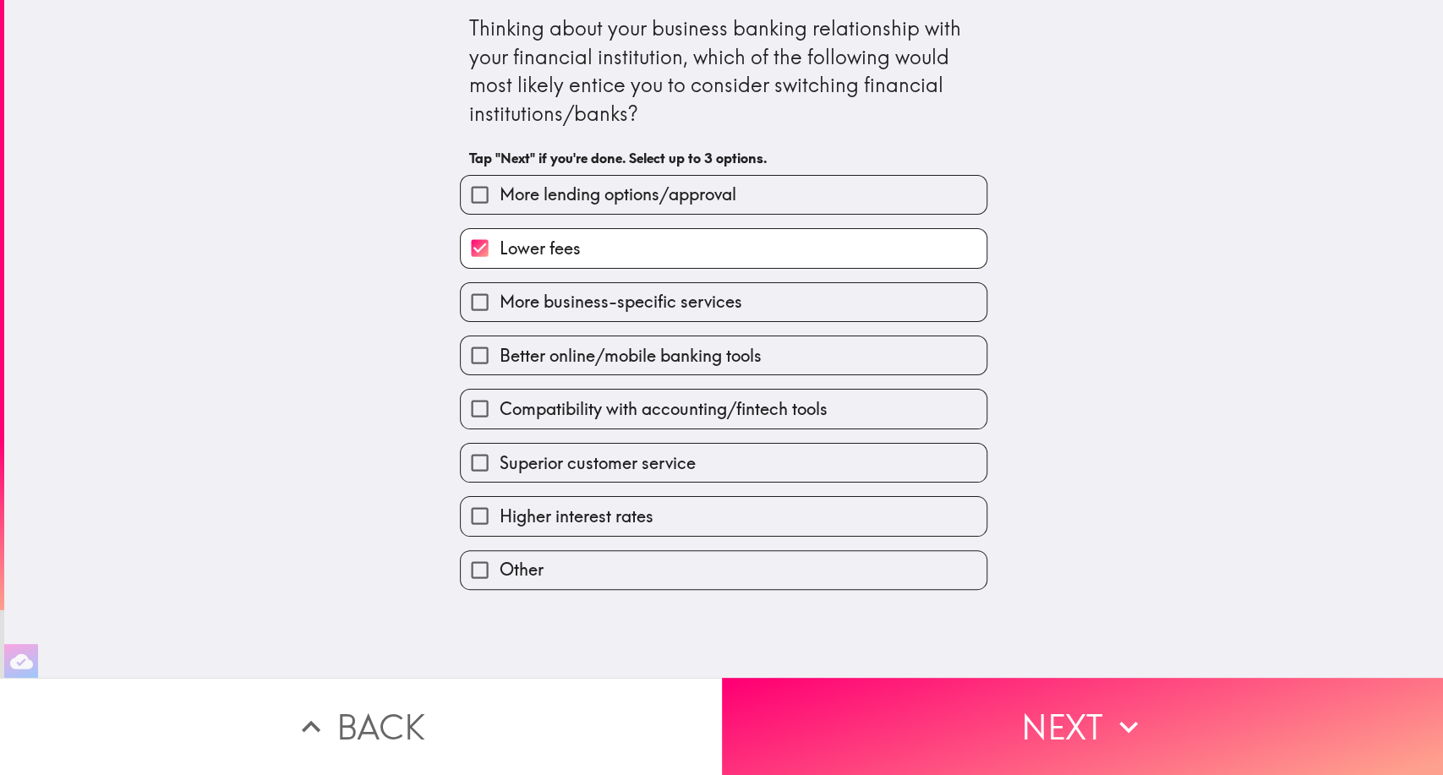
click at [469, 298] on input "More business-specific services" at bounding box center [480, 302] width 38 height 38
checkbox input "true"
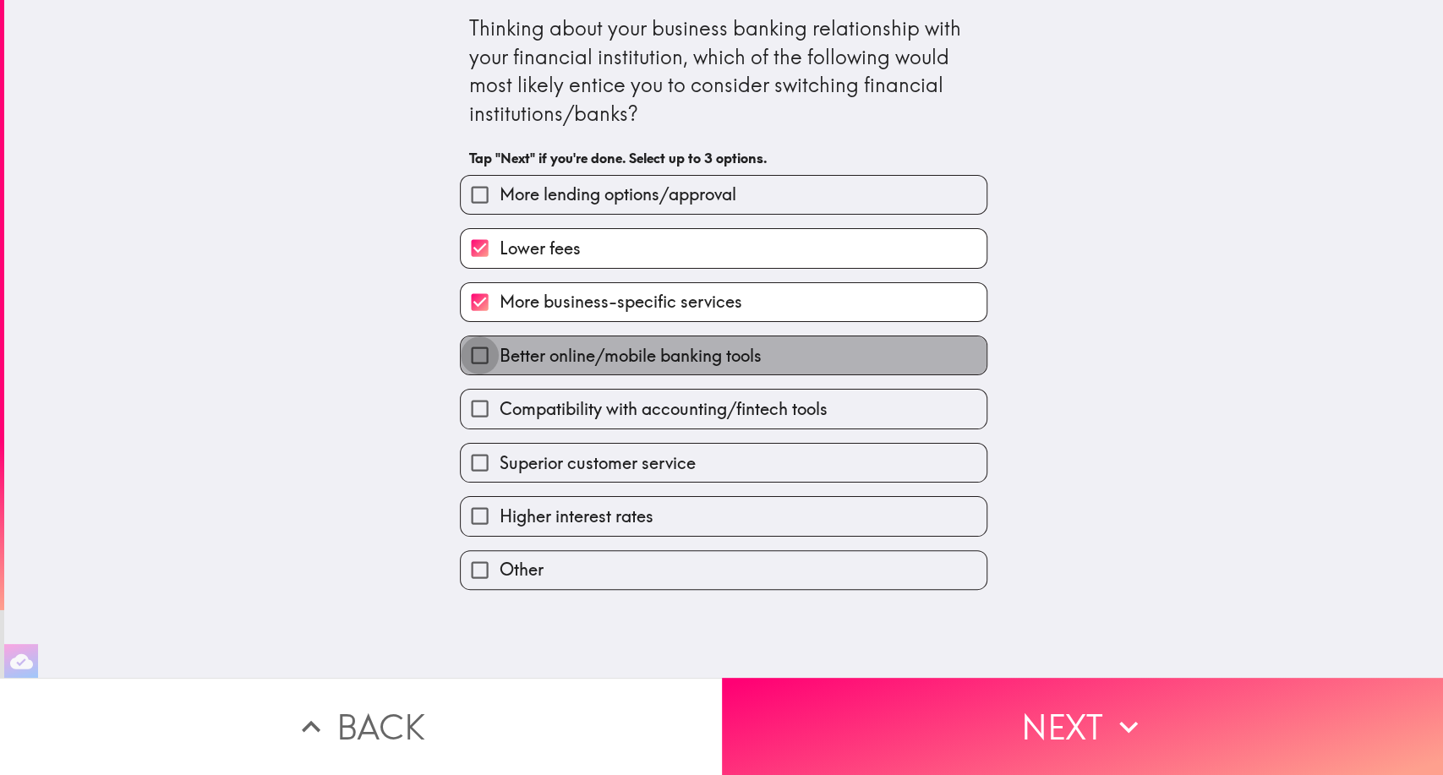
click at [467, 343] on input "Better online/mobile banking tools" at bounding box center [480, 356] width 38 height 38
checkbox input "true"
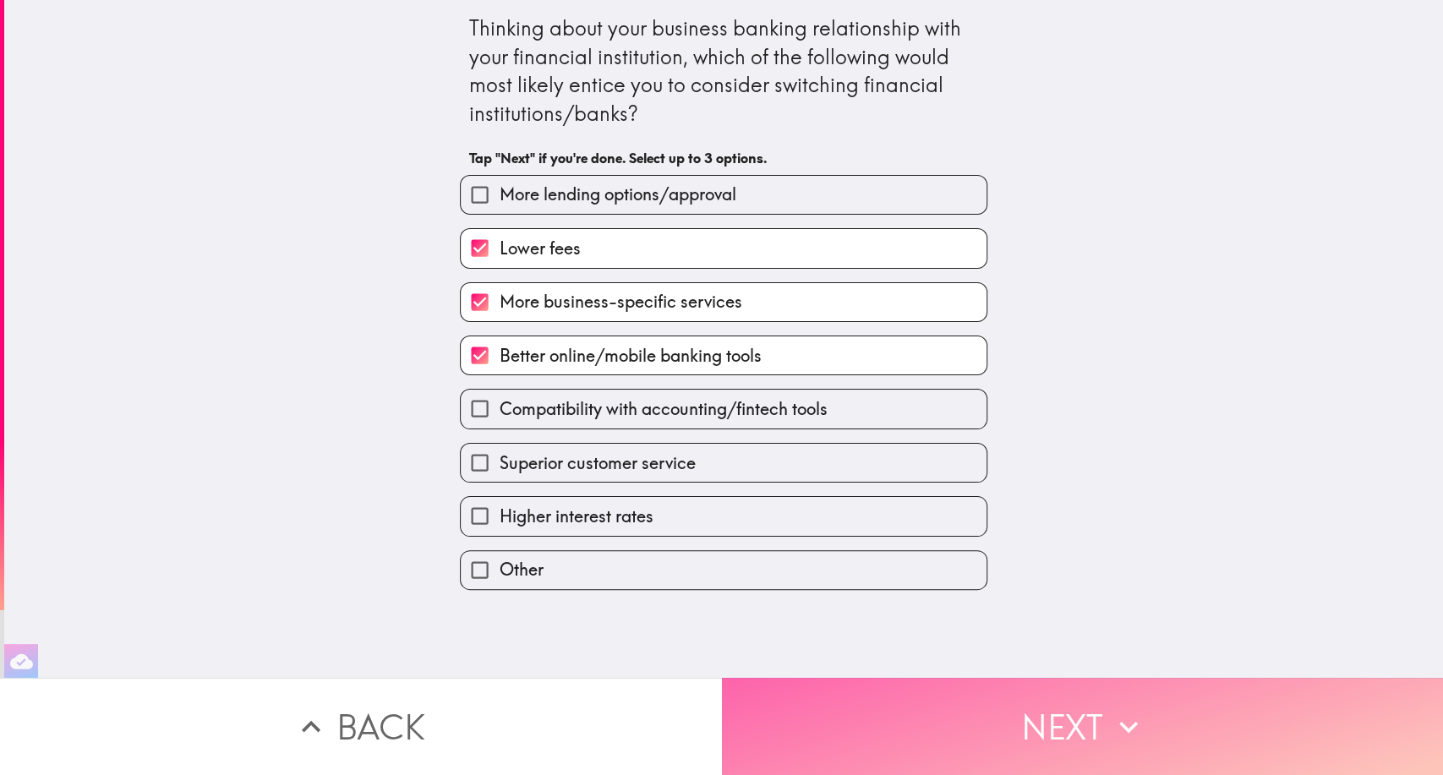
click at [1031, 698] on button "Next" at bounding box center [1083, 726] width 722 height 97
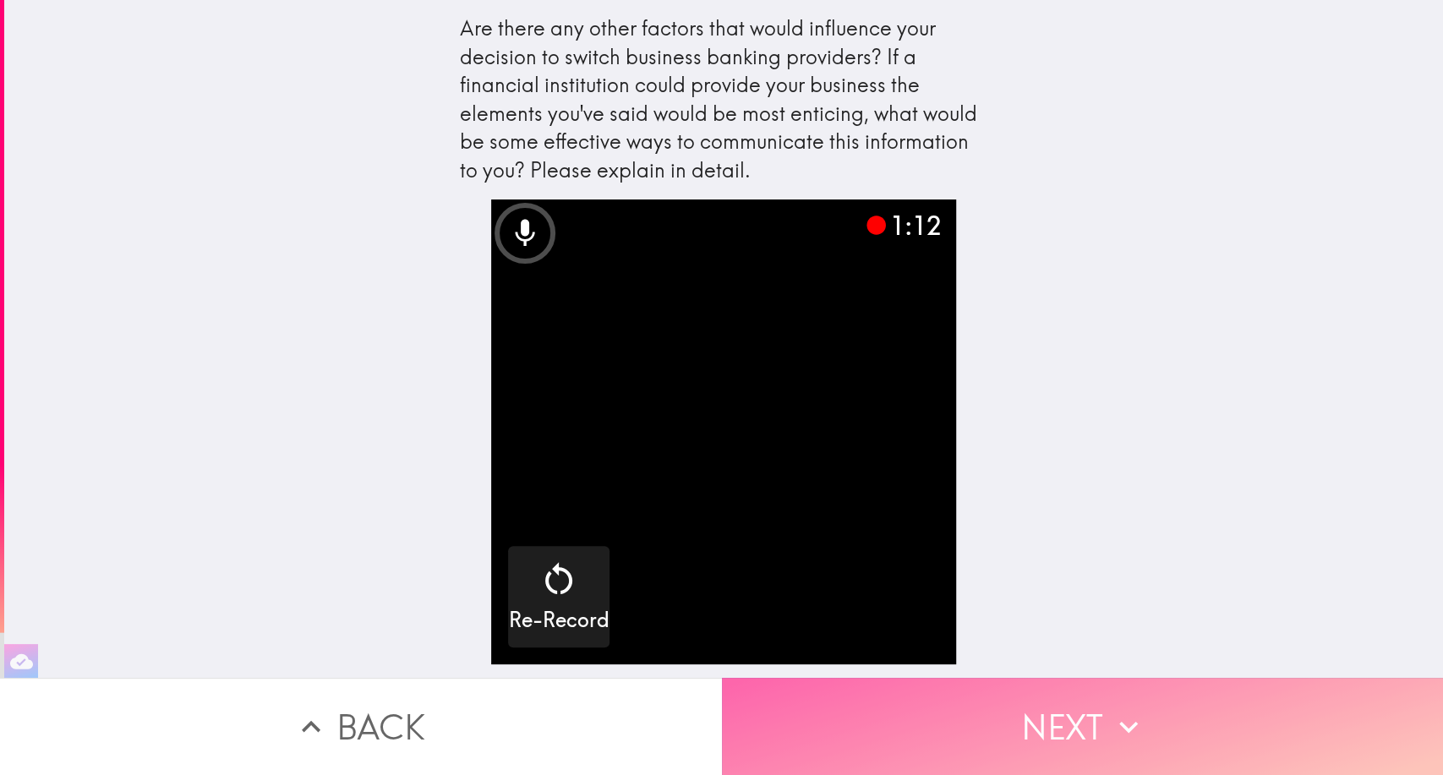
click at [1117, 698] on button "Next" at bounding box center [1083, 726] width 722 height 97
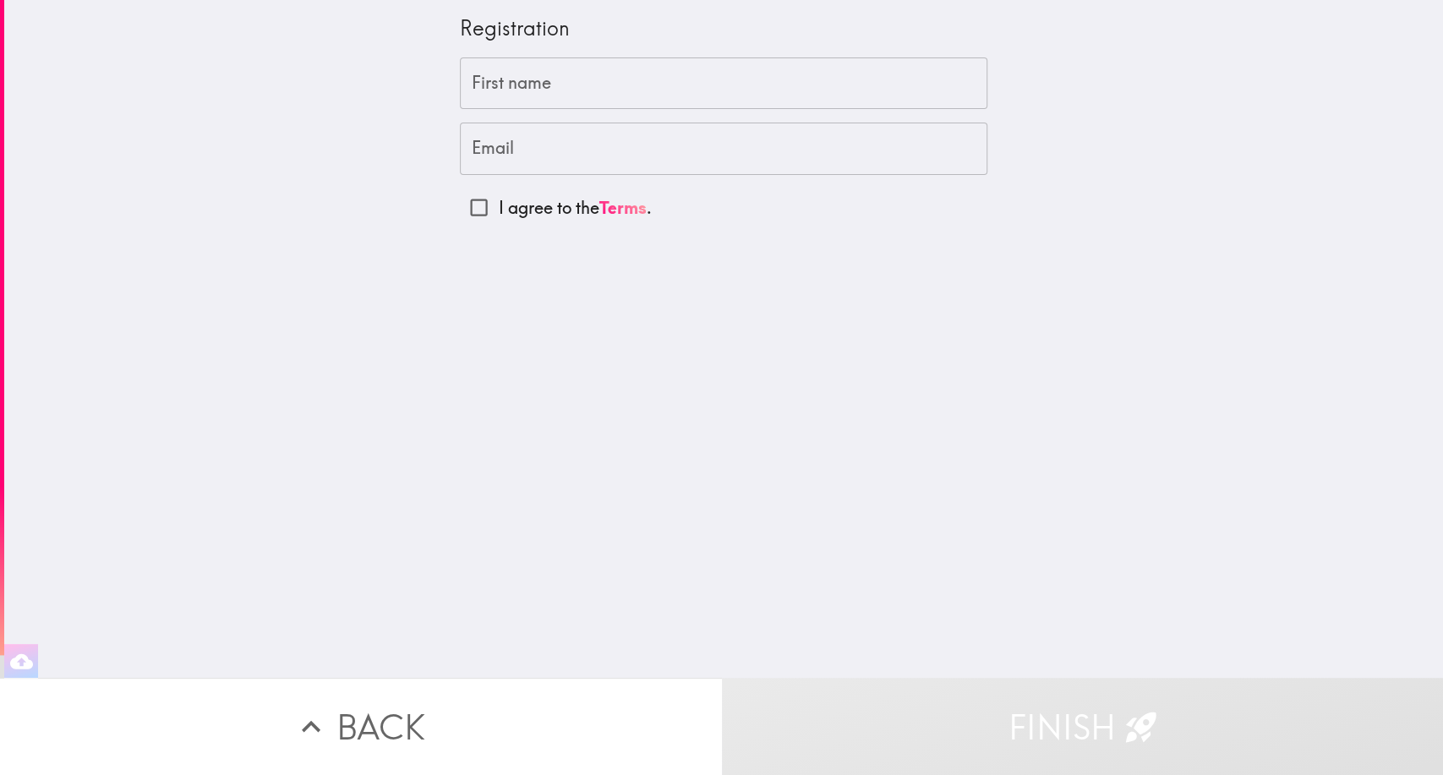
click at [604, 90] on input "First name" at bounding box center [724, 84] width 528 height 52
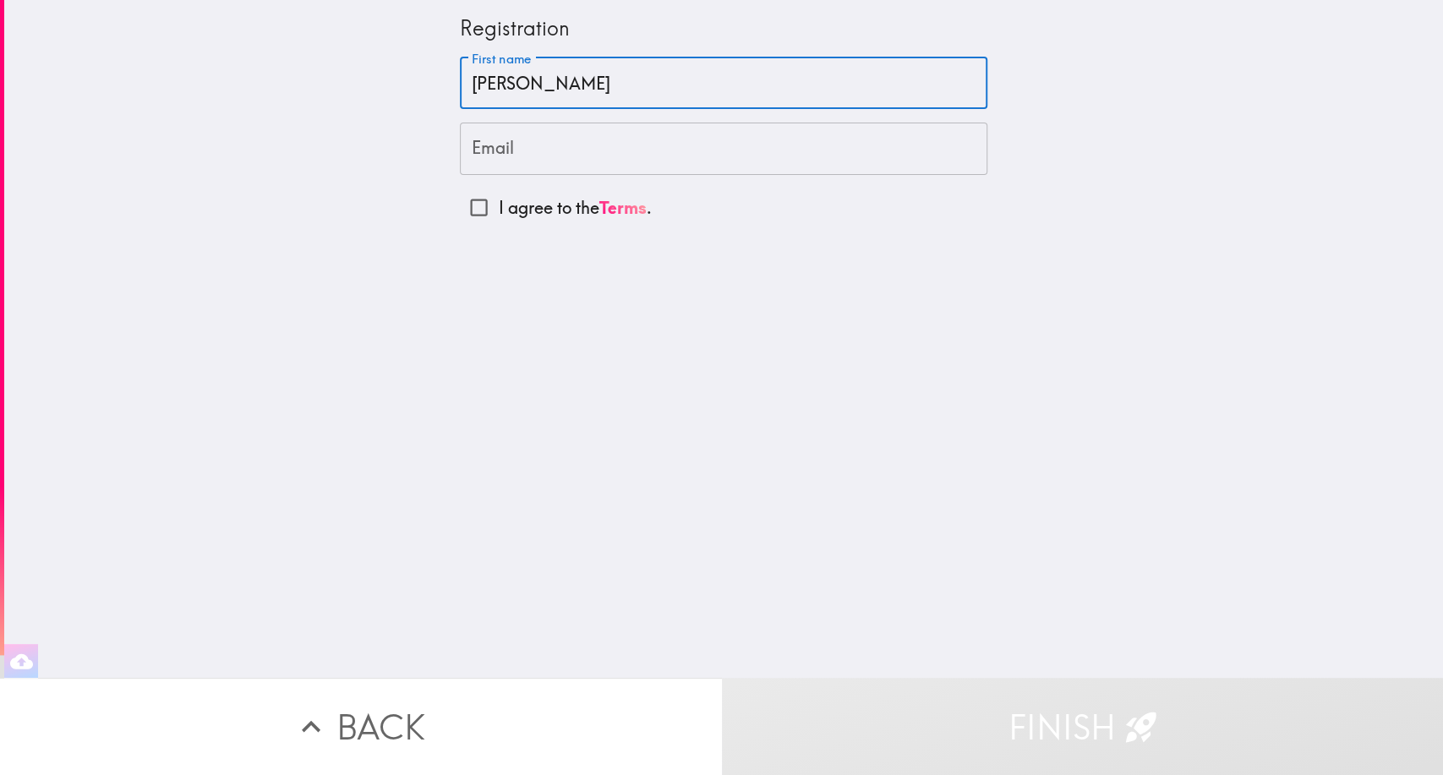
type input "[PERSON_NAME]"
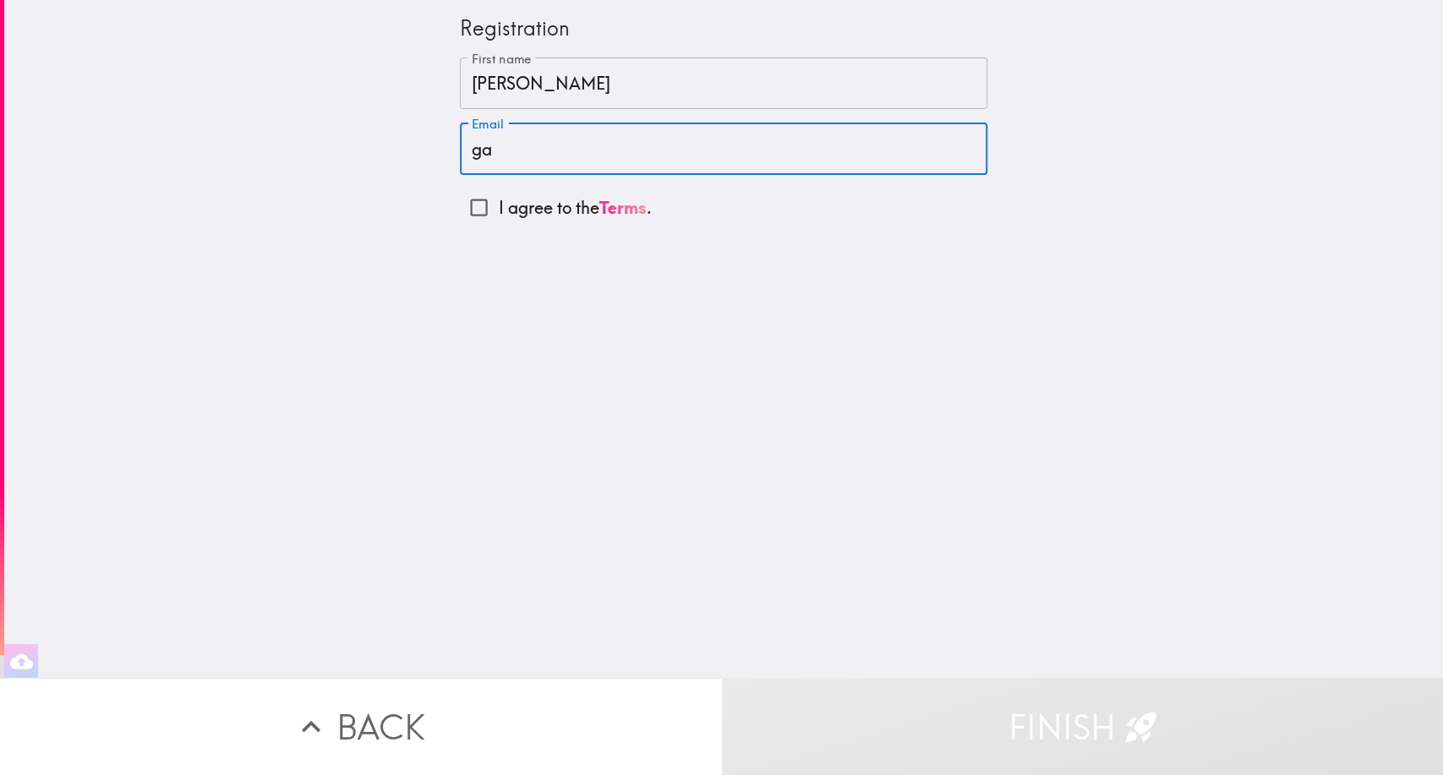
type input "g"
type input "[PERSON_NAME][EMAIL_ADDRESS][PERSON_NAME][DOMAIN_NAME]"
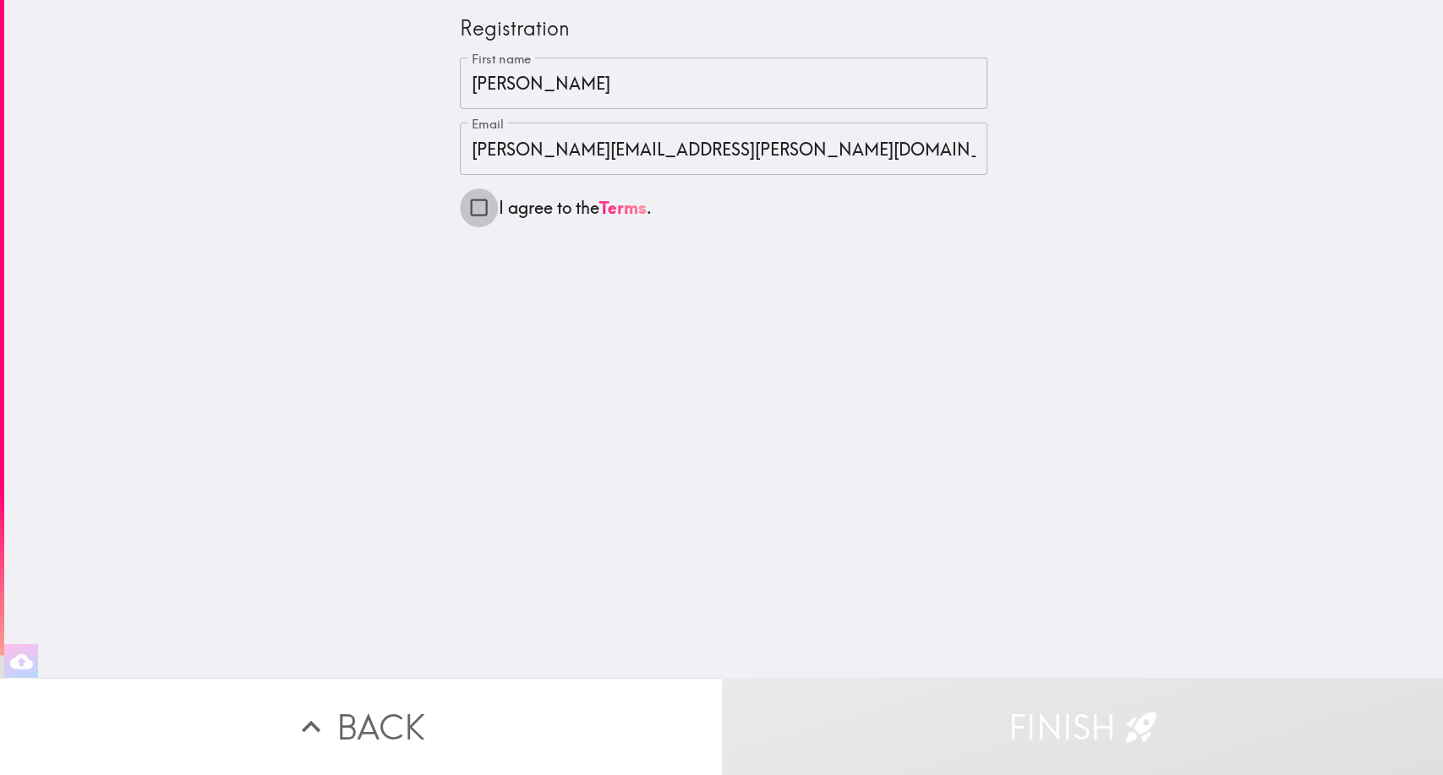
click at [465, 201] on input "I agree to the Terms ." at bounding box center [479, 208] width 38 height 38
checkbox input "true"
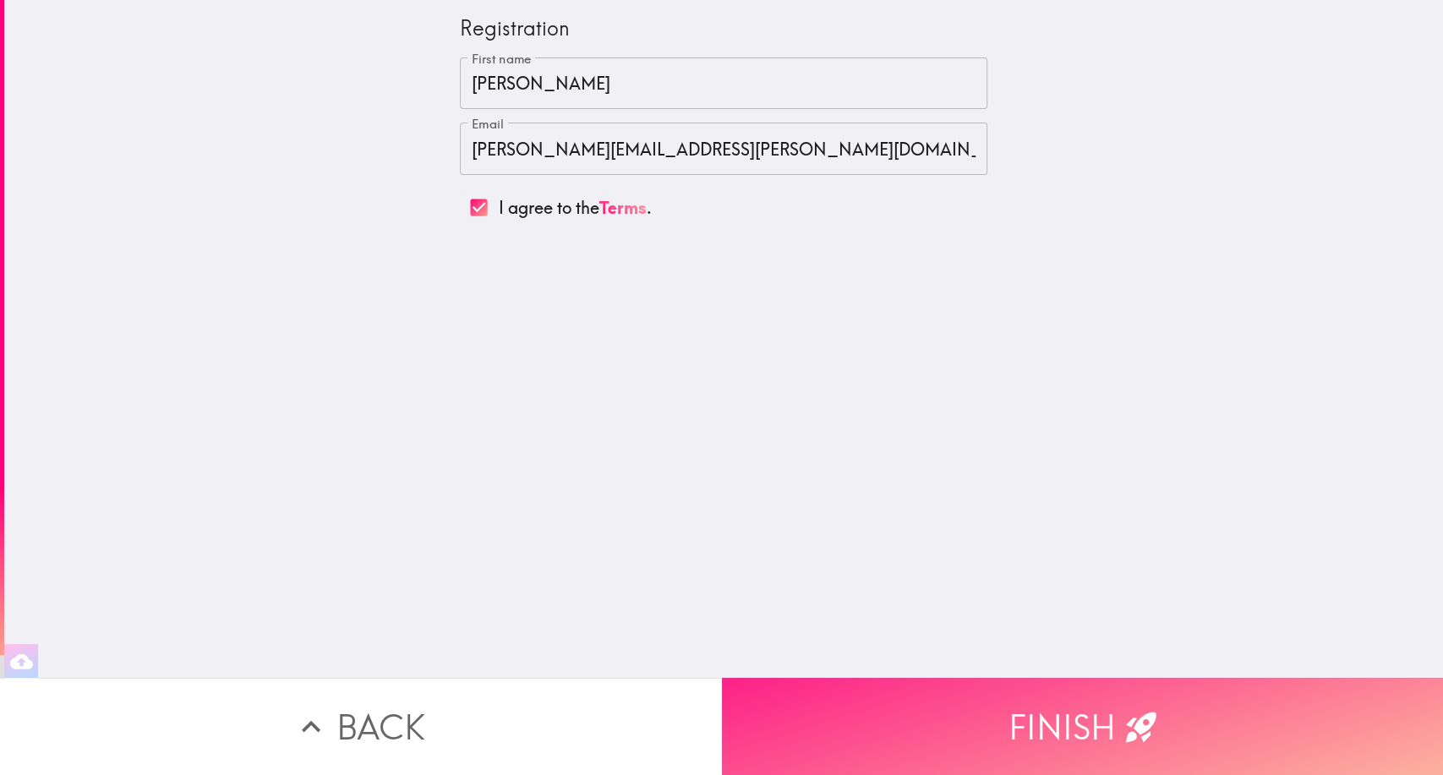
click at [1055, 698] on button "Finish" at bounding box center [1083, 726] width 722 height 97
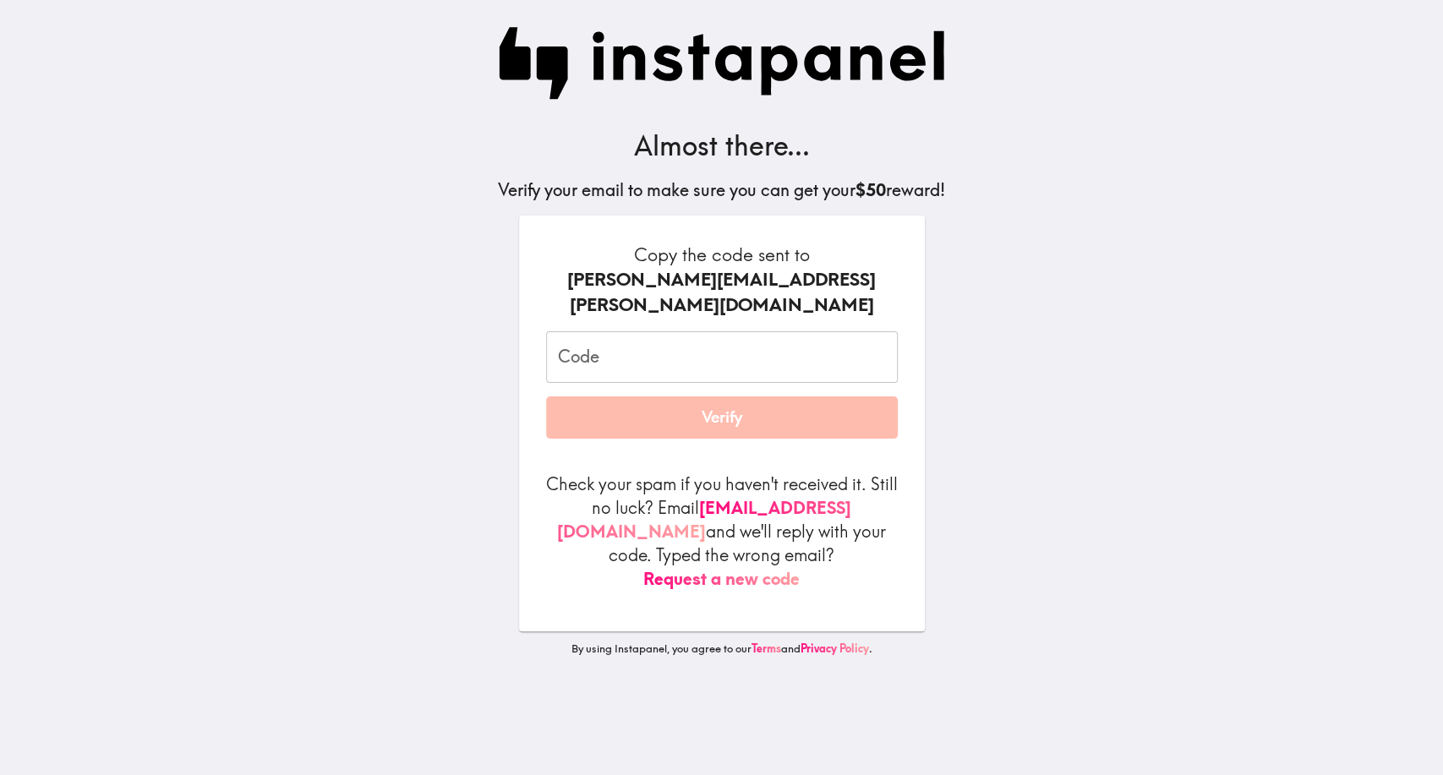
click at [667, 341] on input "Code" at bounding box center [722, 357] width 352 height 52
paste input "i7R_HmD_pgj"
type input "i7R_HmD_pgj"
click at [702, 400] on button "Verify" at bounding box center [722, 418] width 352 height 42
